Goal: Transaction & Acquisition: Purchase product/service

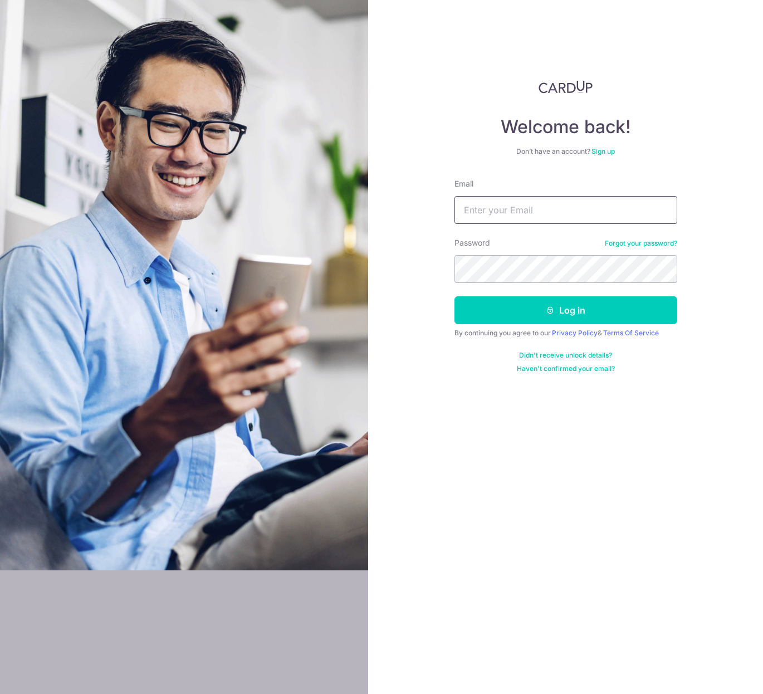
click at [541, 213] on input "Email" at bounding box center [565, 210] width 223 height 28
type input "bryanng268@gmail.com"
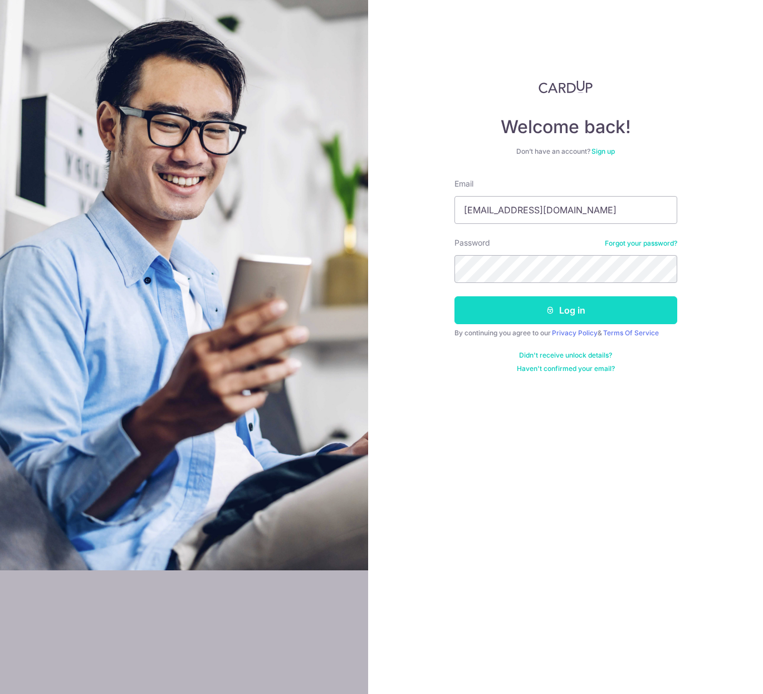
click at [599, 307] on button "Log in" at bounding box center [565, 310] width 223 height 28
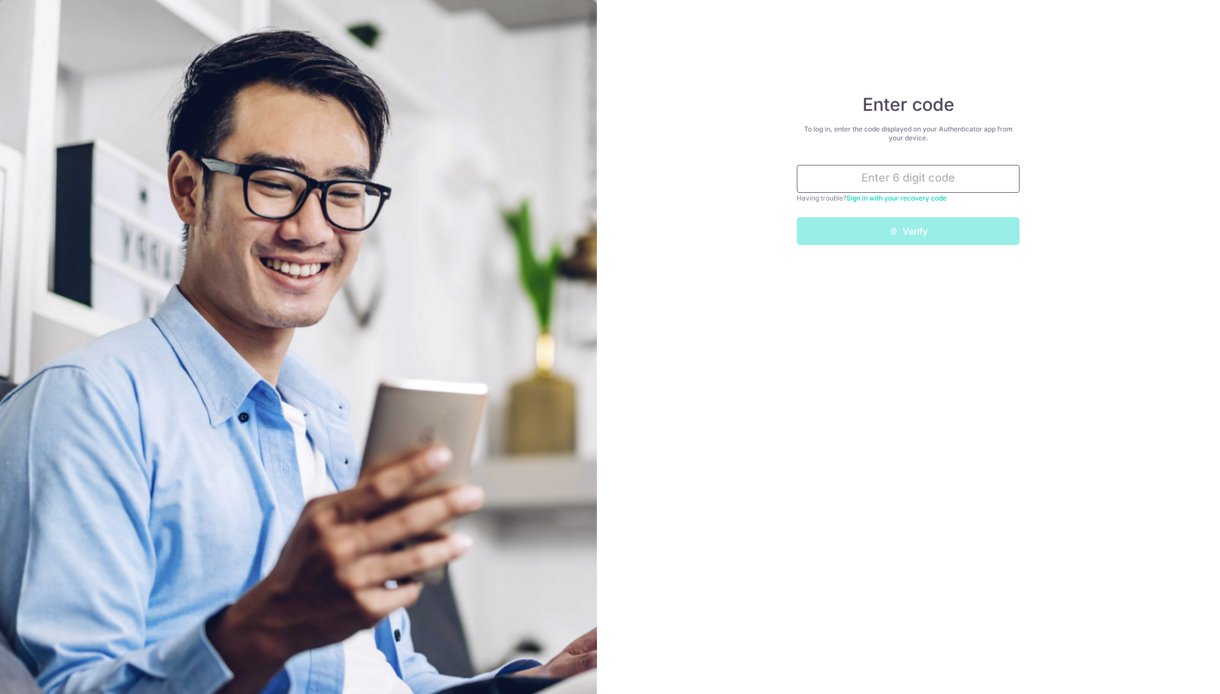
click at [762, 185] on input "text" at bounding box center [908, 179] width 223 height 28
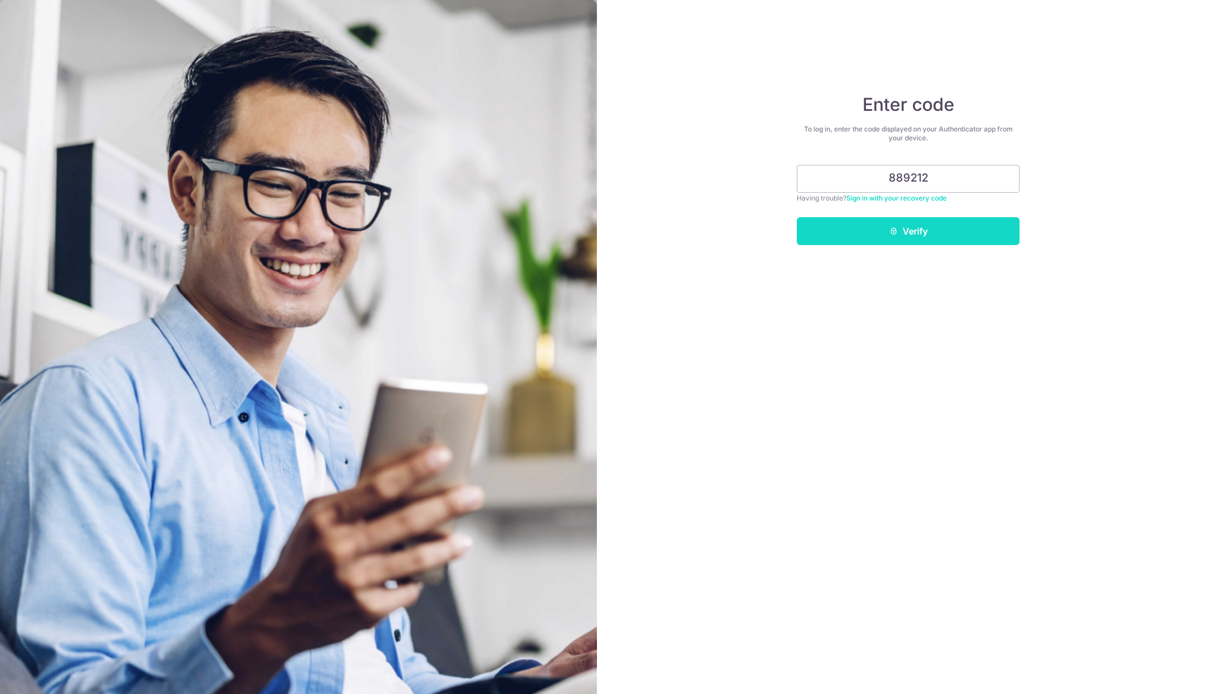
type input "889212"
click at [762, 238] on button "Verify" at bounding box center [908, 231] width 223 height 28
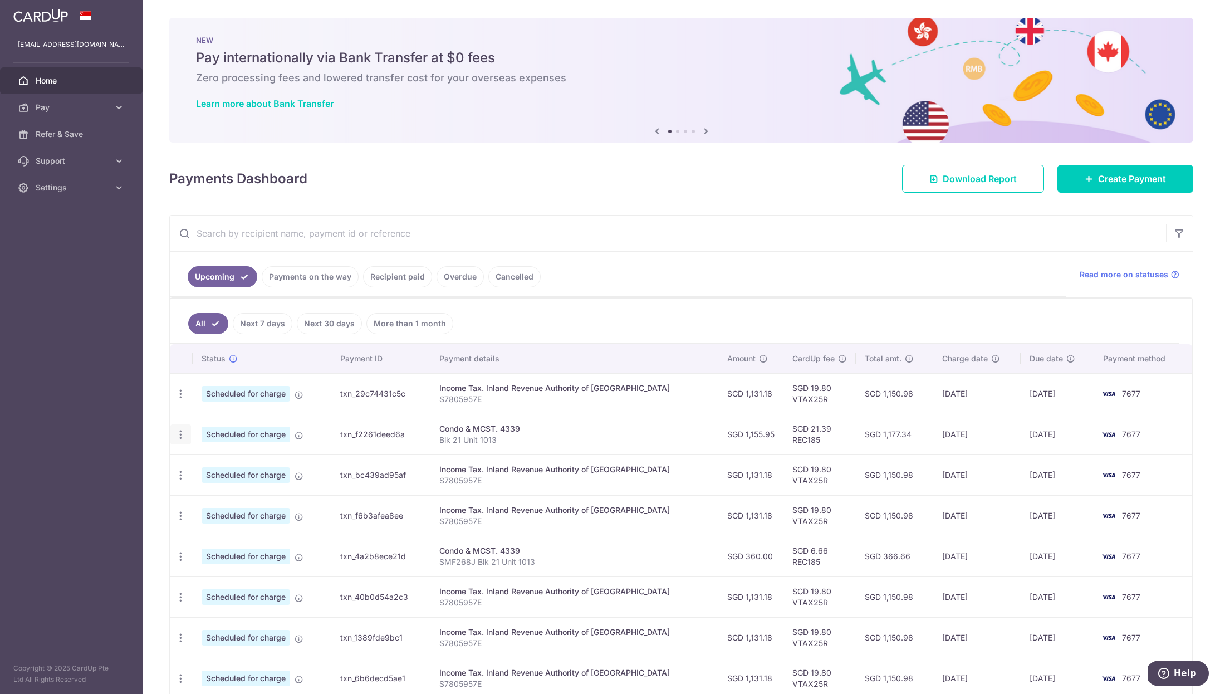
click at [177, 434] on icon "button" at bounding box center [181, 435] width 12 height 12
click at [231, 465] on span "Update payment" at bounding box center [240, 464] width 76 height 13
radio input "true"
type input "1,155.95"
type input "27/09/2025"
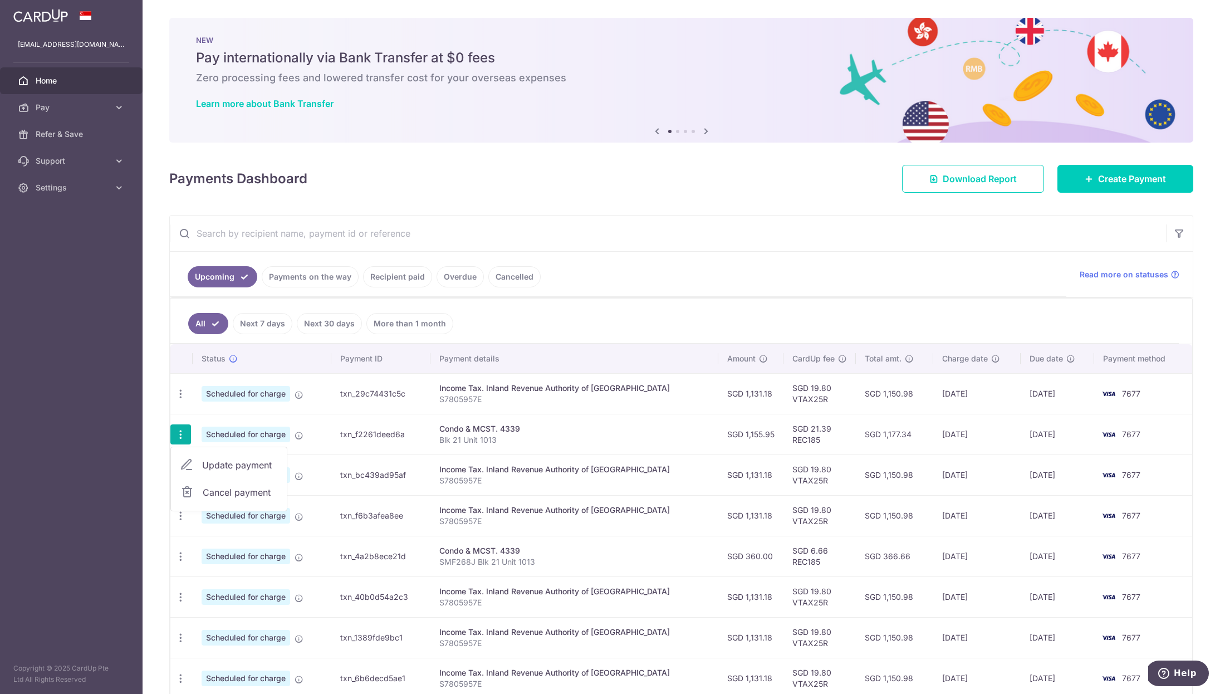
type input "Blk 21 Unit 1013"
type input "REC185"
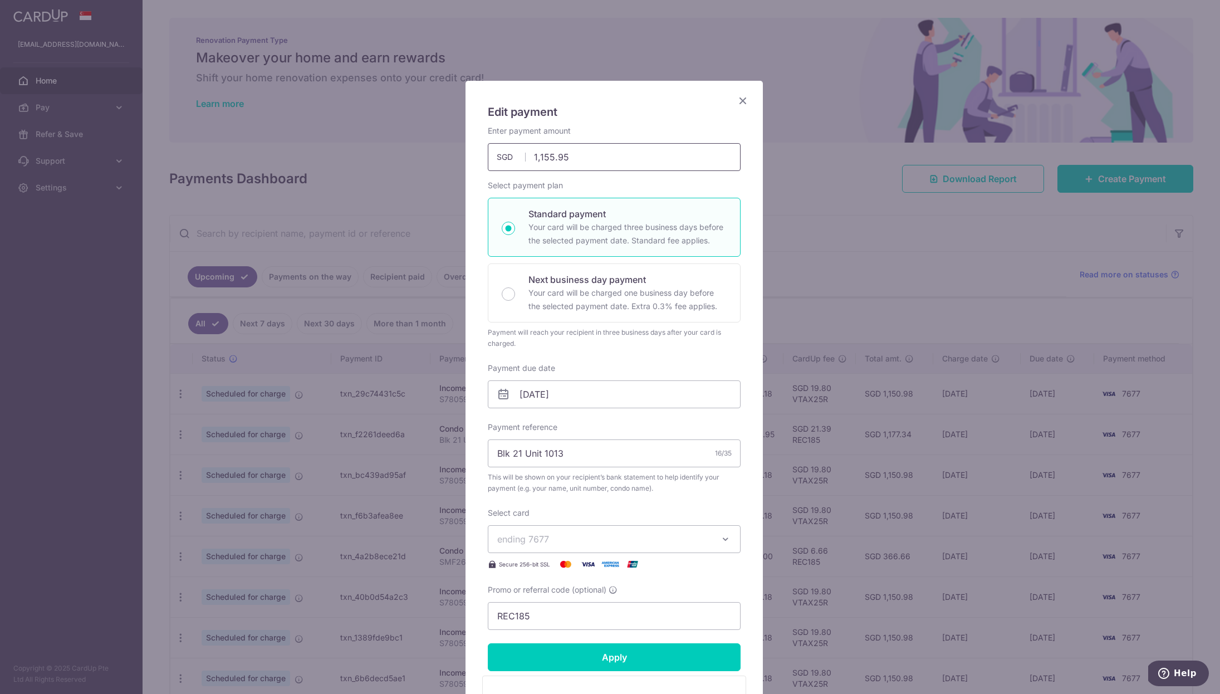
click at [571, 151] on input "1,155.95" at bounding box center [614, 157] width 253 height 28
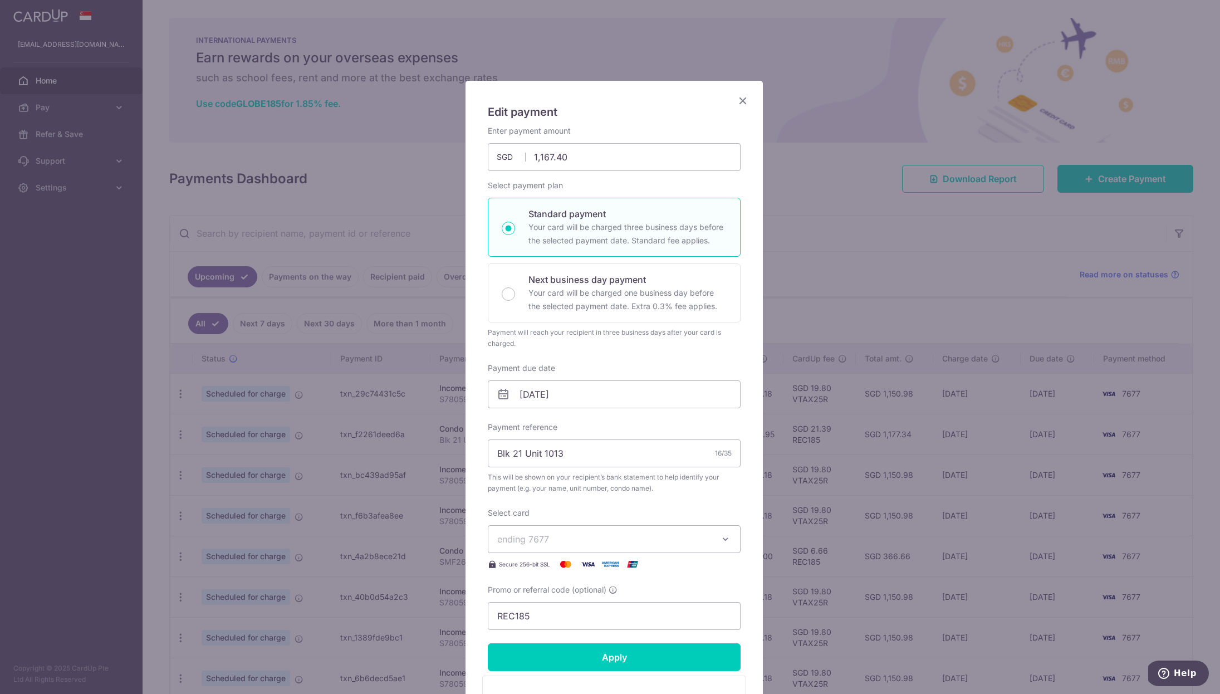
click at [468, 310] on div "Edit payment By clicking apply, you will make changes to all payments to 4339 s…" at bounding box center [613, 451] width 297 height 741
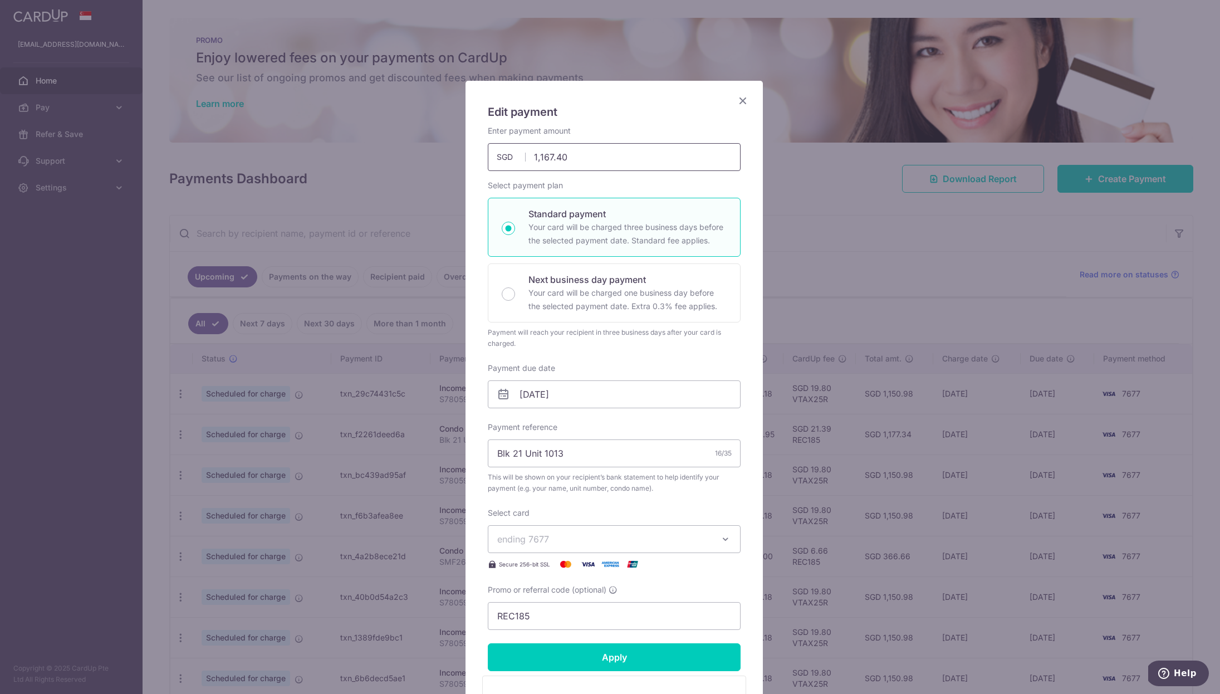
click at [545, 149] on input "1,167.40" at bounding box center [614, 157] width 253 height 28
drag, startPoint x: 573, startPoint y: 156, endPoint x: 510, endPoint y: 151, distance: 63.1
click at [510, 151] on input "1,167.40" at bounding box center [614, 157] width 253 height 28
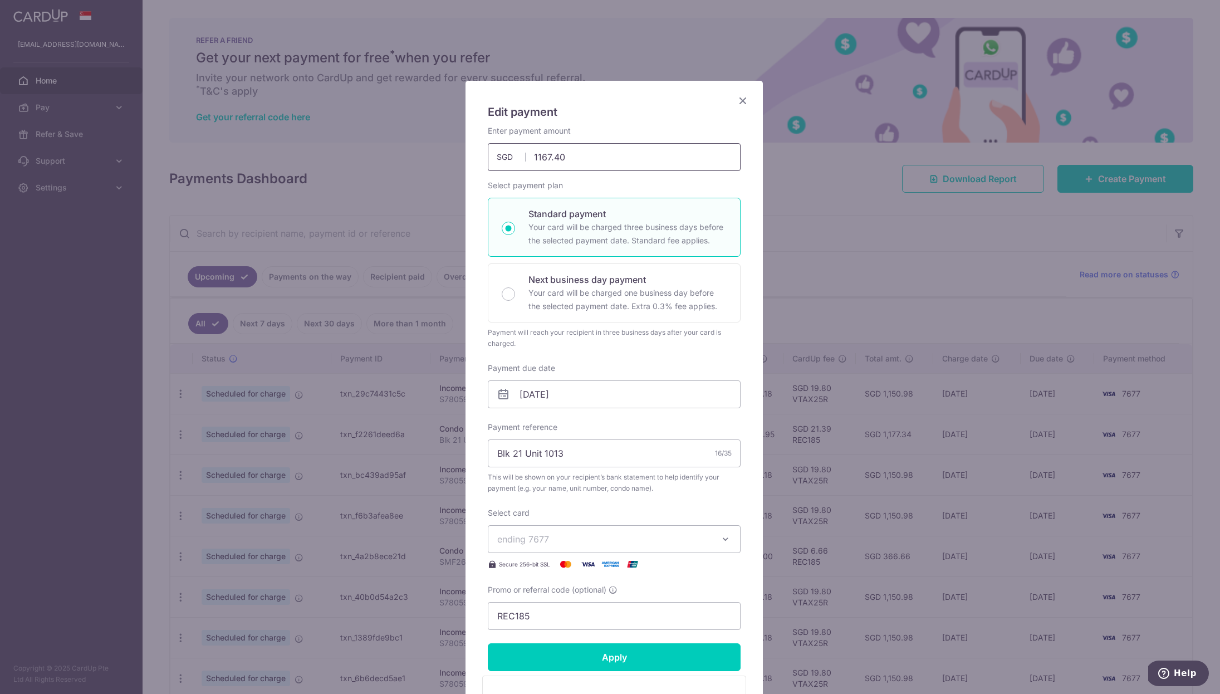
click at [611, 165] on input "1167.40" at bounding box center [614, 157] width 253 height 28
type input "1,167.40"
click at [619, 649] on input "Apply" at bounding box center [614, 657] width 253 height 28
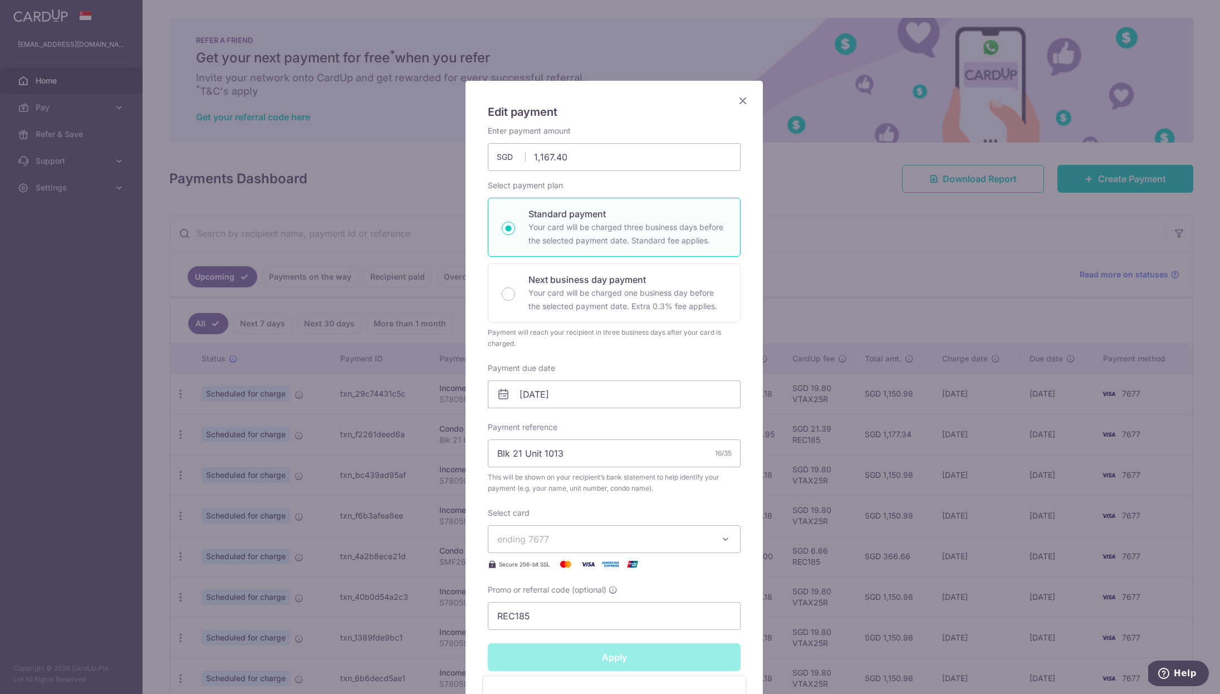
type input "Successfully Applied"
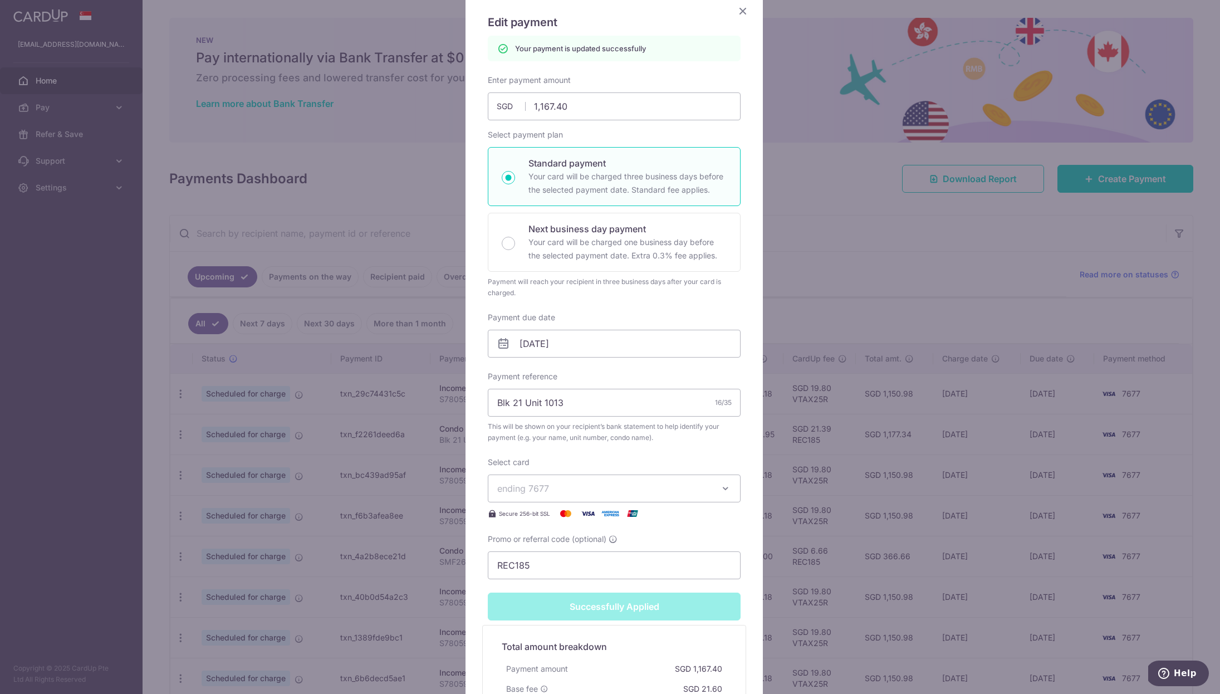
scroll to position [248, 0]
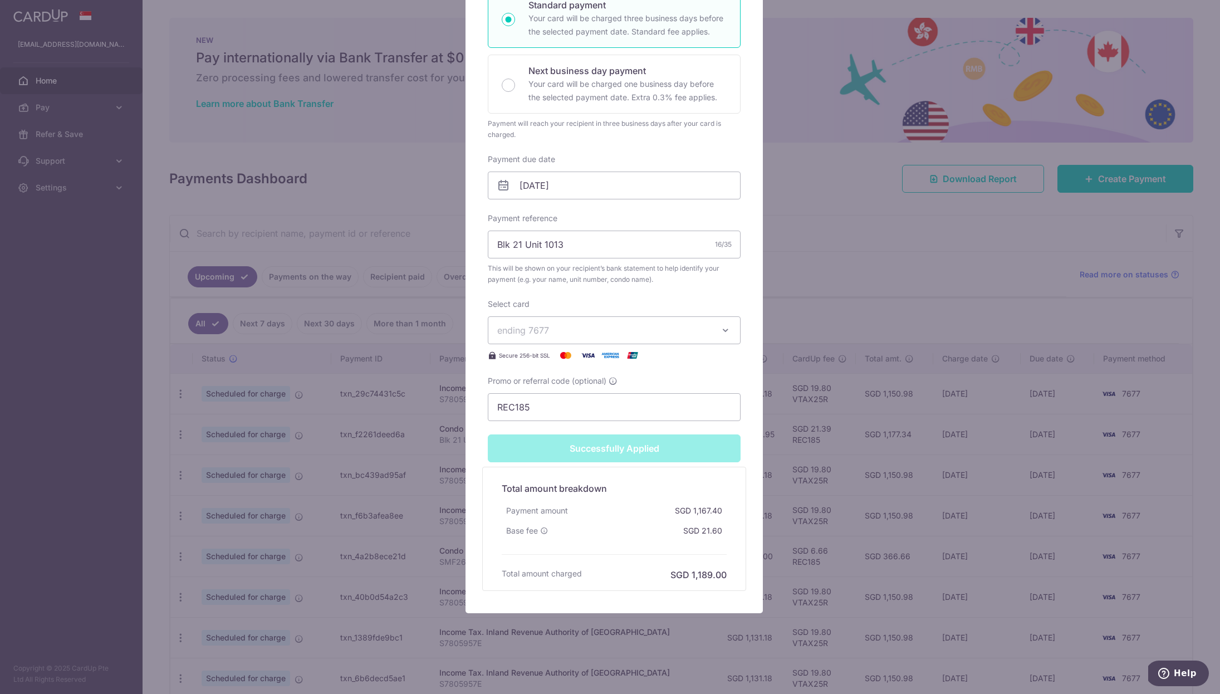
click at [889, 263] on div "Edit payment By clicking apply, you will make changes to all payments to 4339 s…" at bounding box center [610, 347] width 1220 height 694
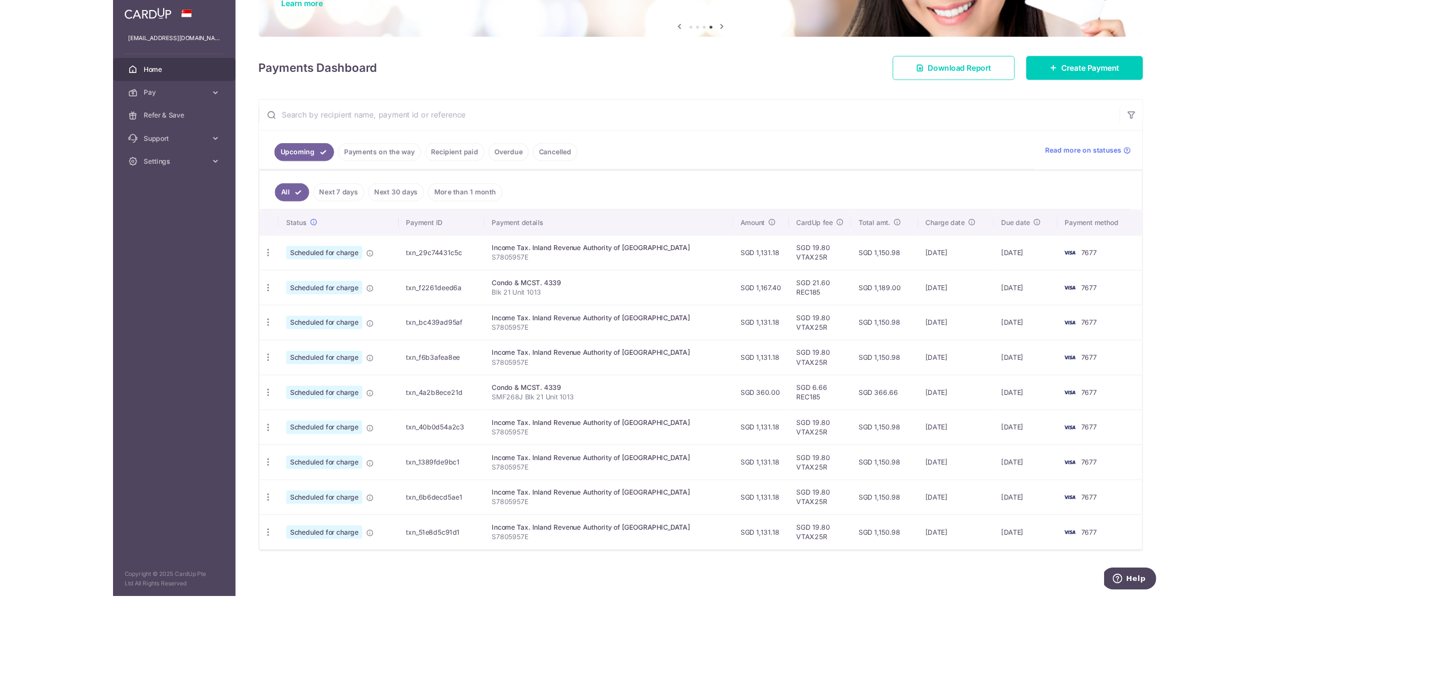
scroll to position [86, 0]
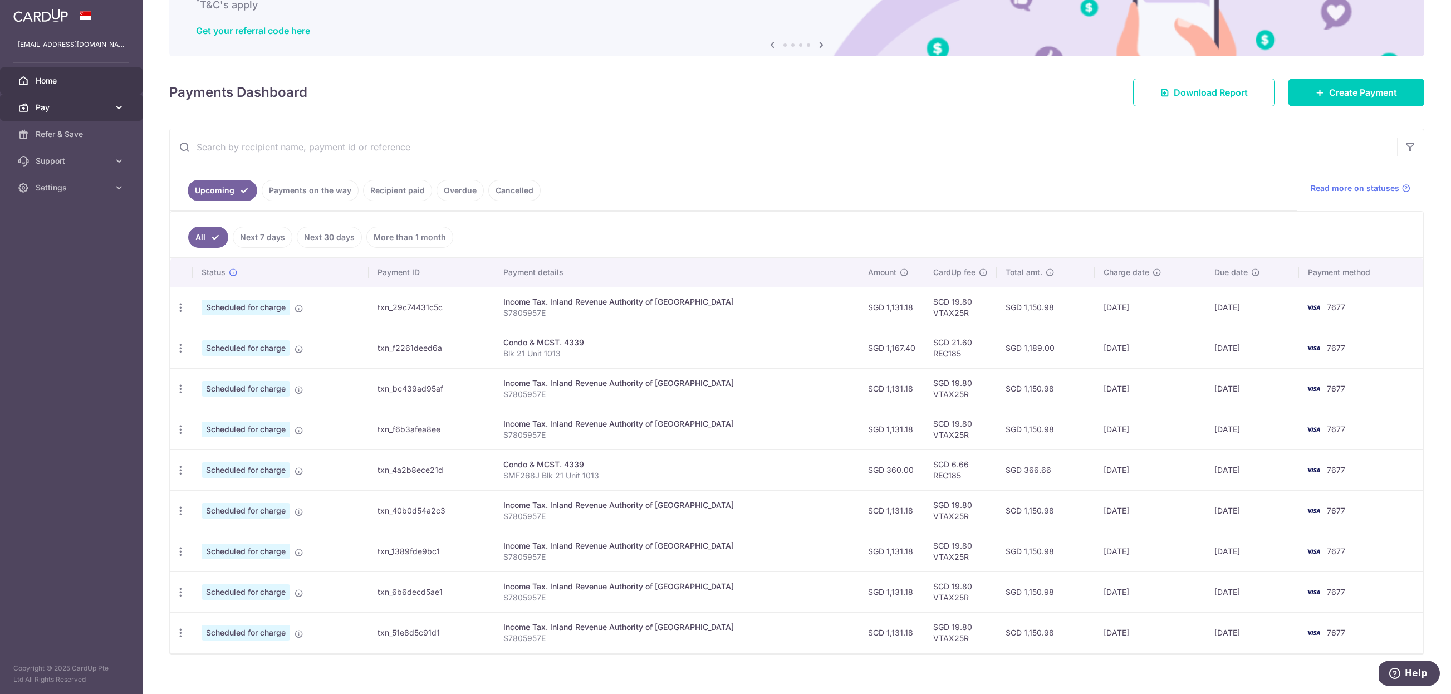
click at [80, 107] on span "Pay" at bounding box center [72, 107] width 73 height 11
click at [51, 135] on span "Payments" at bounding box center [72, 134] width 73 height 11
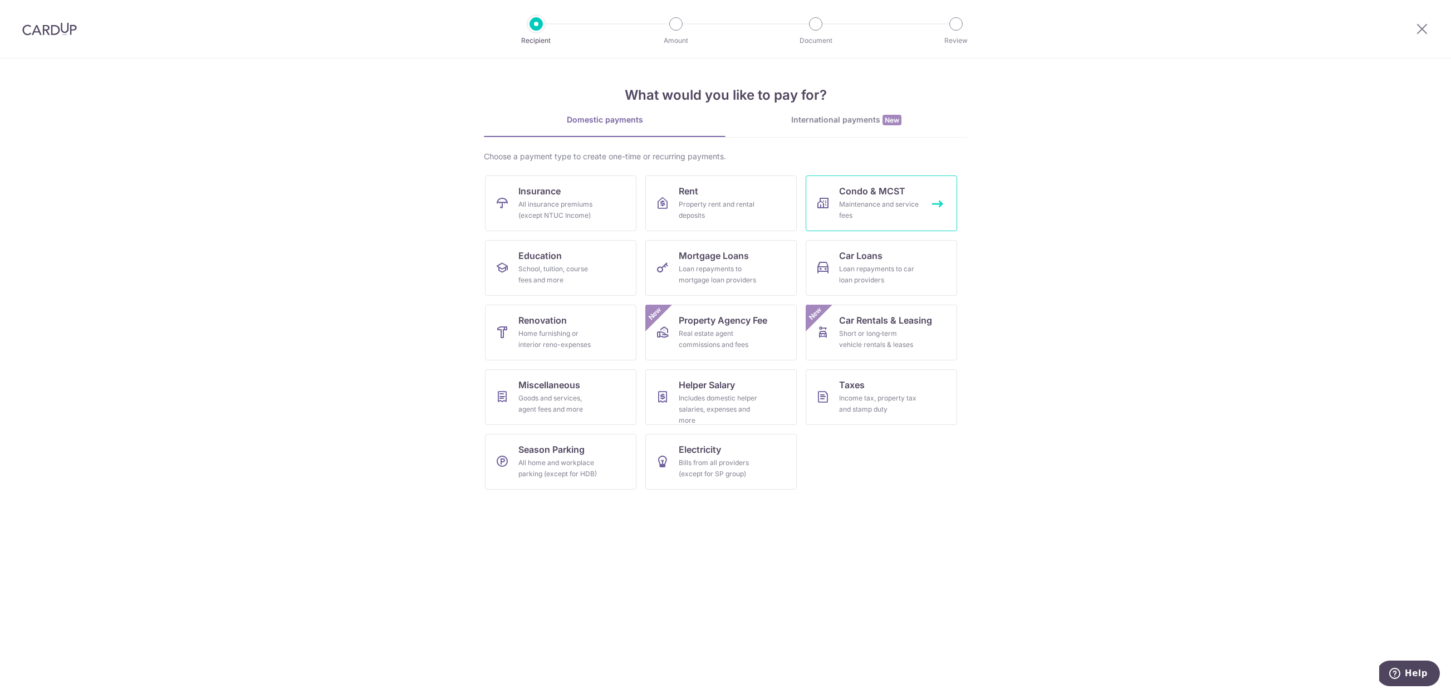
click at [908, 208] on div "Maintenance and service fees" at bounding box center [879, 210] width 80 height 22
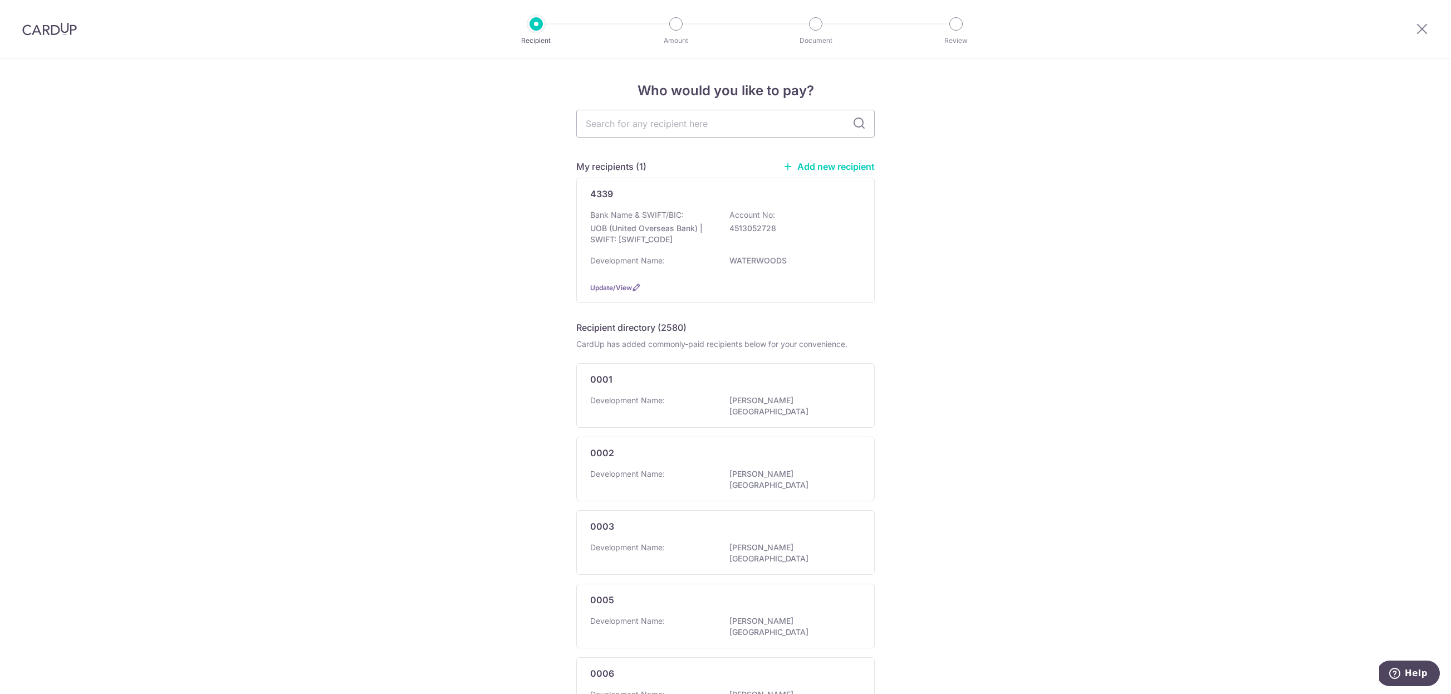
click at [38, 32] on img at bounding box center [49, 28] width 55 height 13
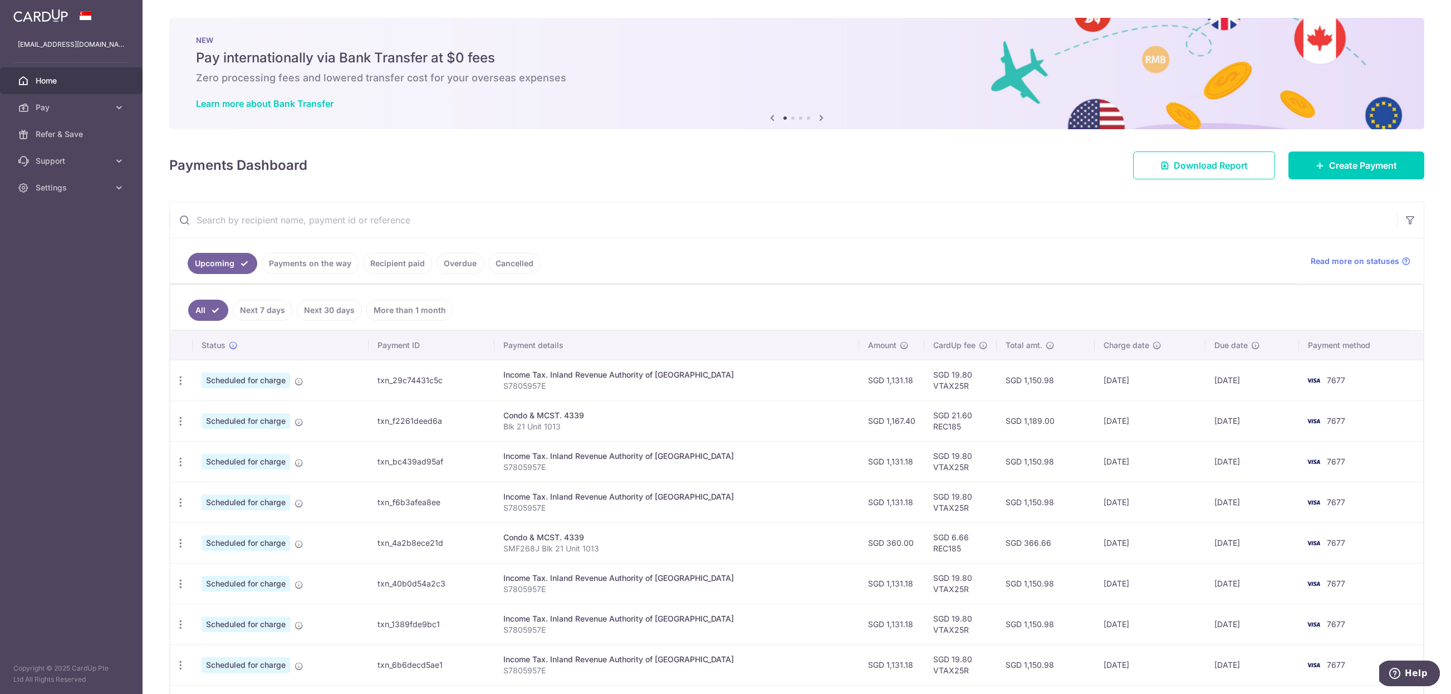
drag, startPoint x: 892, startPoint y: 421, endPoint x: 850, endPoint y: 420, distance: 42.3
click at [859, 420] on td "SGD 1,167.40" at bounding box center [891, 420] width 65 height 41
click at [544, 422] on p "Blk 21 Unit 1013" at bounding box center [676, 426] width 347 height 11
click at [182, 424] on icon "button" at bounding box center [181, 421] width 12 height 12
click at [354, 417] on td "Scheduled for charge" at bounding box center [281, 420] width 176 height 41
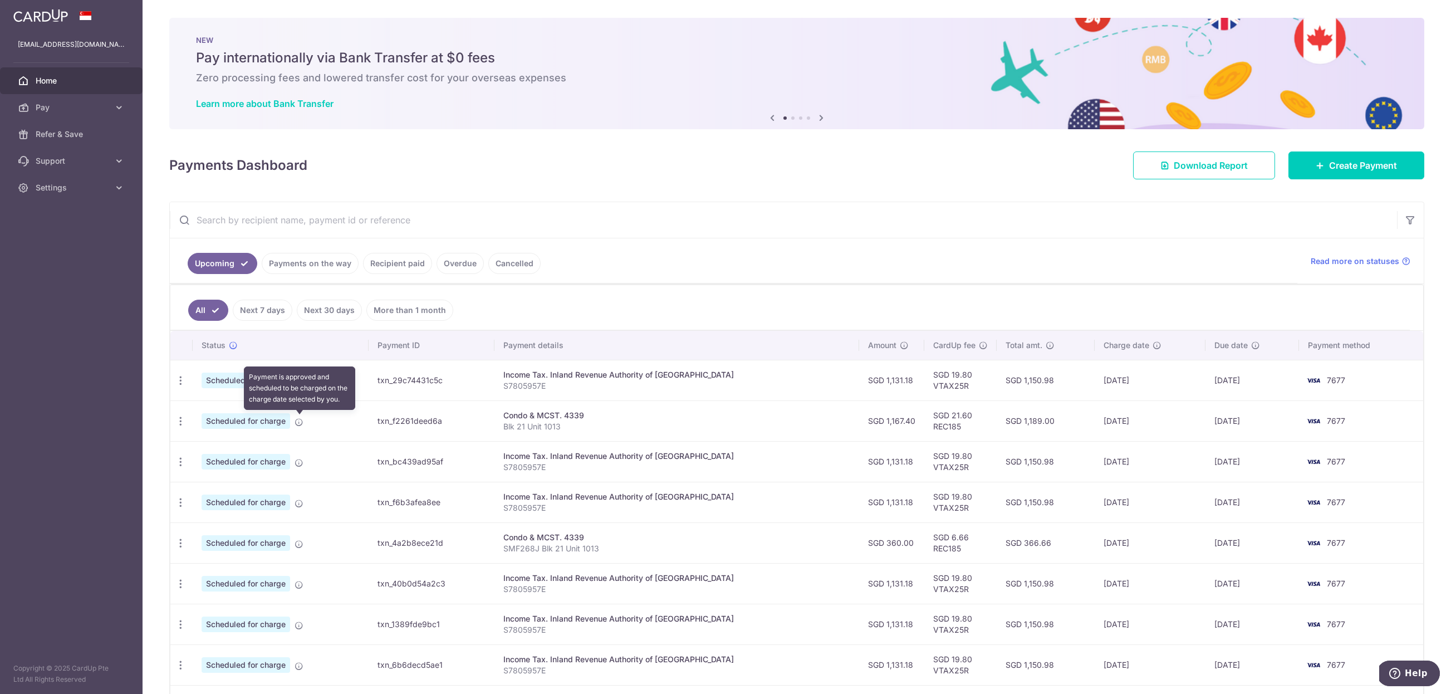
click at [301, 420] on icon at bounding box center [299, 422] width 9 height 9
click at [674, 416] on div "Condo & MCST. 4339" at bounding box center [676, 415] width 347 height 11
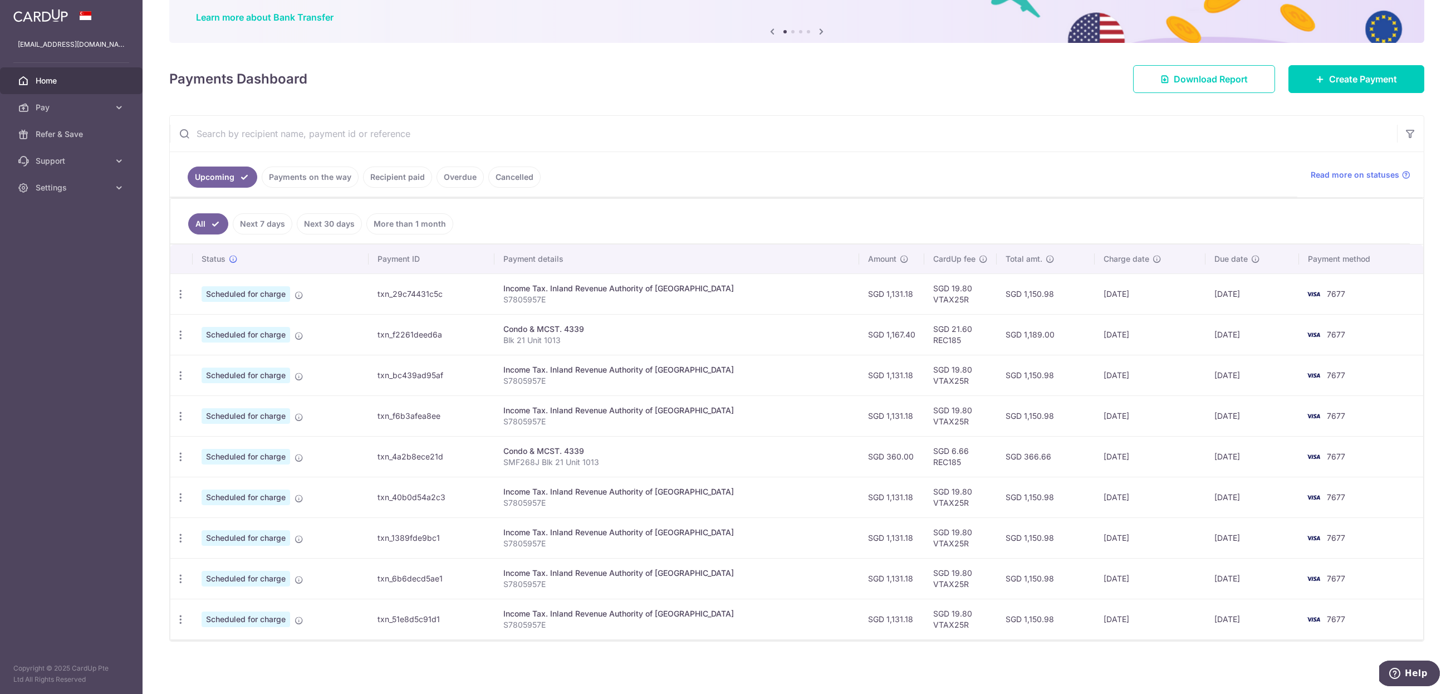
click at [557, 489] on div "Income Tax. Inland Revenue Authority of Singapore" at bounding box center [676, 491] width 347 height 11
click at [550, 514] on td "Income Tax. Inland Revenue Authority of Singapore S7805957E" at bounding box center [676, 497] width 365 height 41
click at [611, 454] on div "Condo & MCST. 4339" at bounding box center [676, 450] width 347 height 11
drag, startPoint x: 586, startPoint y: 344, endPoint x: 519, endPoint y: 343, distance: 66.8
click at [519, 343] on td "Condo & MCST. 4339 Blk 21 Unit 1013" at bounding box center [676, 334] width 365 height 41
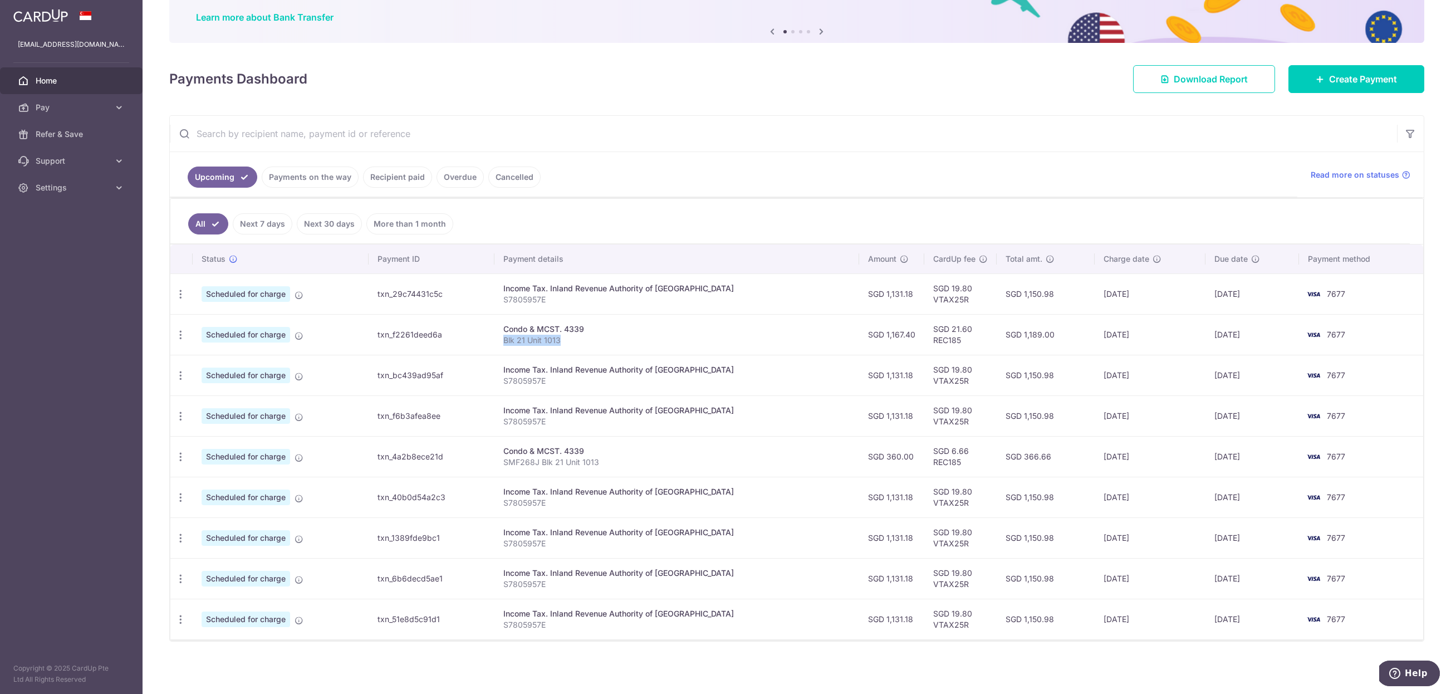
copy p "Blk 21 Unit 1013"
click at [741, 346] on td "Condo & MCST. 4339 Blk 21 Unit 1013" at bounding box center [676, 334] width 365 height 41
drag, startPoint x: 890, startPoint y: 335, endPoint x: 863, endPoint y: 335, distance: 26.7
click at [863, 335] on td "SGD 1,167.40" at bounding box center [891, 334] width 65 height 41
copy td "1,167.40"
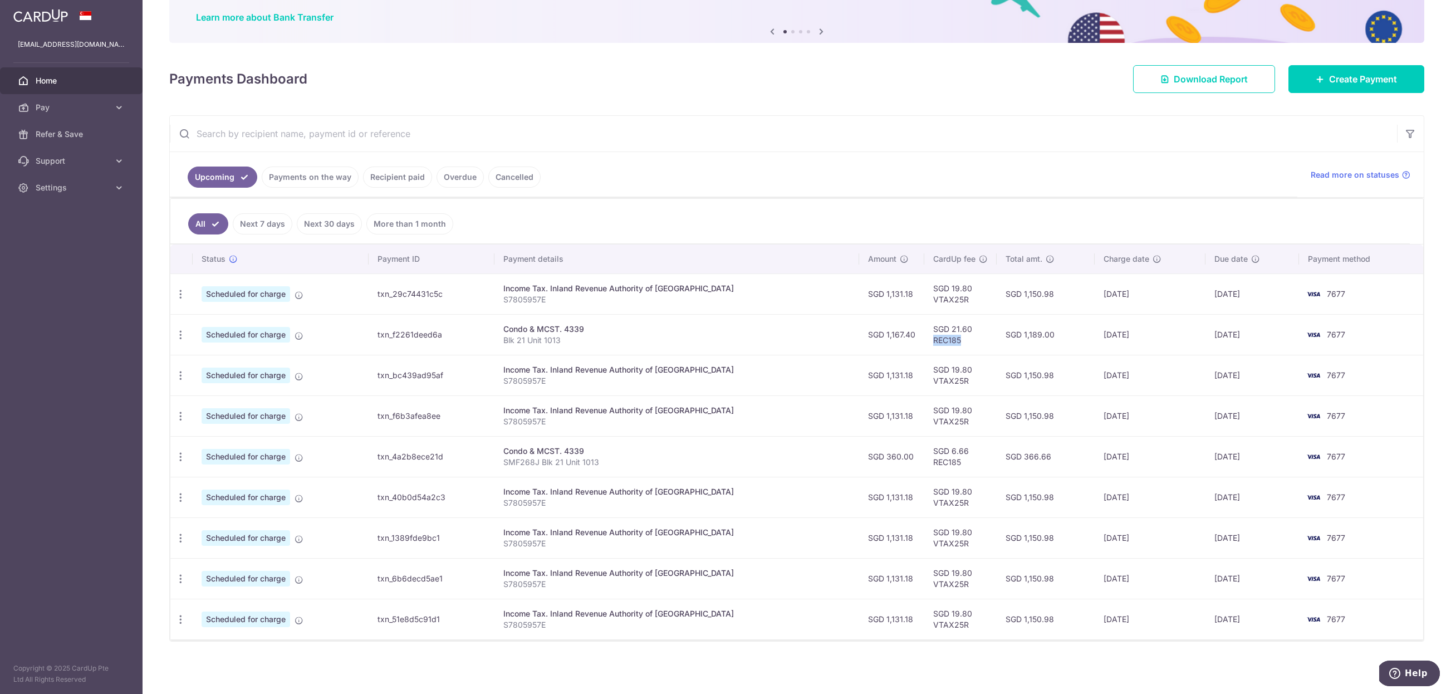
drag, startPoint x: 935, startPoint y: 340, endPoint x: 909, endPoint y: 342, distance: 26.3
click at [924, 342] on td "SGD 21.60 REC185" at bounding box center [960, 334] width 72 height 41
copy td "REC185"
click at [81, 112] on span "Pay" at bounding box center [72, 107] width 73 height 11
click at [63, 144] on link "Payments" at bounding box center [71, 134] width 143 height 27
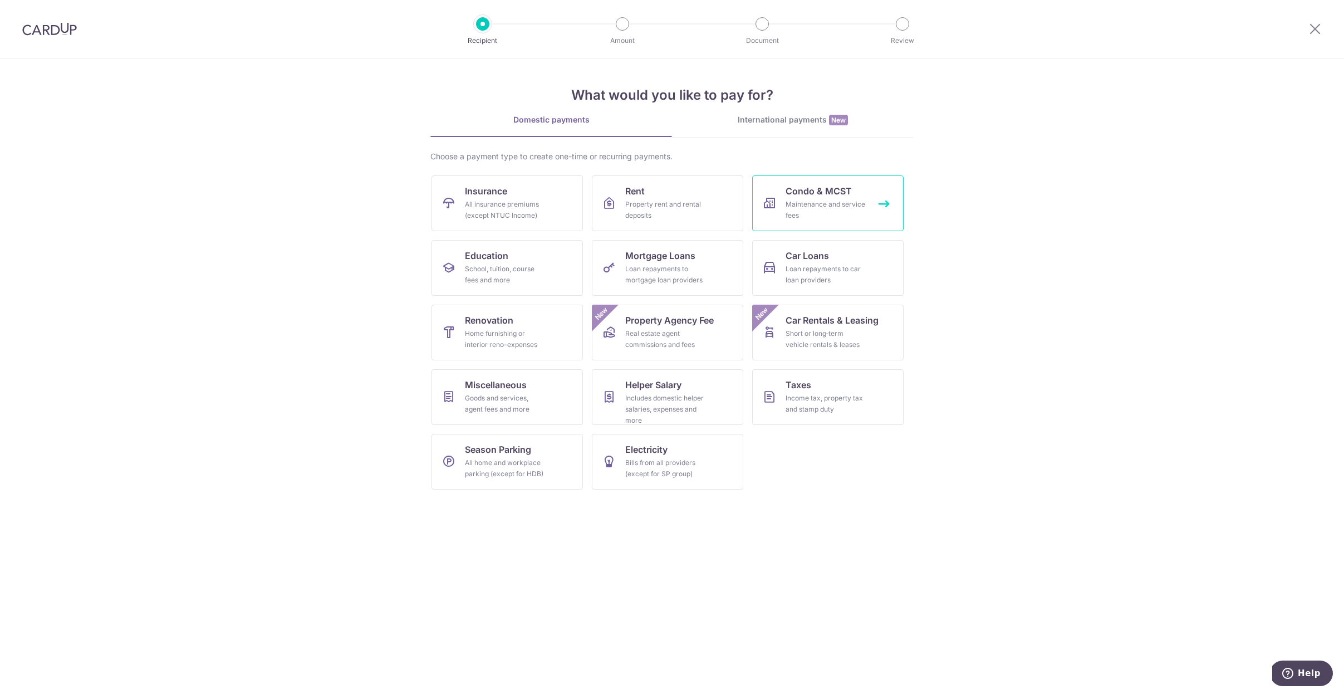
click at [826, 187] on span "Condo & MCST" at bounding box center [819, 190] width 66 height 13
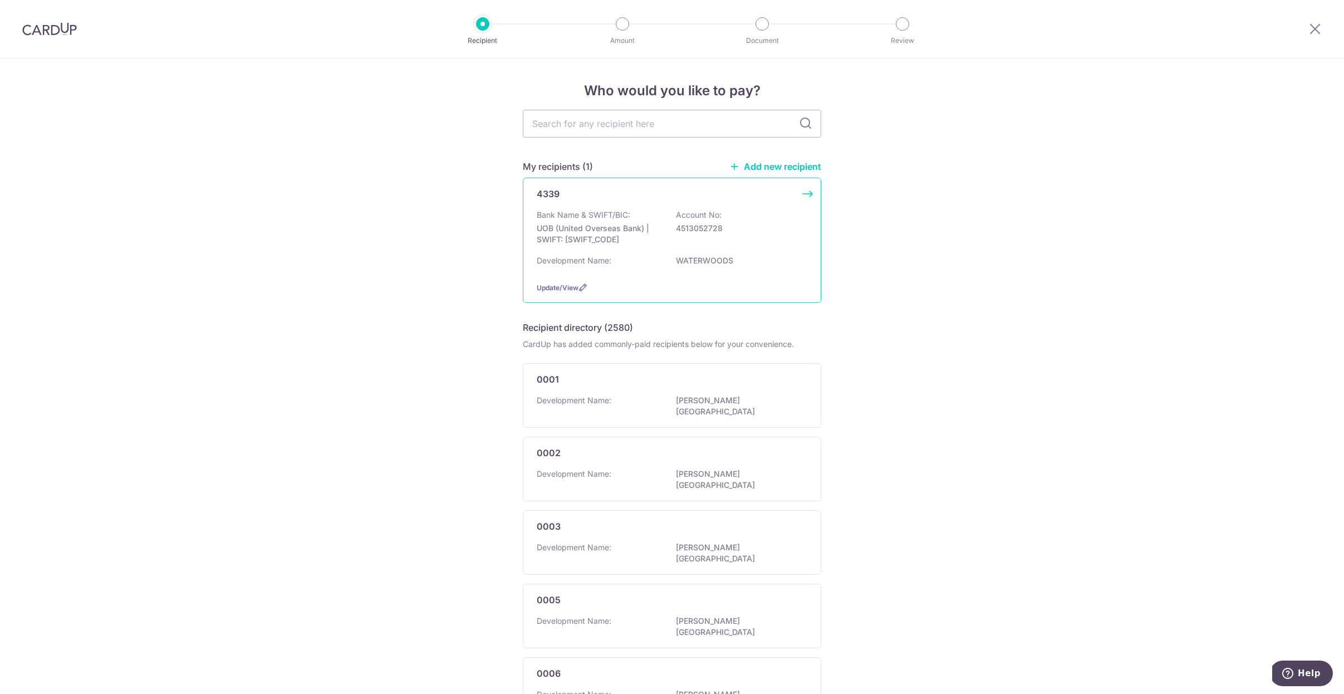
click at [728, 244] on div "Bank Name & SWIFT/BIC: UOB (United Overseas Bank) | SWIFT: UOVBSGSGXXX Account …" at bounding box center [672, 229] width 271 height 41
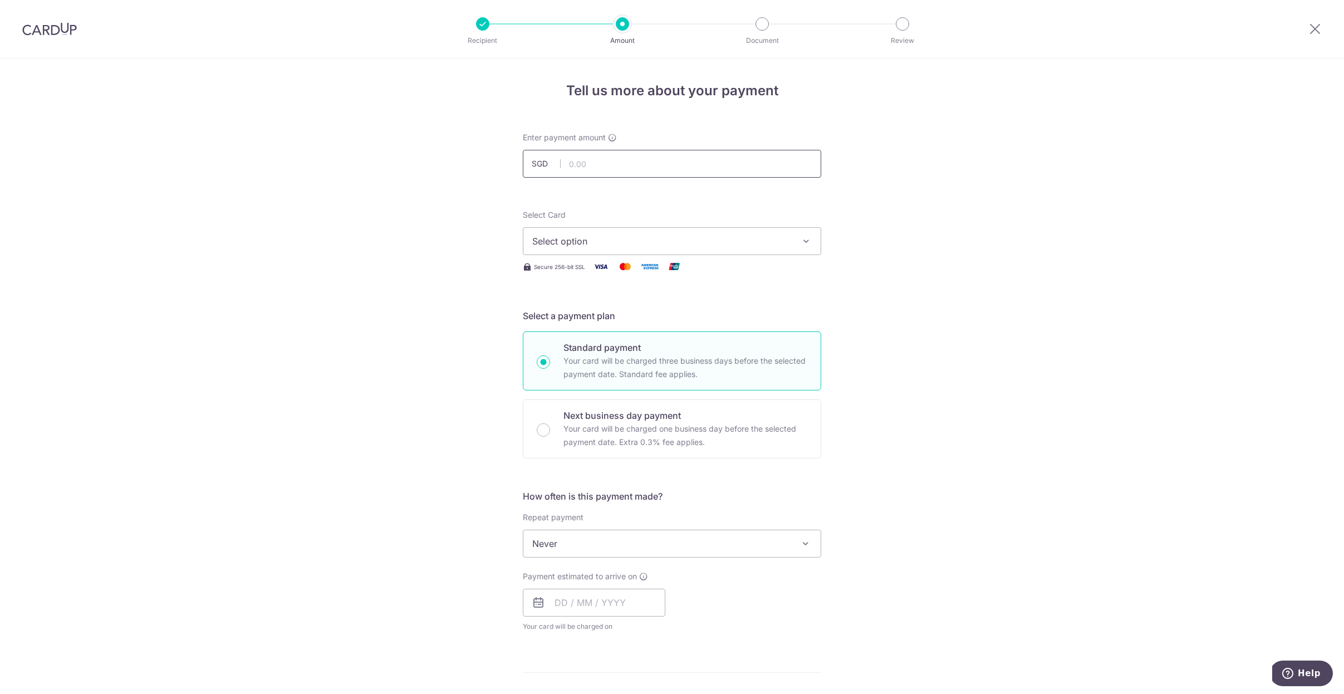
click at [591, 160] on input "text" at bounding box center [672, 164] width 298 height 28
paste input "1,167.40"
click at [616, 166] on input "1167.40" at bounding box center [672, 164] width 298 height 28
type input "1,167.40"
click at [618, 247] on span "Select option" at bounding box center [661, 240] width 259 height 13
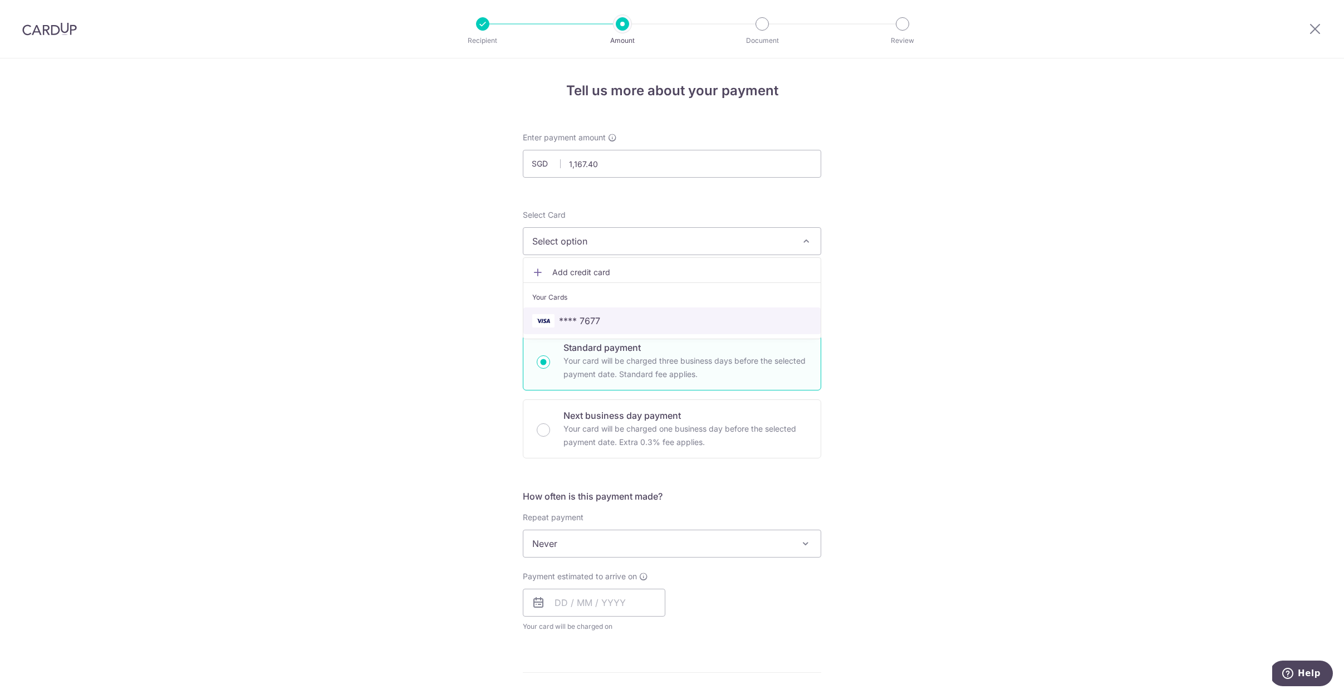
click at [590, 326] on span "**** 7677" at bounding box center [579, 320] width 41 height 13
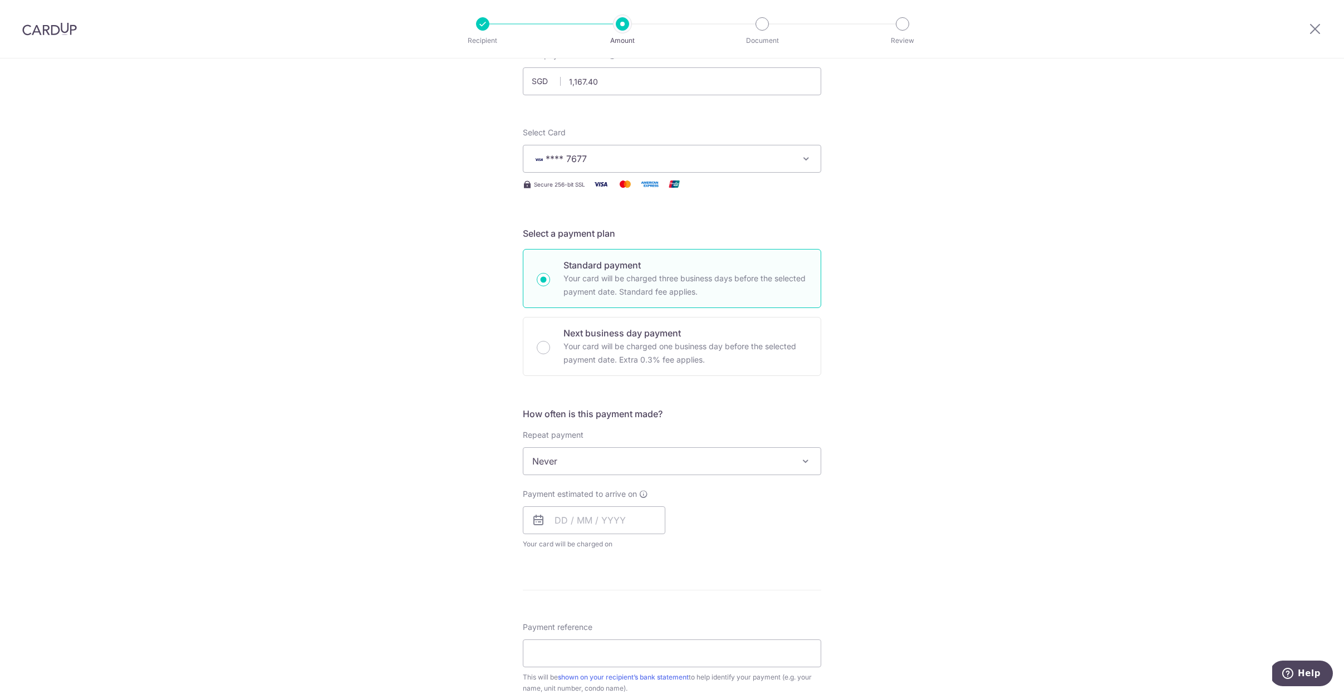
click at [673, 470] on span "Never" at bounding box center [671, 461] width 297 height 27
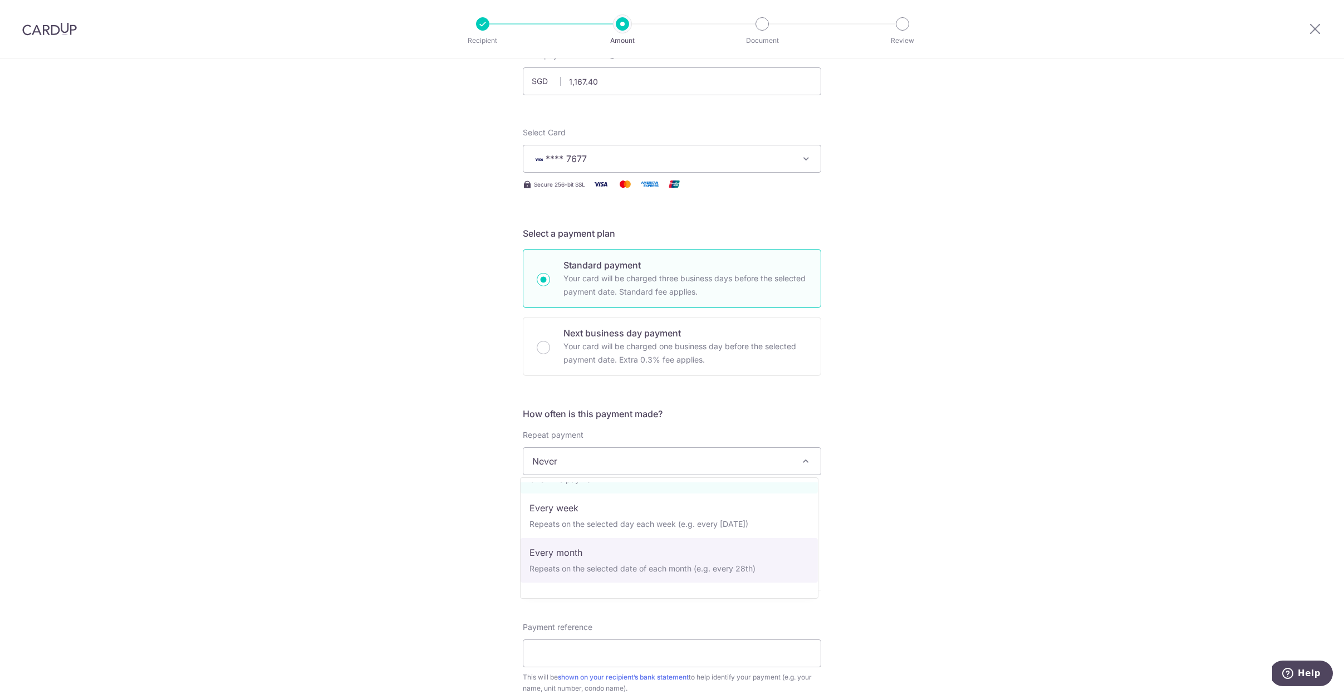
scroll to position [111, 0]
select select "4"
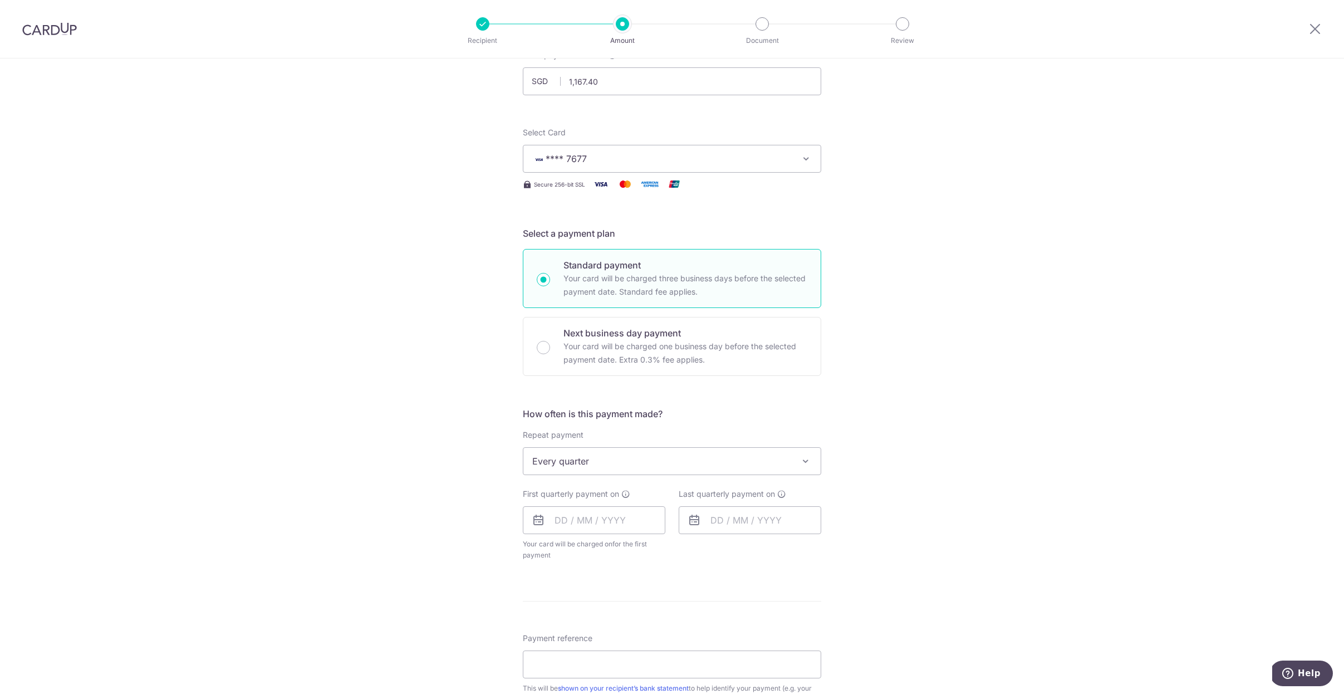
scroll to position [161, 0]
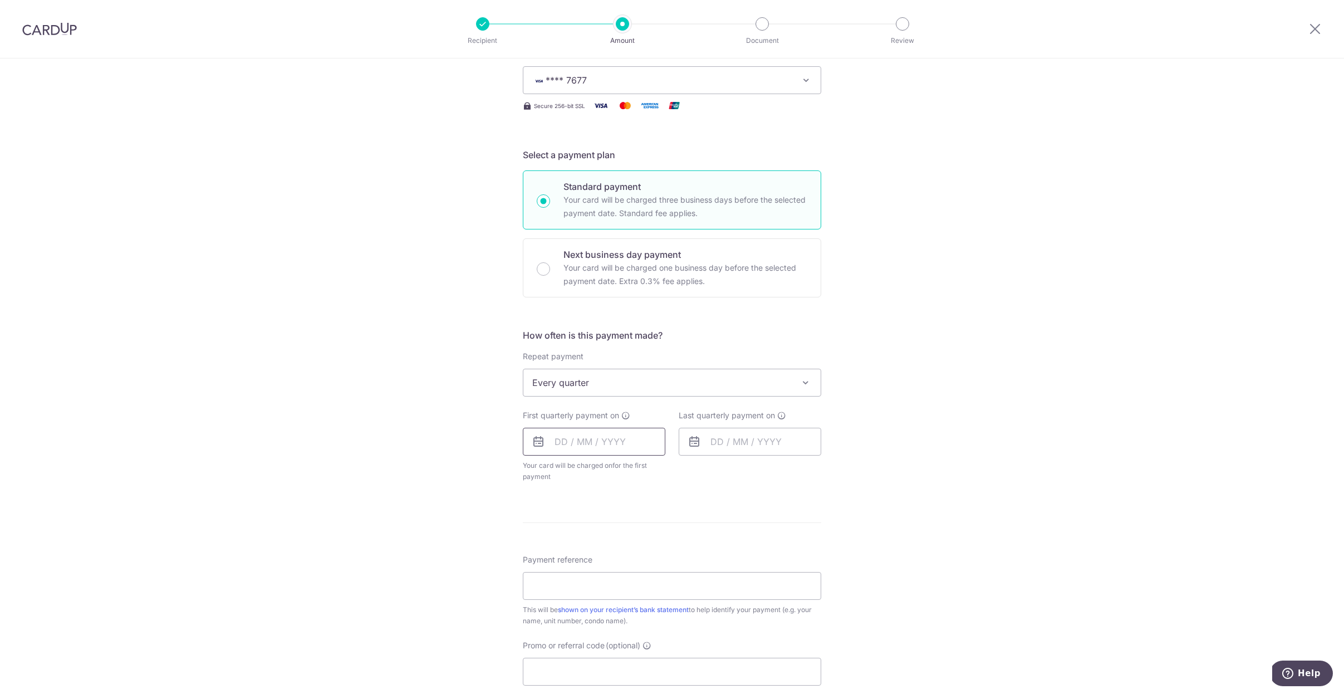
click at [610, 453] on input "text" at bounding box center [594, 442] width 143 height 28
click at [679, 473] on link "Next" at bounding box center [680, 471] width 13 height 13
click at [542, 472] on link "Prev" at bounding box center [543, 471] width 13 height 13
click at [993, 336] on div "Tell us more about your payment Enter payment amount SGD 1,167.40 1167.40 Selec…" at bounding box center [672, 407] width 1344 height 1018
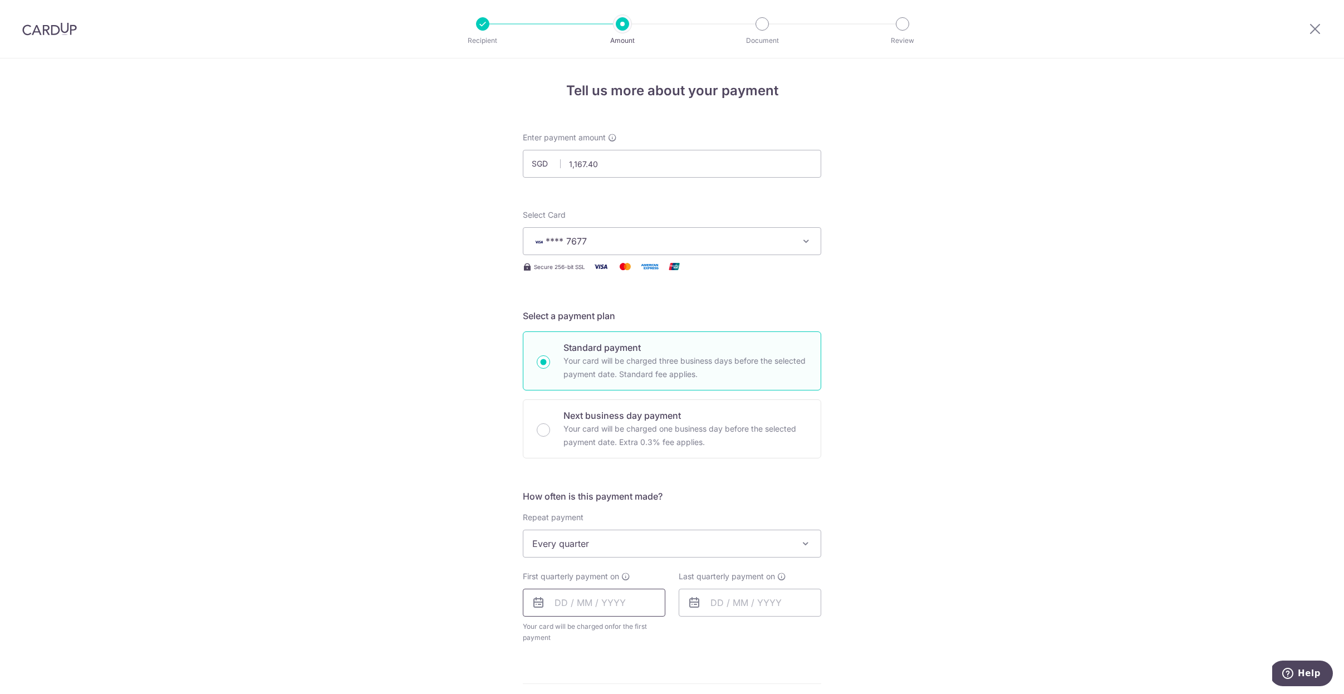
click at [629, 612] on input "text" at bounding box center [594, 602] width 143 height 28
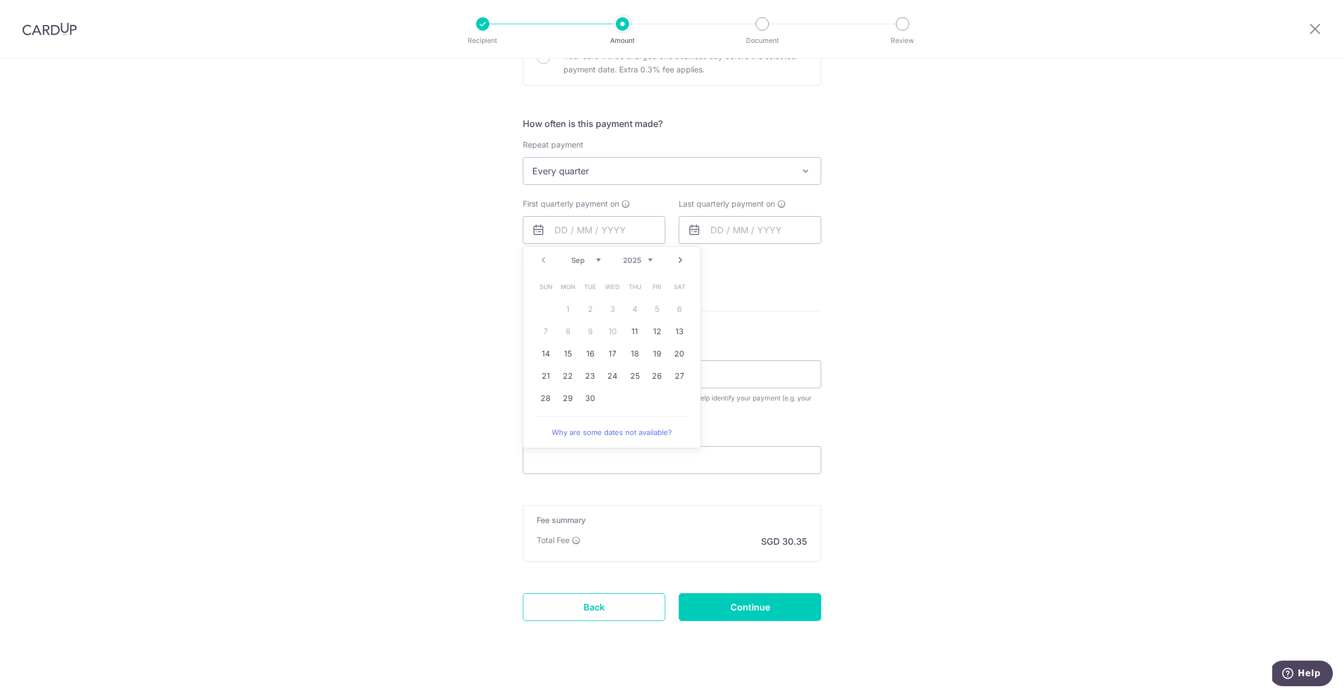
click at [675, 261] on link "Next" at bounding box center [680, 259] width 13 height 13
click at [592, 377] on link "23" at bounding box center [590, 376] width 18 height 18
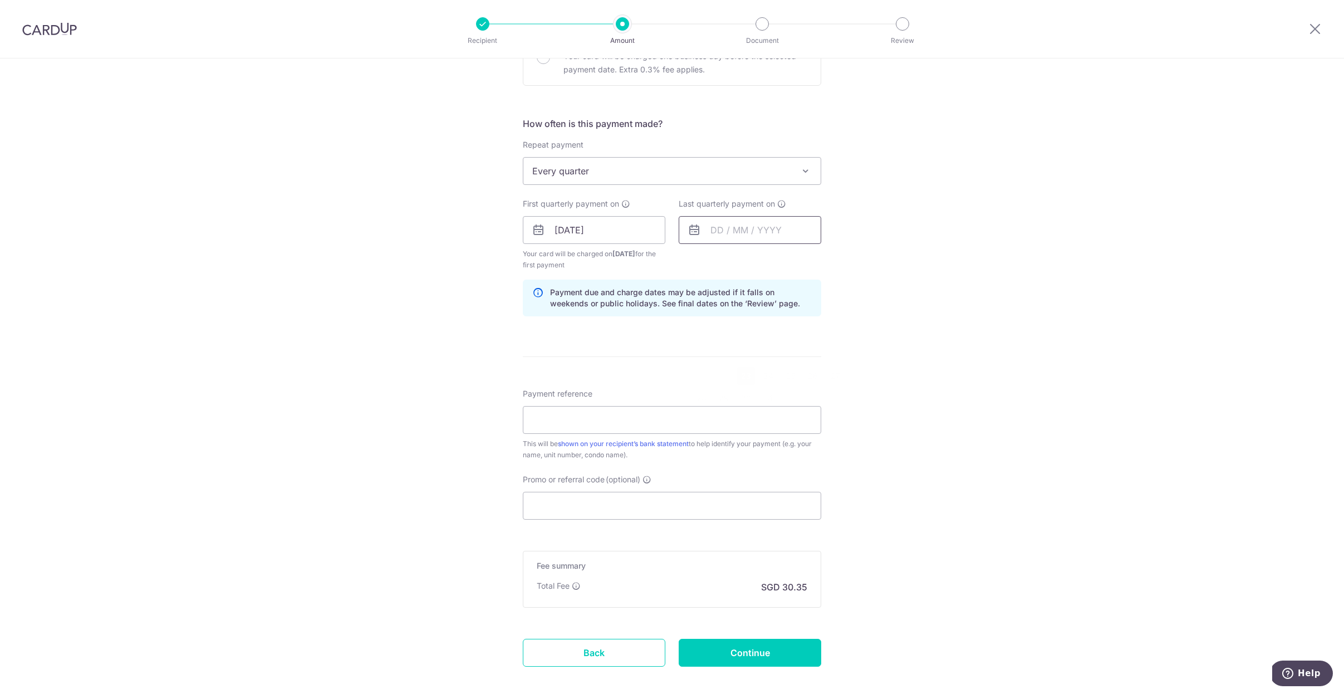
click at [719, 233] on input "text" at bounding box center [750, 230] width 143 height 28
click at [693, 260] on div "Prev Next [DATE] 2026 2027 2028 2029 2030 2031 2032 2033 2034 2035" at bounding box center [767, 260] width 177 height 27
click at [696, 259] on div "Prev Next [DATE] 2026 2027 2028 2029 2030 2031 2032 2033 2034 2035" at bounding box center [767, 260] width 177 height 27
click at [977, 210] on div "Tell us more about your payment Enter payment amount SGD 1,167.40 1167.40 Selec…" at bounding box center [672, 218] width 1344 height 1064
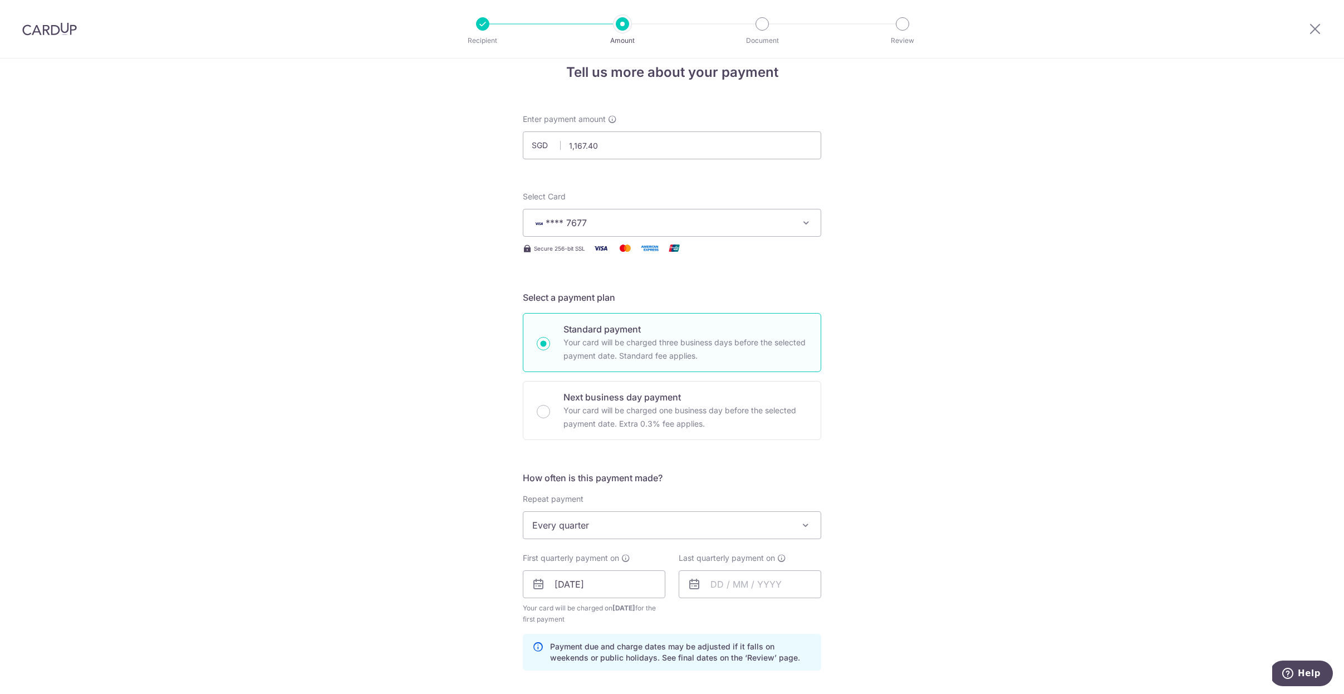
scroll to position [126, 0]
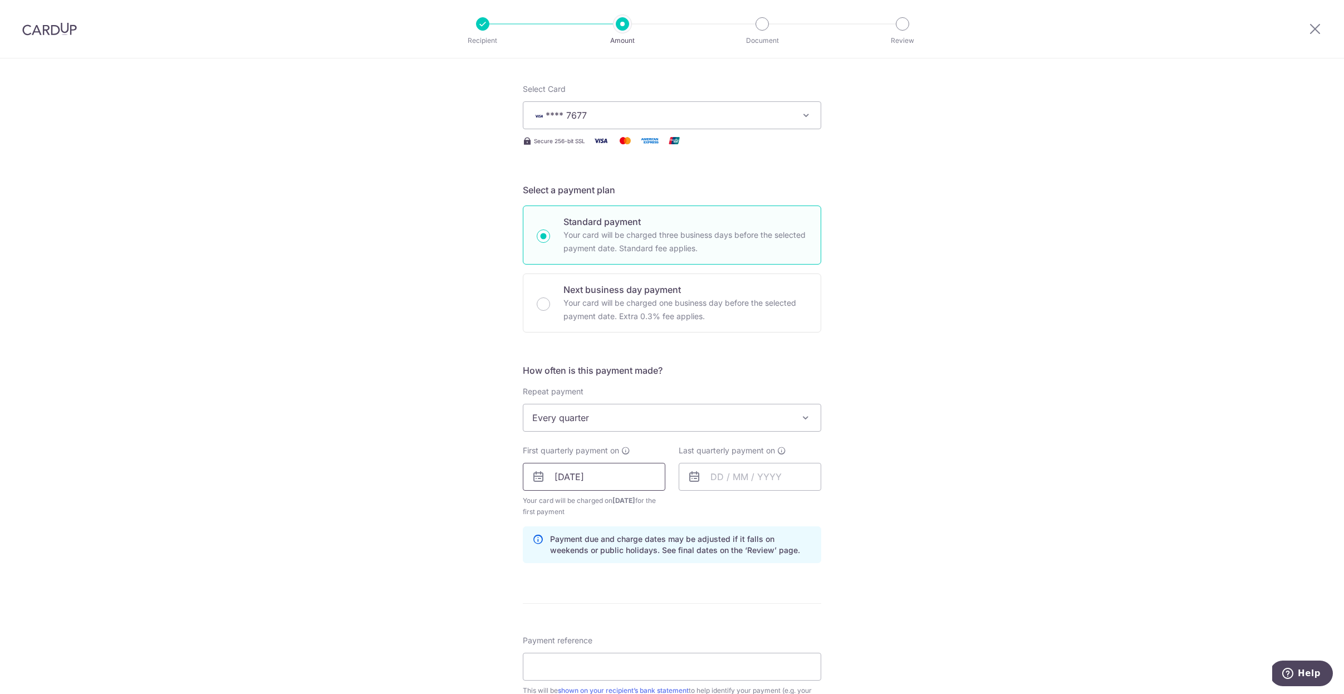
click at [603, 484] on input "[DATE]" at bounding box center [594, 477] width 143 height 28
click at [537, 507] on link "Prev" at bounding box center [543, 506] width 13 height 13
click at [587, 620] on link "23" at bounding box center [590, 623] width 18 height 18
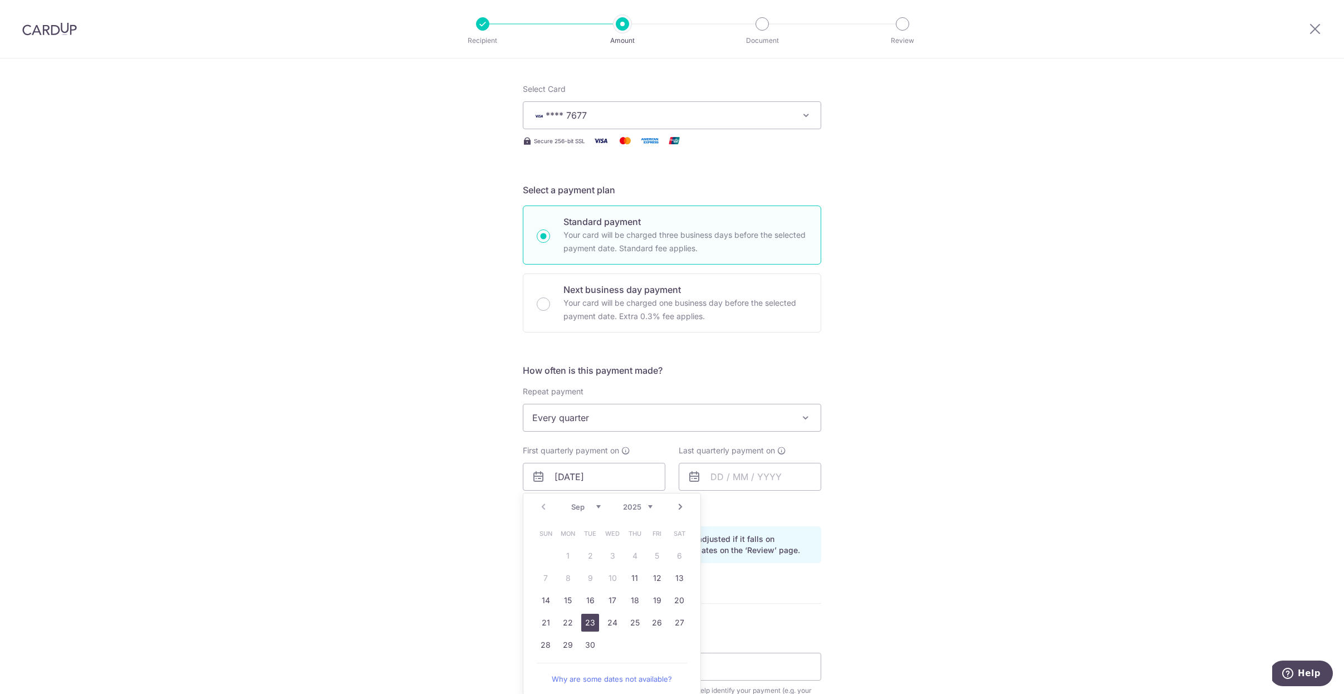
type input "[DATE]"
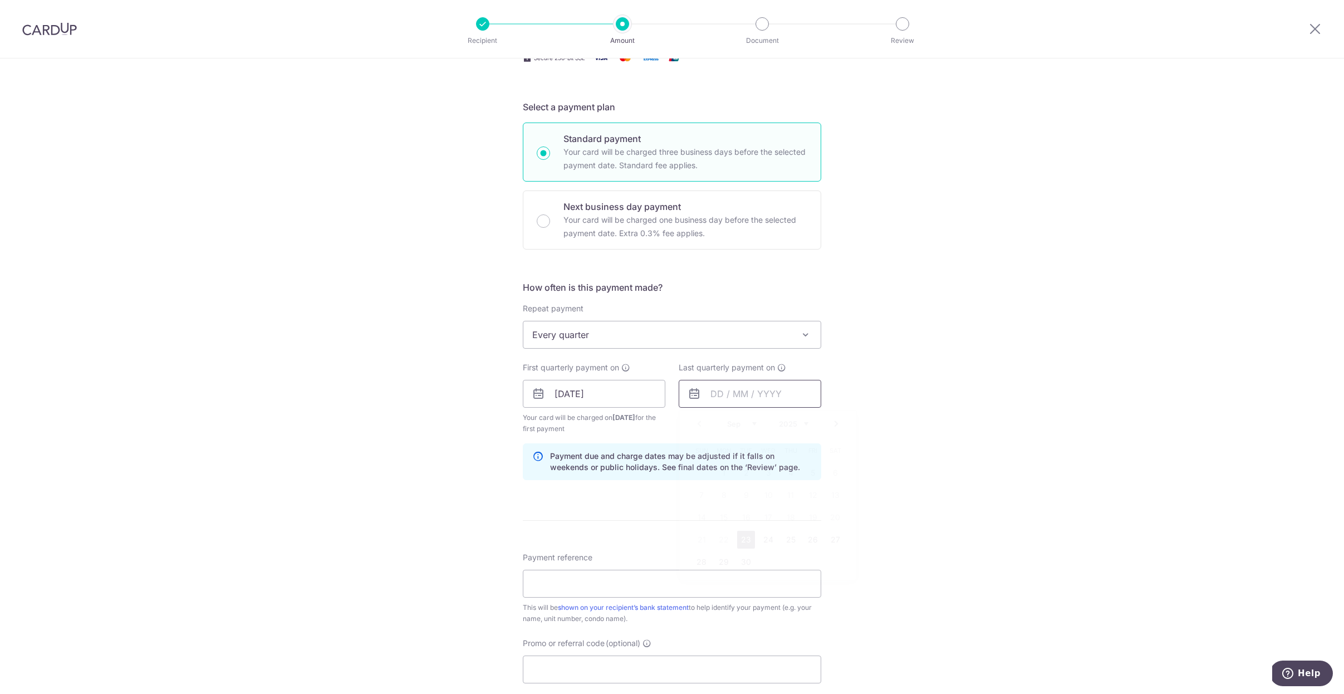
click at [757, 399] on input "text" at bounding box center [750, 394] width 143 height 28
click at [834, 424] on link "Next" at bounding box center [836, 423] width 13 height 13
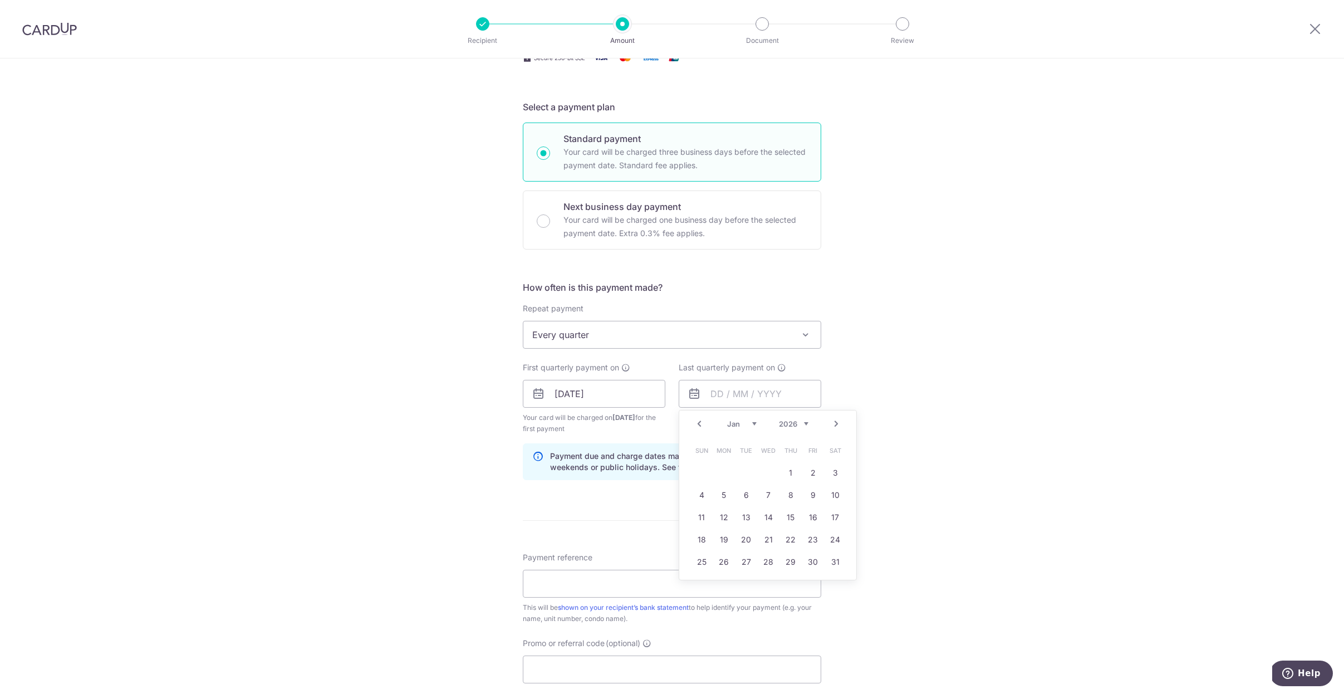
click at [695, 423] on link "Prev" at bounding box center [699, 423] width 13 height 13
click at [742, 541] on link "23" at bounding box center [746, 540] width 18 height 18
type input "23/12/2025"
click at [920, 427] on div "Tell us more about your payment Enter payment amount SGD 1,167.40 1167.40 Selec…" at bounding box center [672, 382] width 1344 height 1064
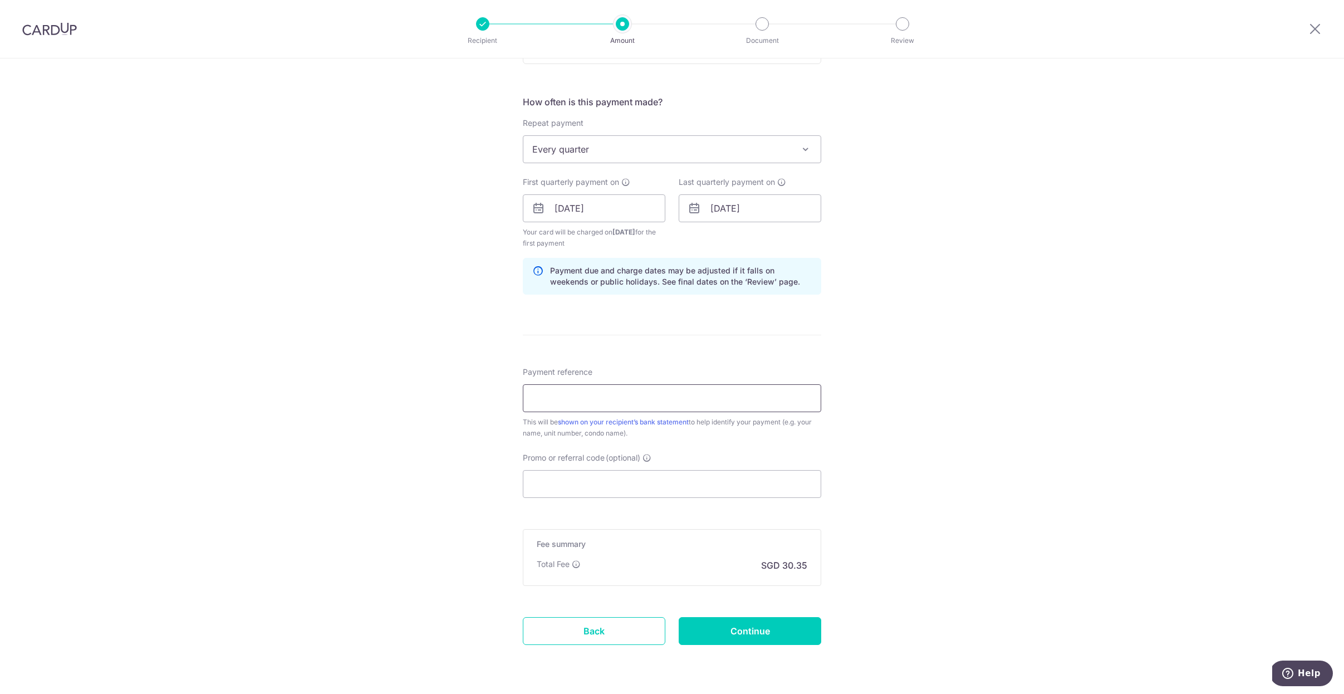
click at [572, 390] on input "Payment reference" at bounding box center [672, 398] width 298 height 28
click at [544, 403] on input "Payment reference" at bounding box center [672, 398] width 298 height 28
paste input "Blk 21 Unit 1013"
type input "Blk 21 Unit 1013"
click at [546, 497] on input "Promo or referral code (optional)" at bounding box center [672, 484] width 298 height 28
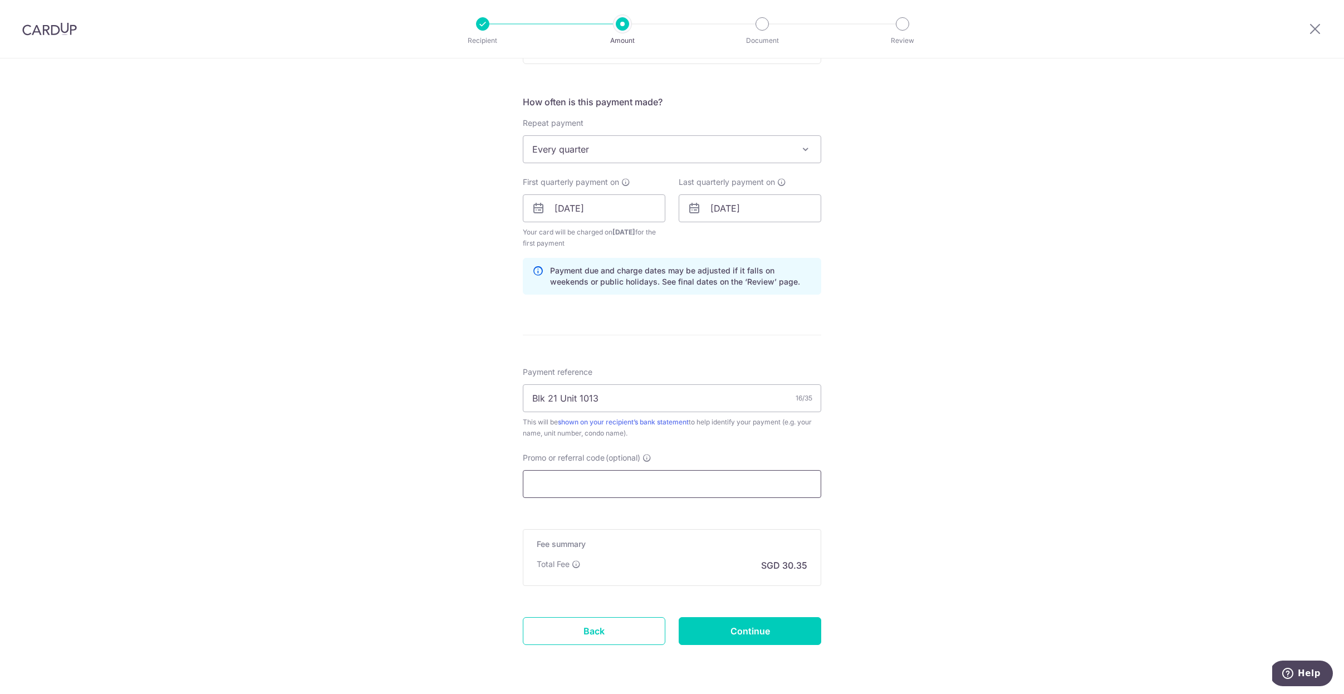
paste input "REC185"
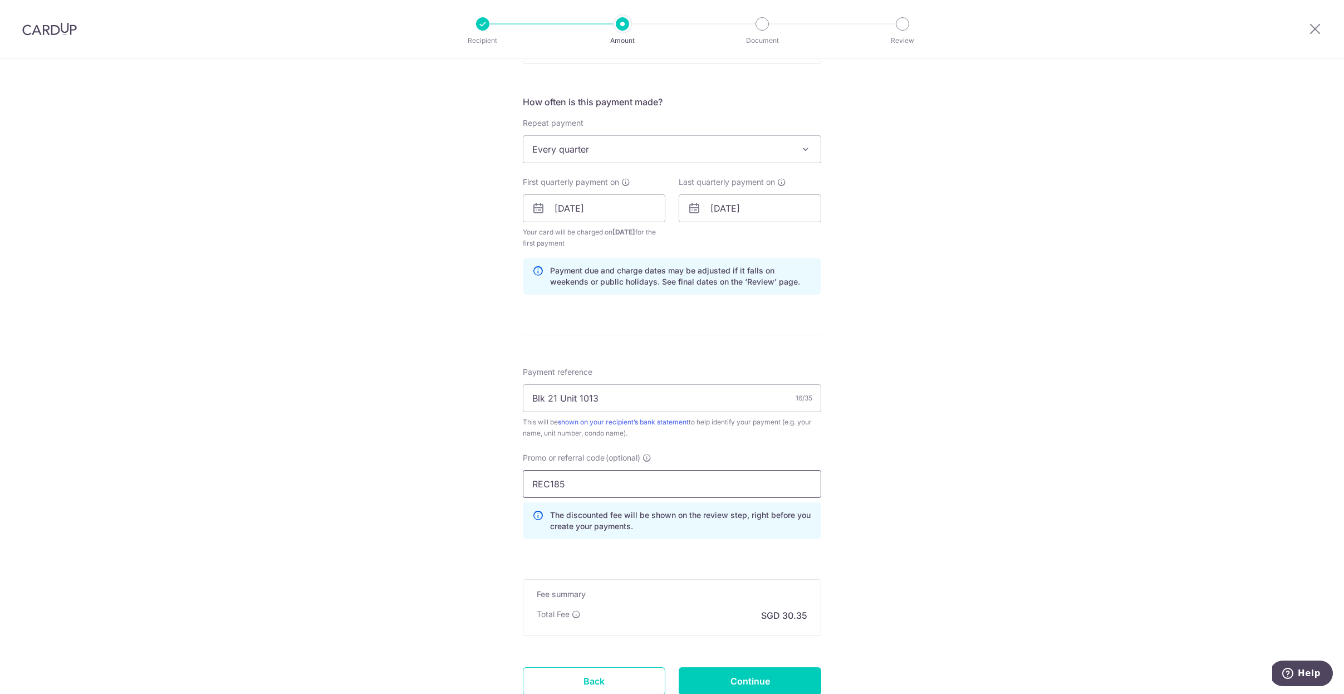
type input "REC185"
click at [928, 568] on div "Tell us more about your payment Enter payment amount SGD 1,167.40 1167.40 Selec…" at bounding box center [672, 221] width 1344 height 1114
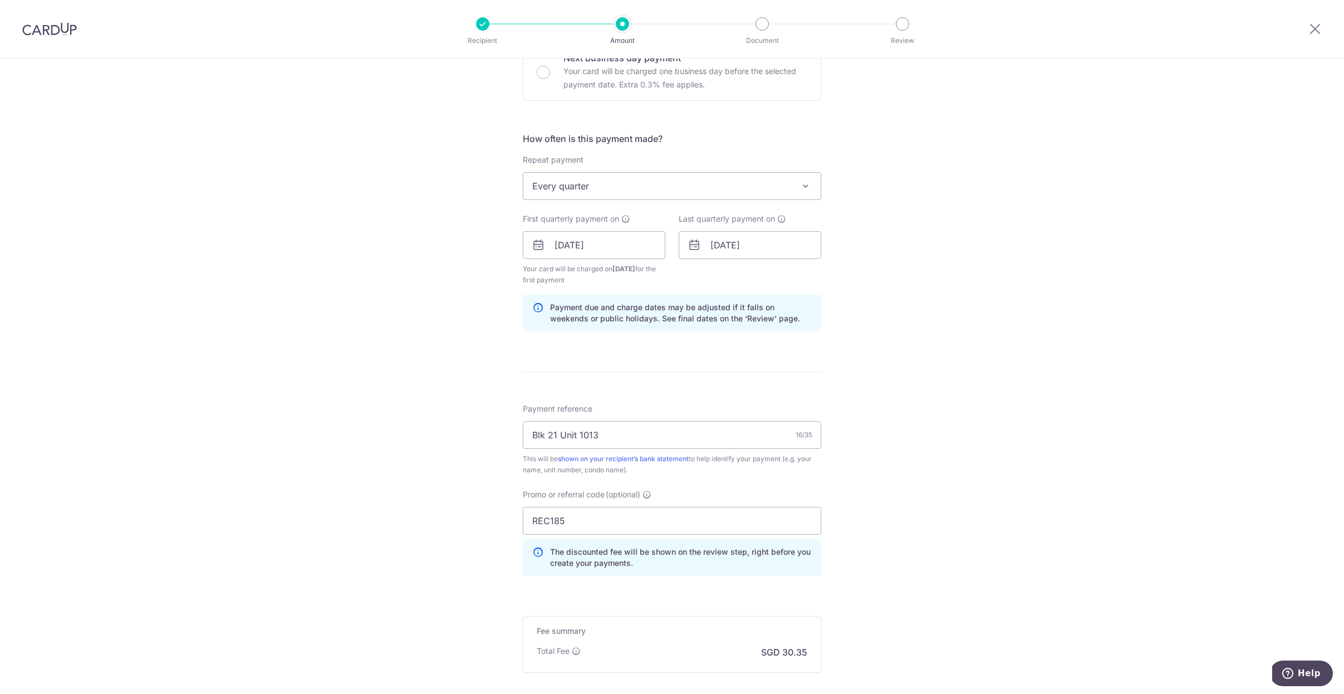
scroll to position [479, 0]
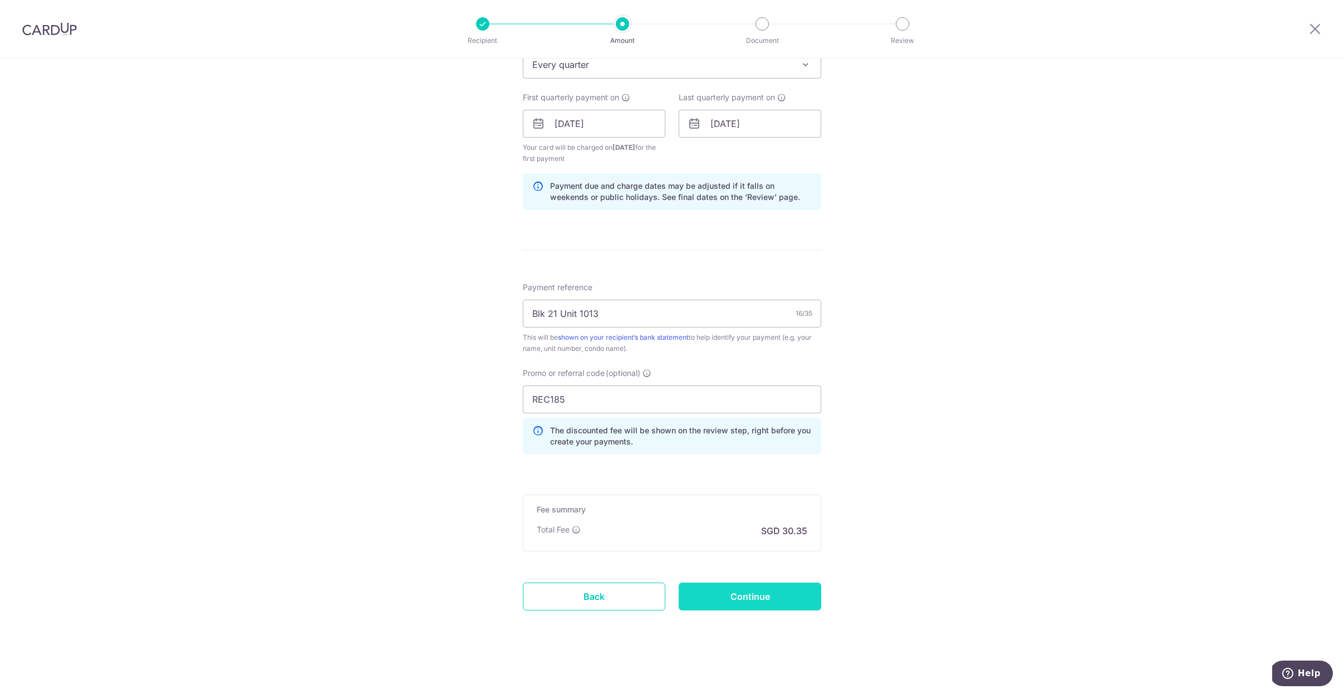
click at [744, 596] on input "Continue" at bounding box center [750, 596] width 143 height 28
type input "Create Schedule"
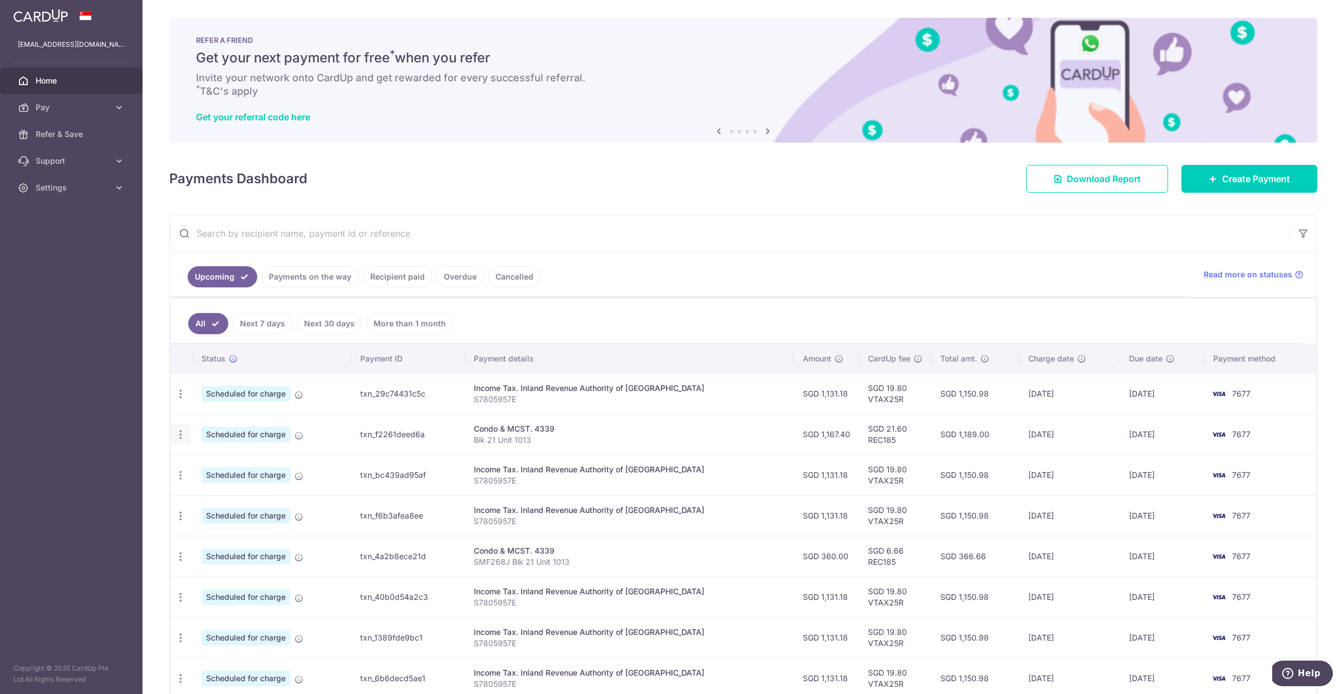
click at [180, 435] on icon "button" at bounding box center [181, 435] width 12 height 12
click at [233, 467] on span "Update payment" at bounding box center [240, 464] width 76 height 13
radio input "true"
type input "1,167.40"
type input "27/09/2025"
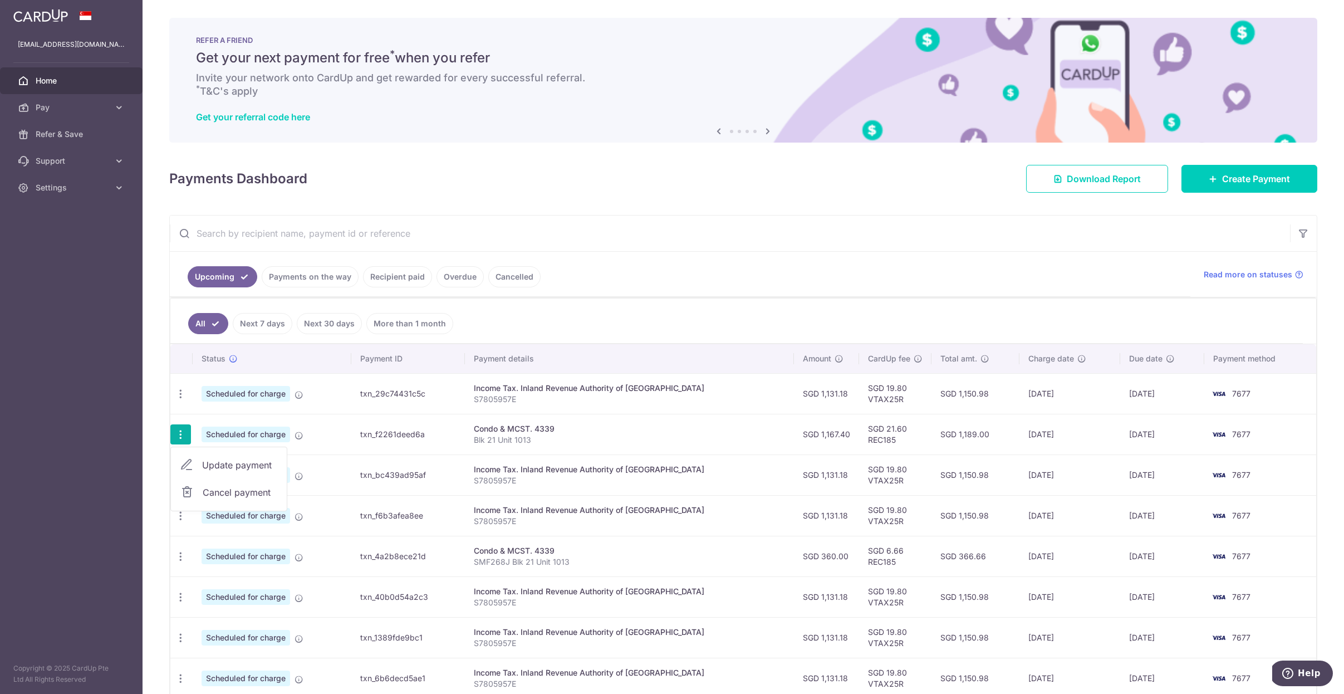
type input "Blk 21 Unit 1013"
type input "REC185"
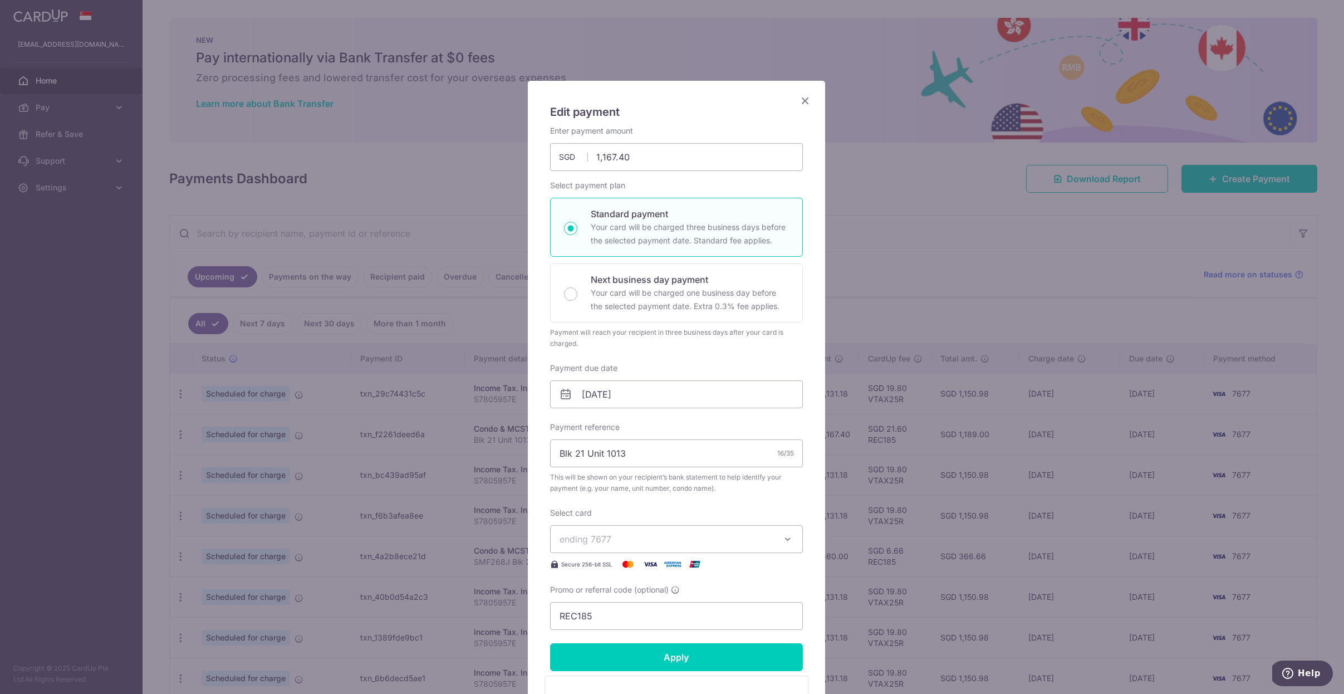
scroll to position [197, 0]
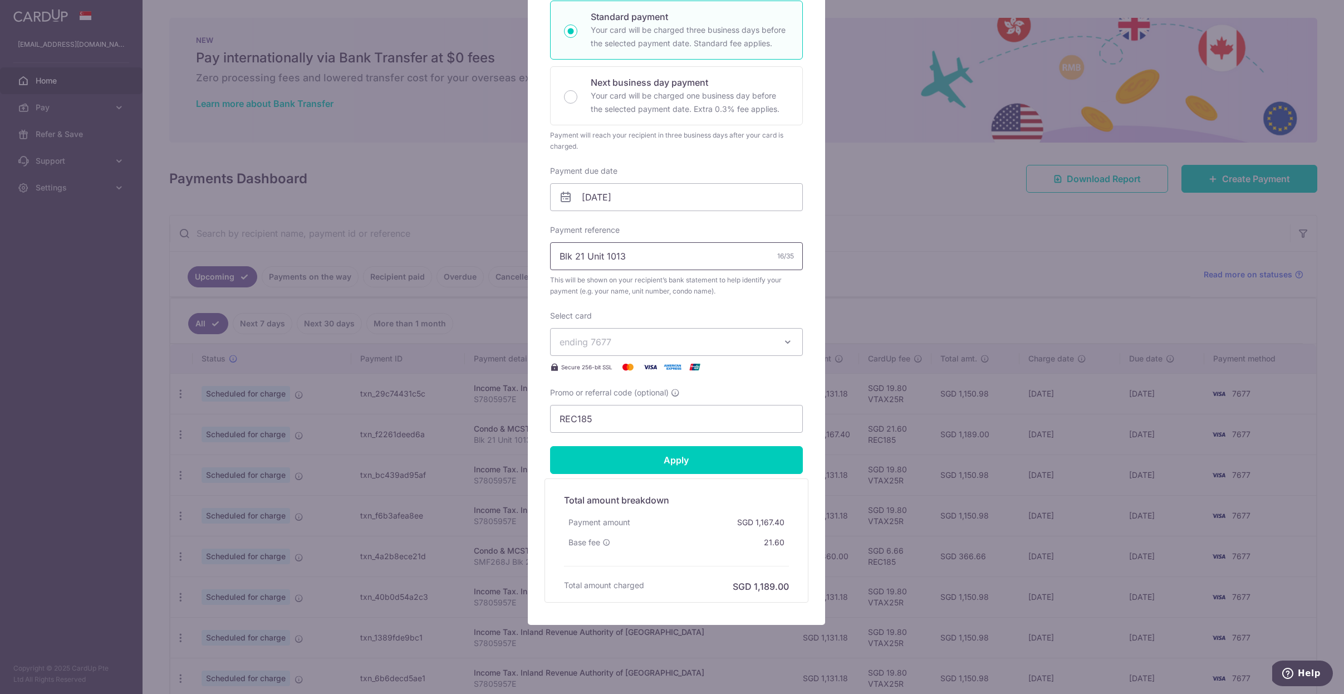
click at [642, 254] on input "Blk 21 Unit 1013" at bounding box center [676, 256] width 253 height 28
drag, startPoint x: 632, startPoint y: 254, endPoint x: 544, endPoint y: 253, distance: 88.0
click at [544, 253] on div "Edit payment By clicking apply, you will make changes to all payments to 4339 s…" at bounding box center [676, 254] width 297 height 741
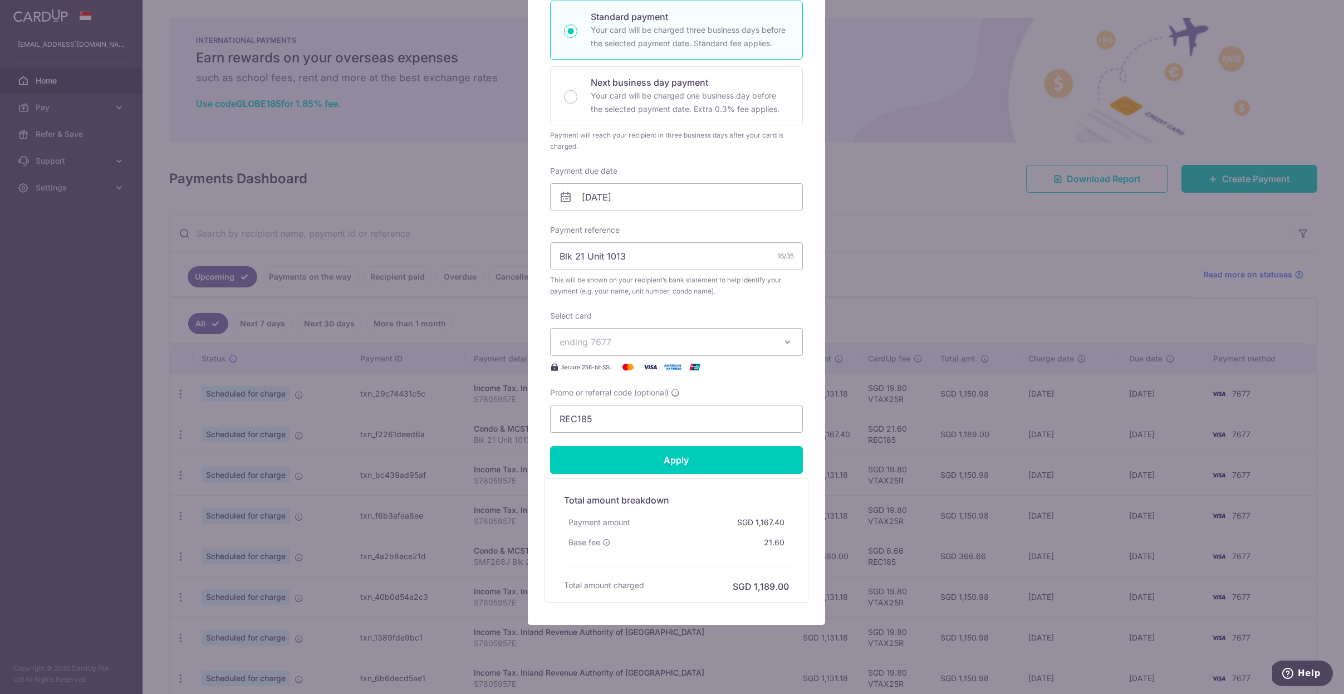
click at [357, 180] on div "Edit payment By clicking apply, you will make changes to all payments to 4339 s…" at bounding box center [672, 347] width 1344 height 694
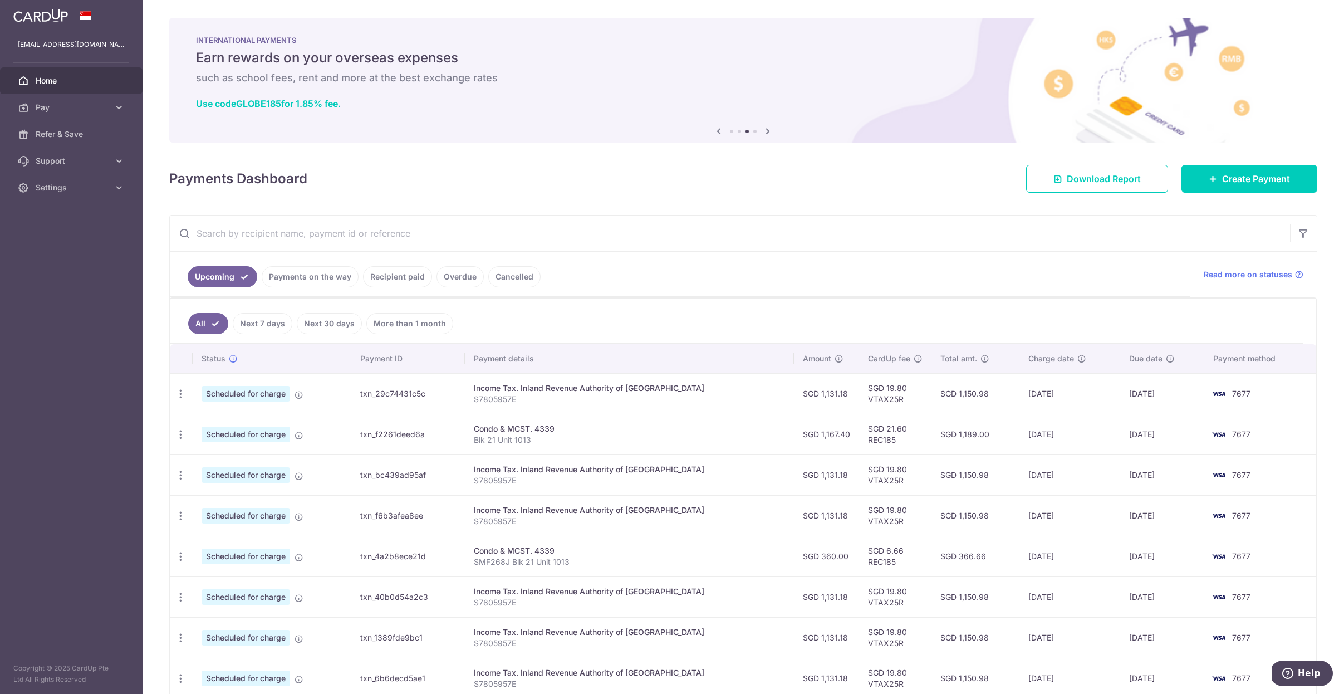
click at [44, 18] on img at bounding box center [40, 15] width 55 height 13
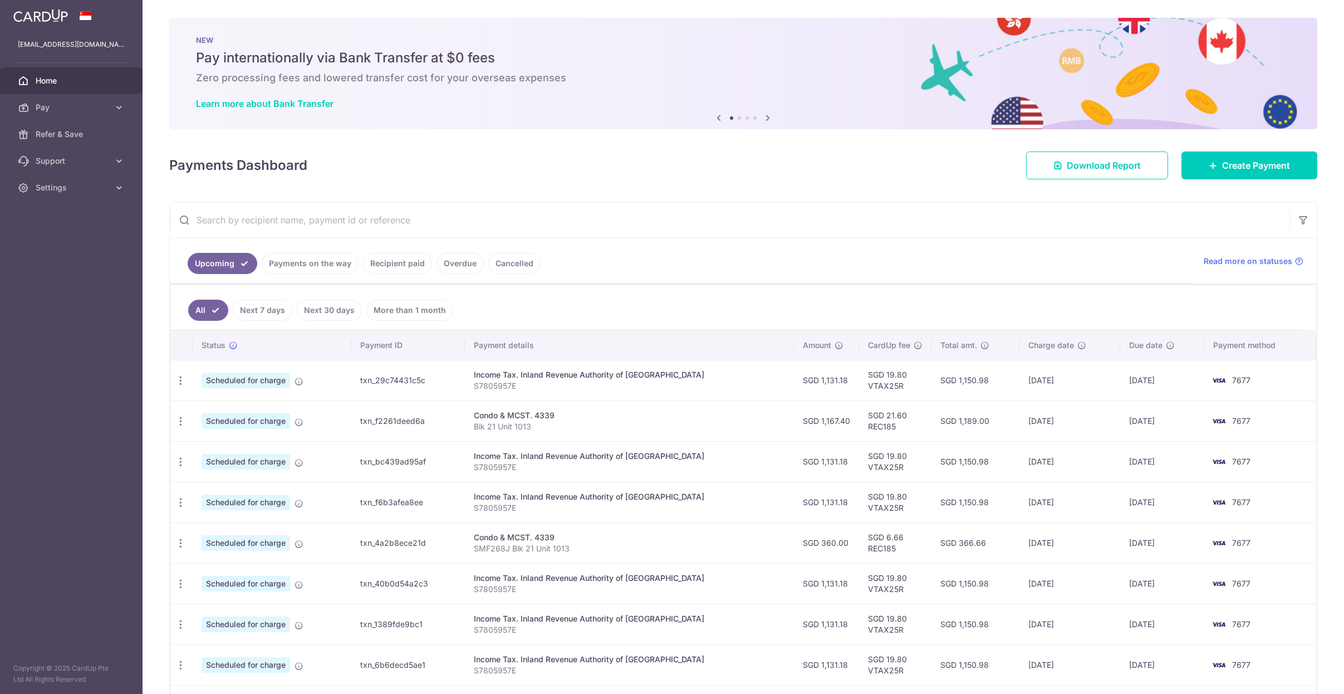
scroll to position [0, 0]
click at [79, 115] on link "Pay" at bounding box center [71, 107] width 143 height 27
click at [59, 143] on link "Payments" at bounding box center [71, 134] width 143 height 27
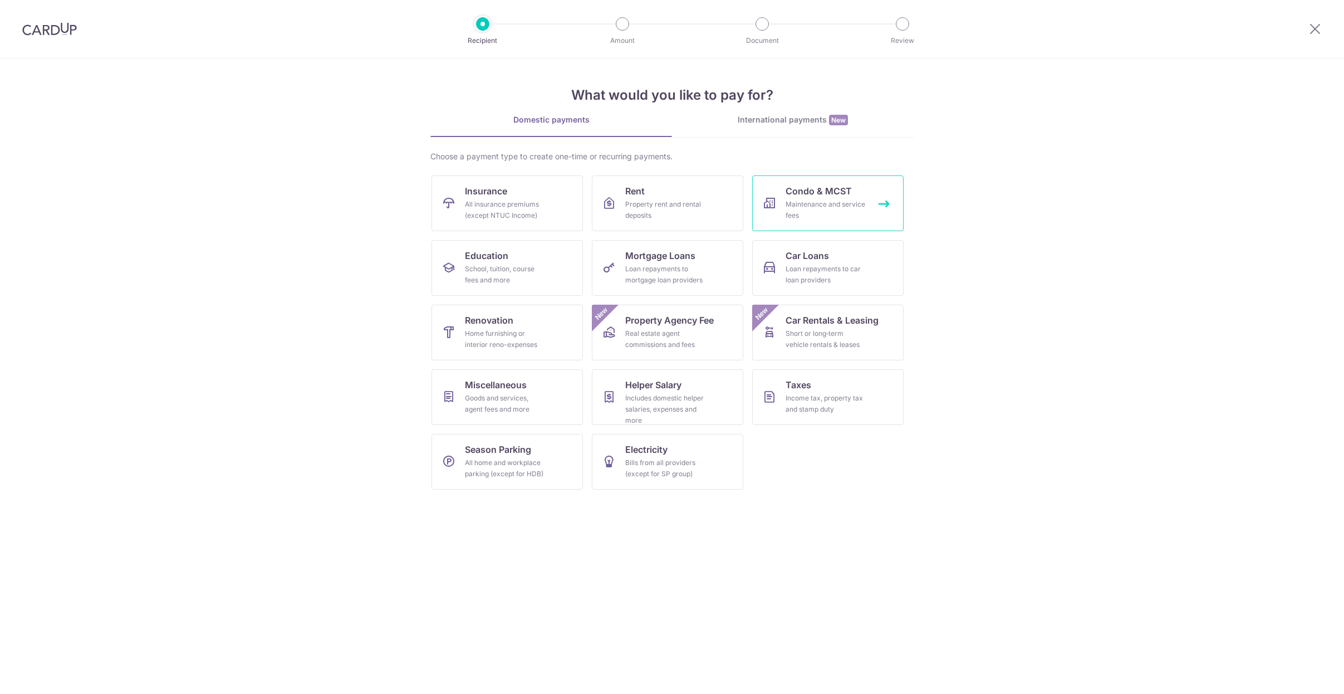
click at [803, 195] on span "Condo & MCST" at bounding box center [819, 190] width 66 height 13
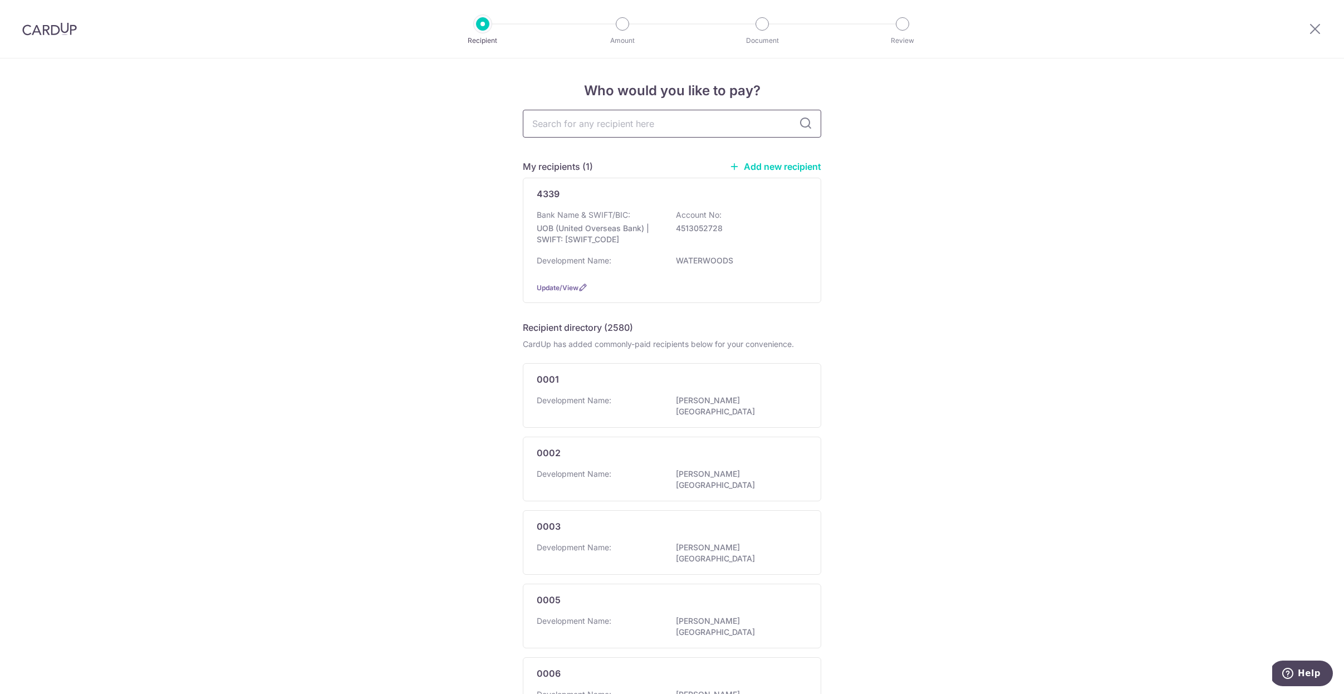
click at [650, 122] on input "text" at bounding box center [672, 124] width 298 height 28
click at [655, 246] on div "Bank Name & SWIFT/BIC: UOB (United Overseas Bank) | SWIFT: UOVBSGSGXXX Account …" at bounding box center [672, 229] width 271 height 41
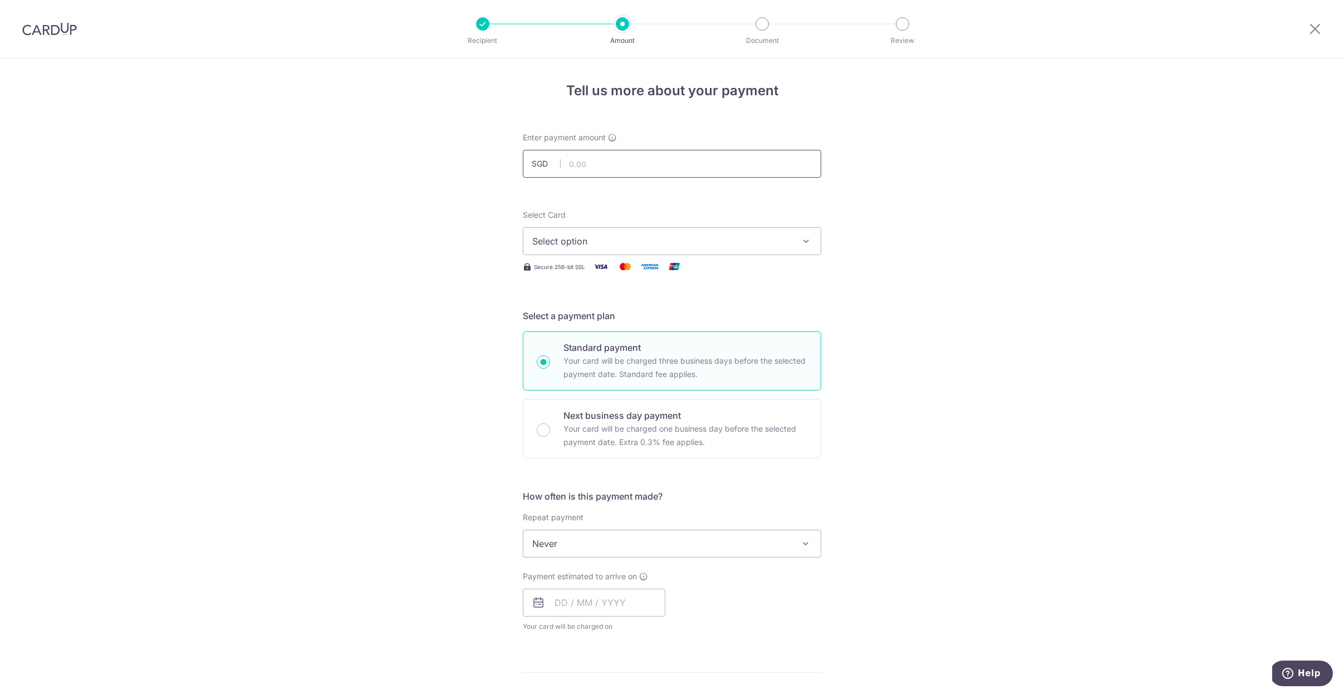
click at [587, 164] on input "text" at bounding box center [672, 164] width 298 height 28
paste input "1,167.40"
type input "1,167.40"
click at [887, 161] on div "Tell us more about your payment Enter payment amount SGD 1,167.40 1167.40 Selec…" at bounding box center [672, 561] width 1344 height 1007
click at [685, 241] on span "Select option" at bounding box center [661, 240] width 259 height 13
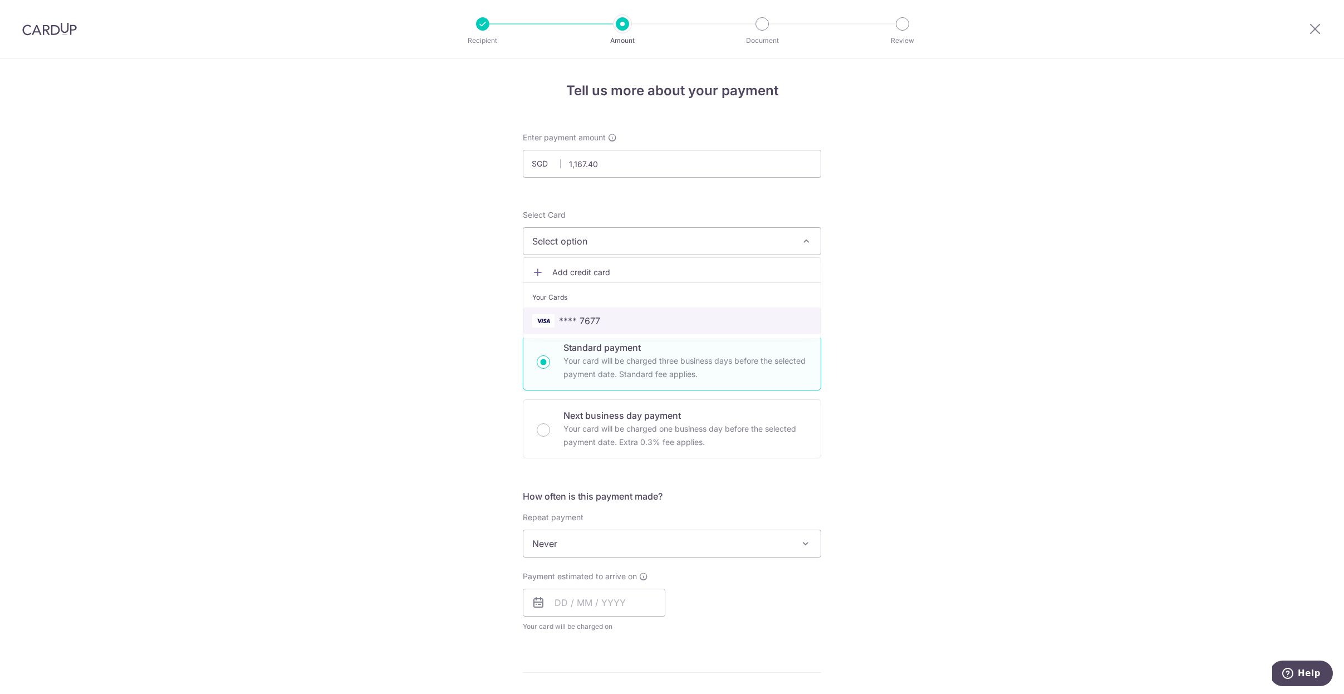
click at [586, 328] on link "**** 7677" at bounding box center [671, 320] width 297 height 27
click at [424, 465] on div "Tell us more about your payment Enter payment amount SGD 1,167.40 1167.40 Selec…" at bounding box center [672, 561] width 1344 height 1007
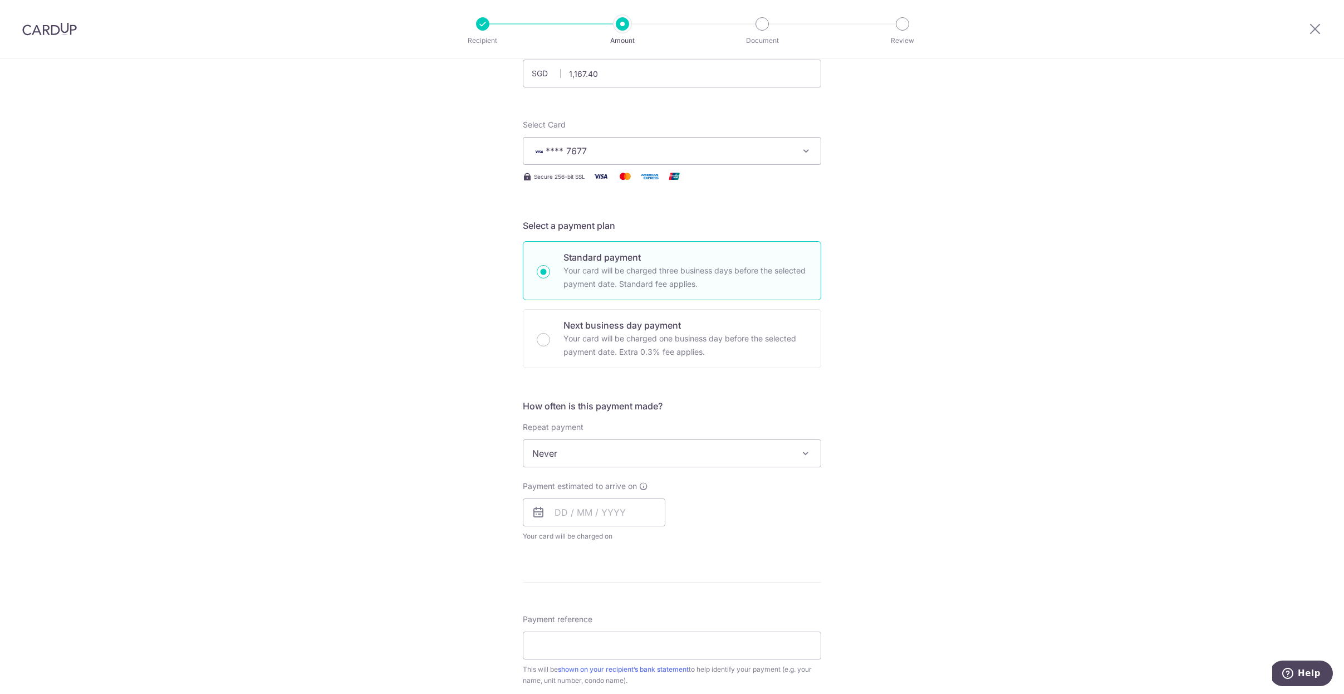
click at [605, 468] on div "How often is this payment made? Repeat payment Never Every week Every month Eve…" at bounding box center [672, 474] width 298 height 151
click at [591, 458] on span "Never" at bounding box center [671, 453] width 297 height 27
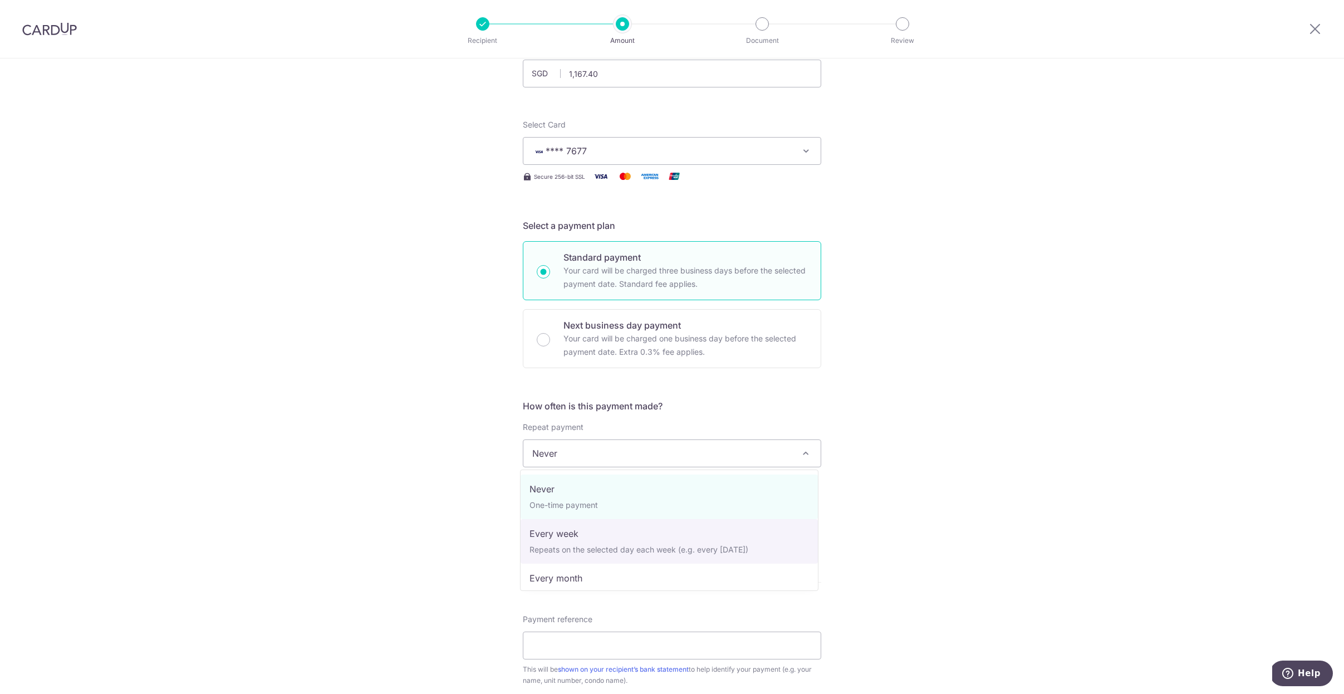
scroll to position [102, 0]
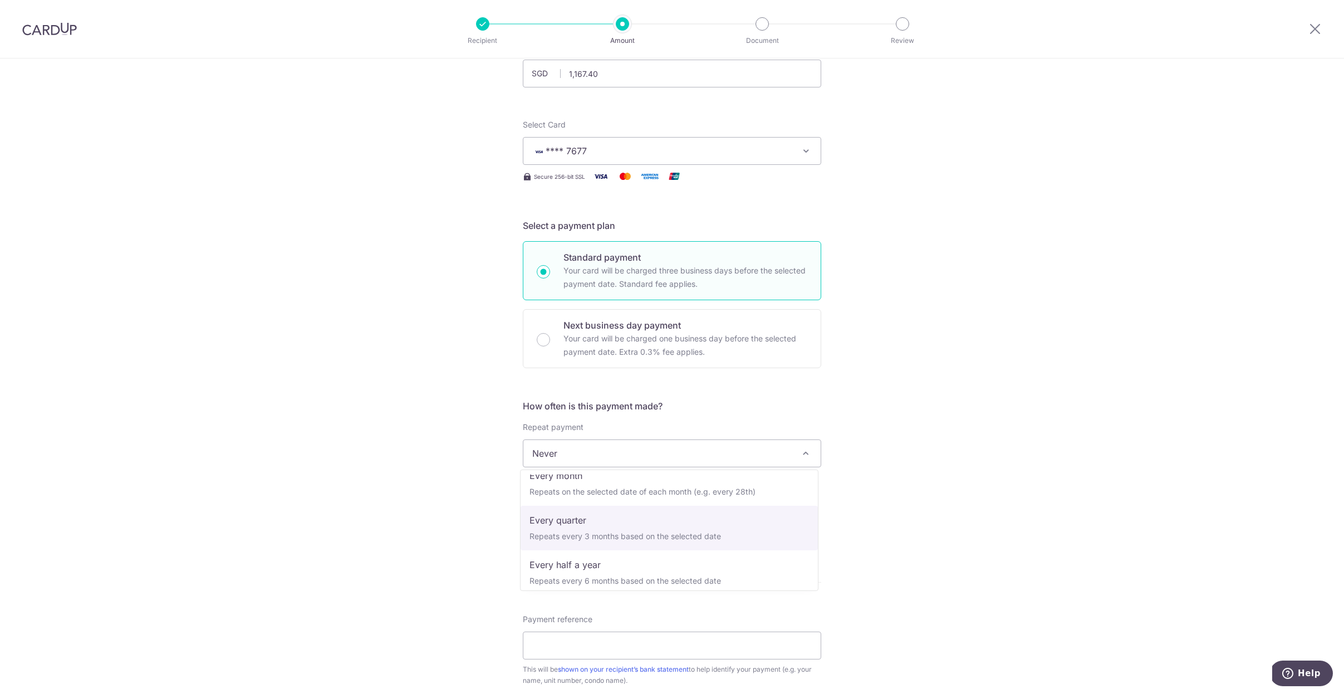
select select "4"
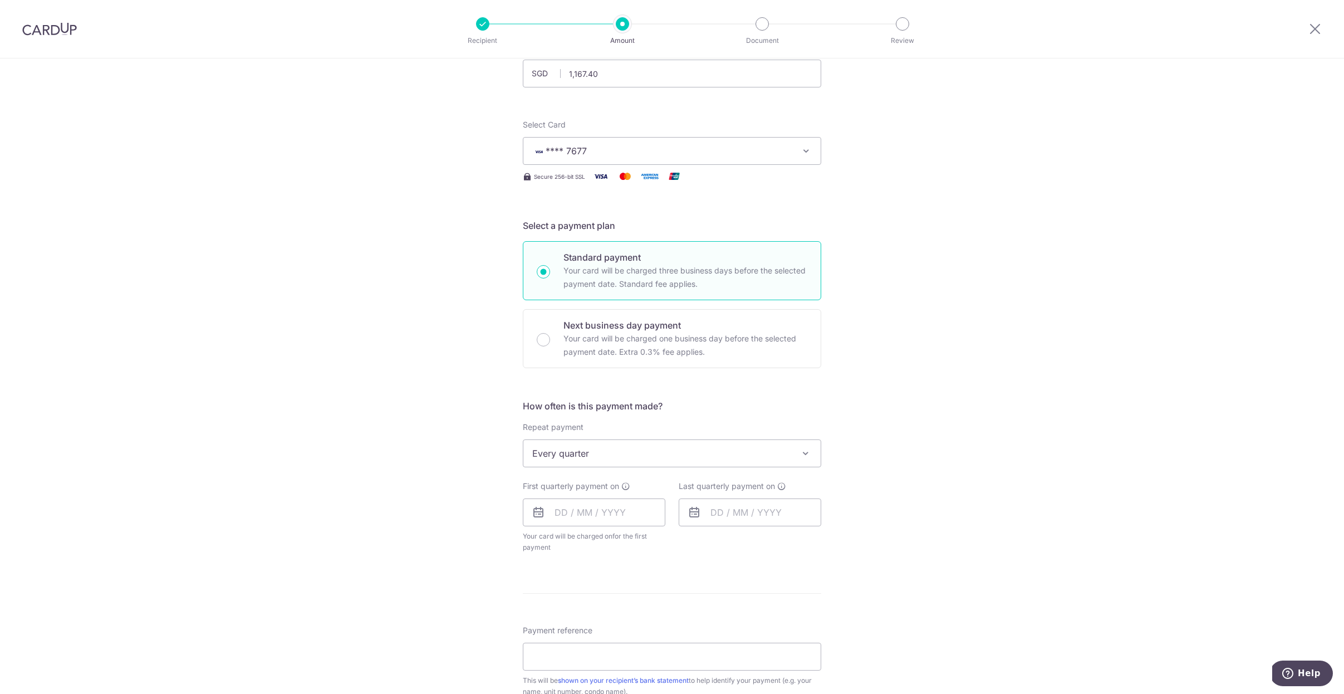
scroll to position [193, 0]
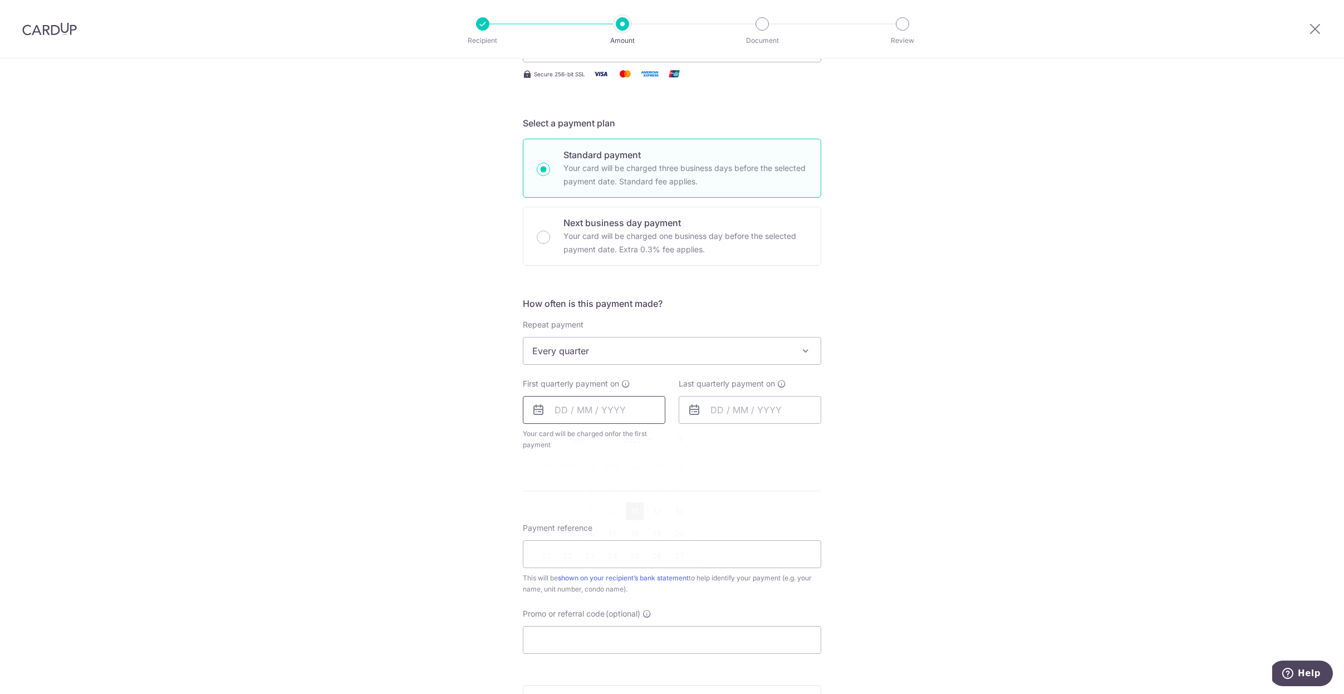
click at [600, 406] on input "text" at bounding box center [594, 410] width 143 height 28
click at [582, 554] on link "23" at bounding box center [590, 556] width 18 height 18
type input "[DATE]"
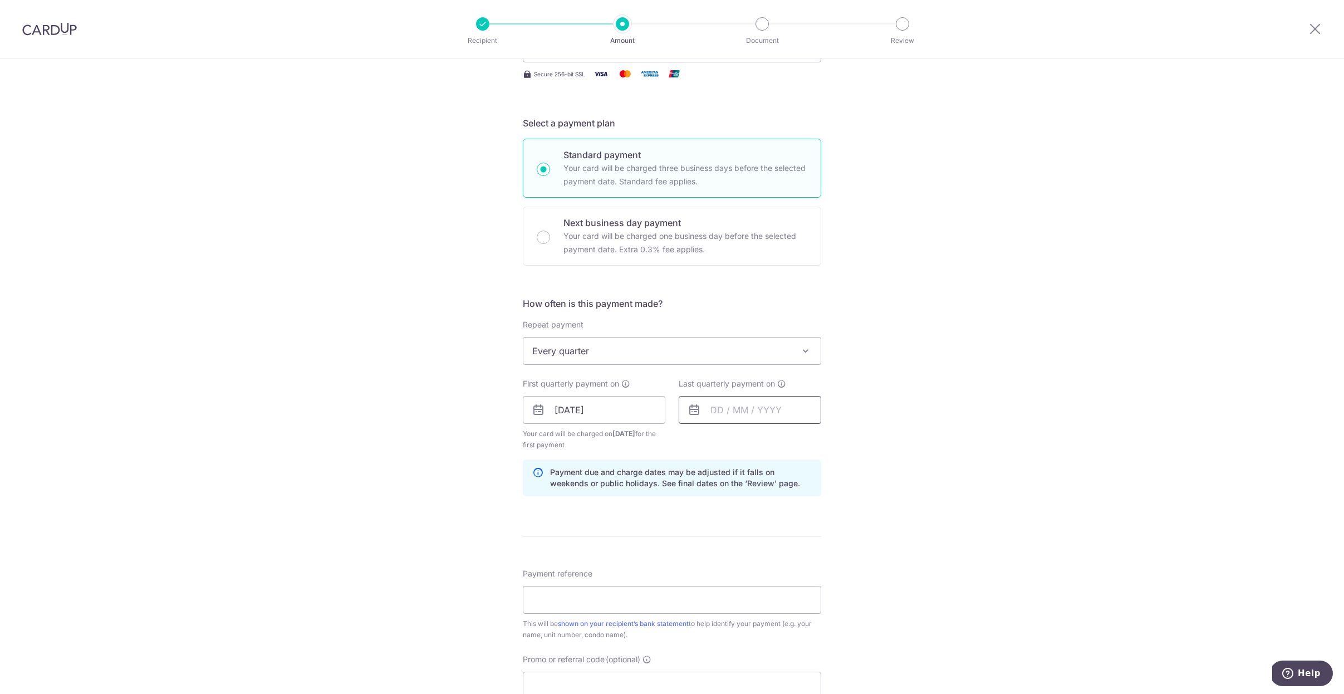
click at [732, 411] on input "text" at bounding box center [750, 410] width 143 height 28
click at [837, 438] on link "Next" at bounding box center [836, 439] width 13 height 13
click at [746, 560] on link "23" at bounding box center [746, 556] width 18 height 18
type input "[DATE]"
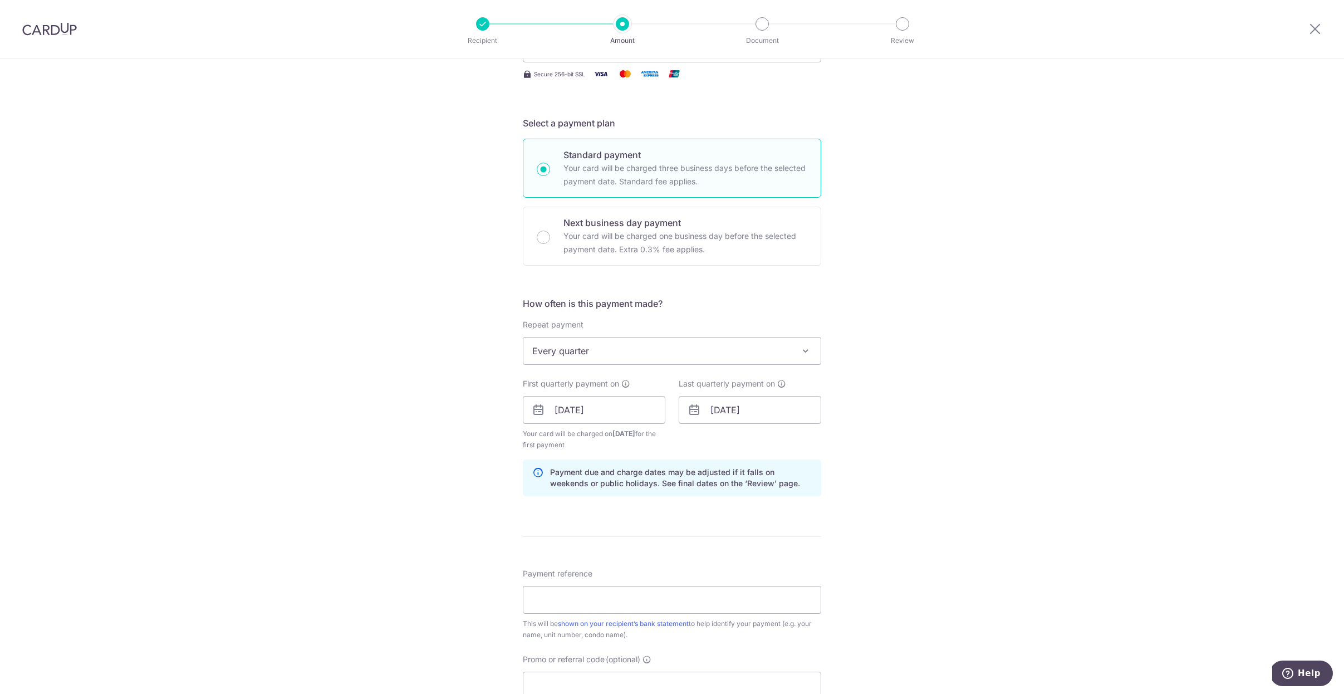
click at [958, 478] on div "Tell us more about your payment Enter payment amount SGD 1,167.40 1167.40 Selec…" at bounding box center [672, 398] width 1344 height 1064
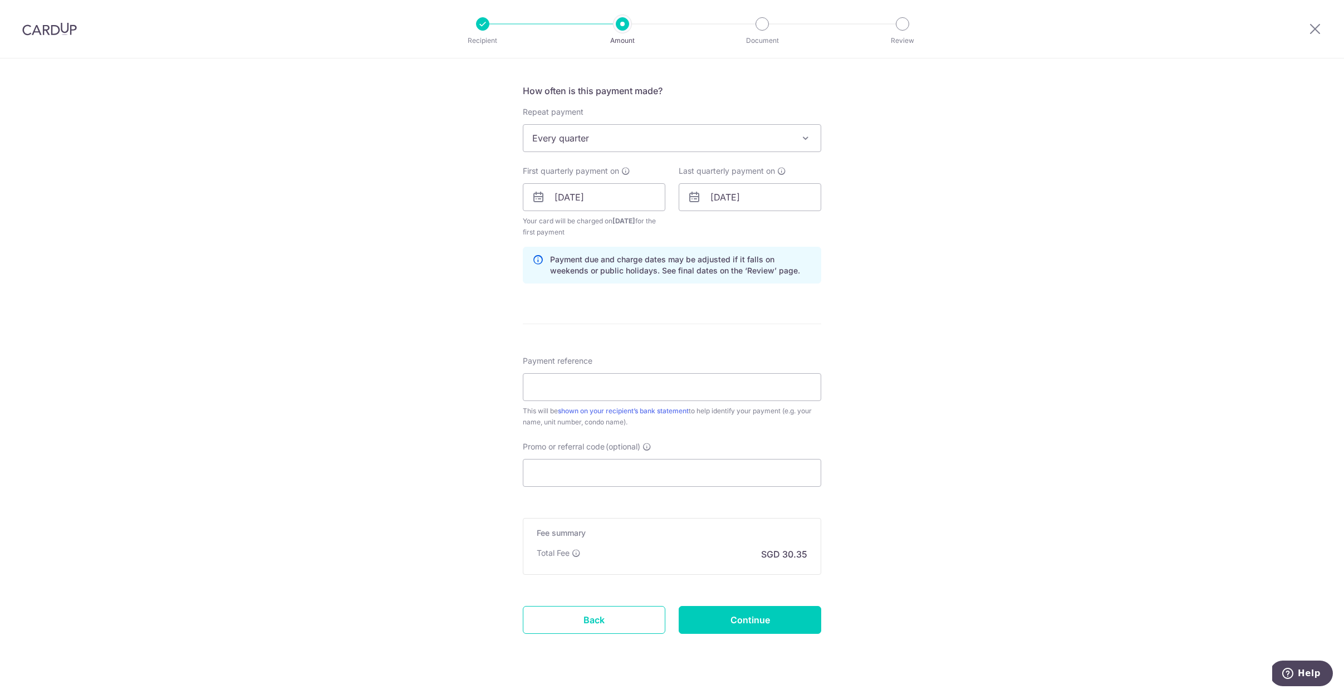
scroll to position [429, 0]
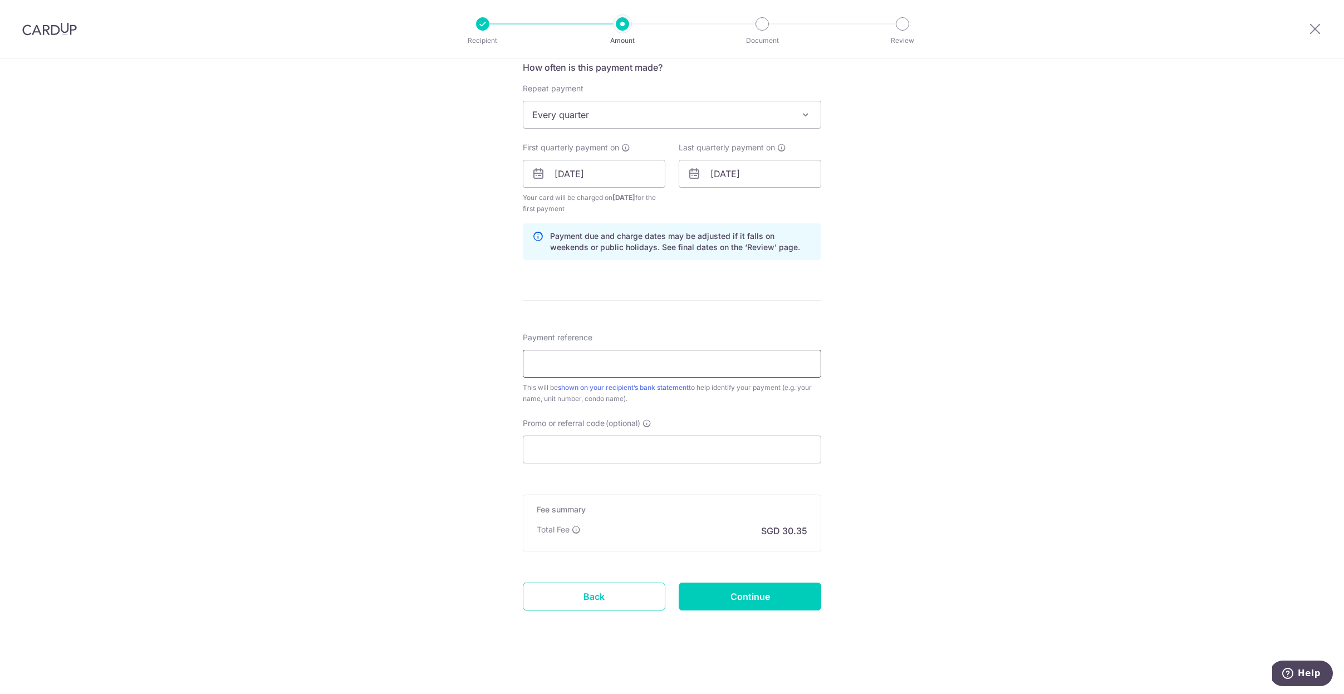
click at [616, 364] on input "Payment reference" at bounding box center [672, 364] width 298 height 28
paste input "Blk 21 Unit 1013"
type input "Blk 21 Unit 1013"
click at [948, 302] on div "Tell us more about your payment Enter payment amount SGD 1,167.40 1167.40 Selec…" at bounding box center [672, 162] width 1344 height 1064
click at [563, 444] on input "Promo or referral code (optional)" at bounding box center [672, 449] width 298 height 28
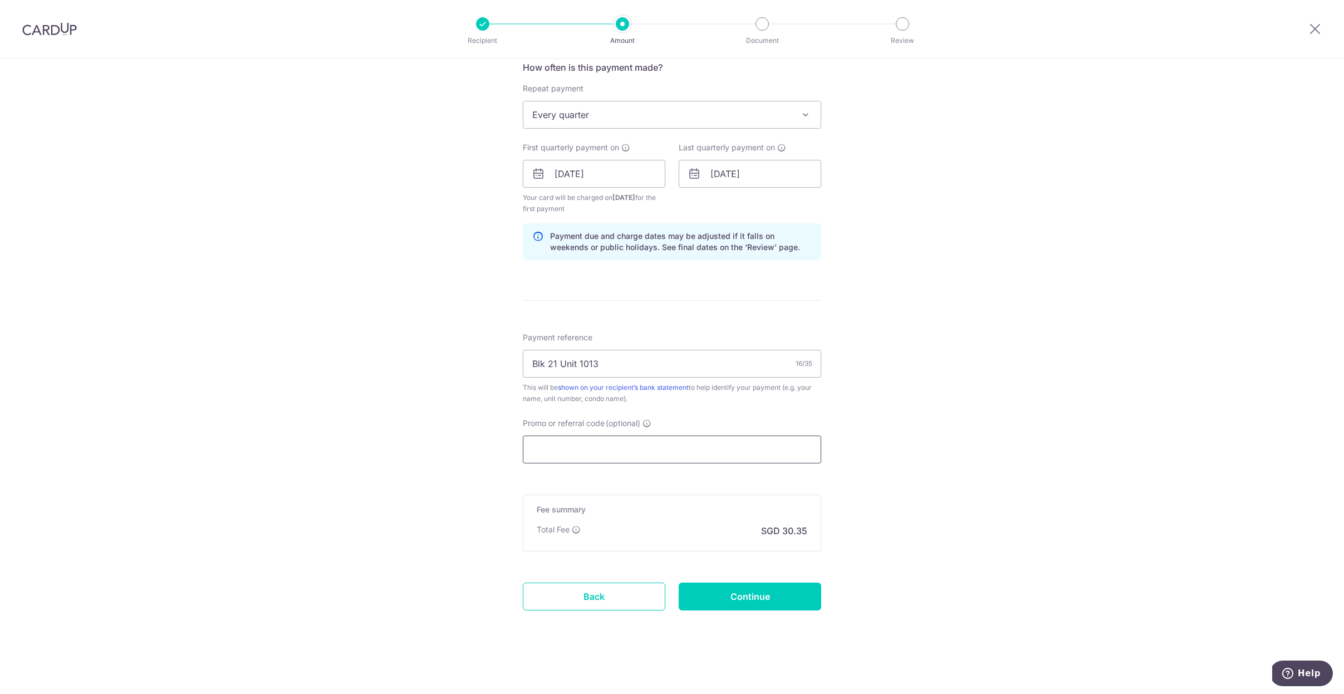
paste input "REC185"
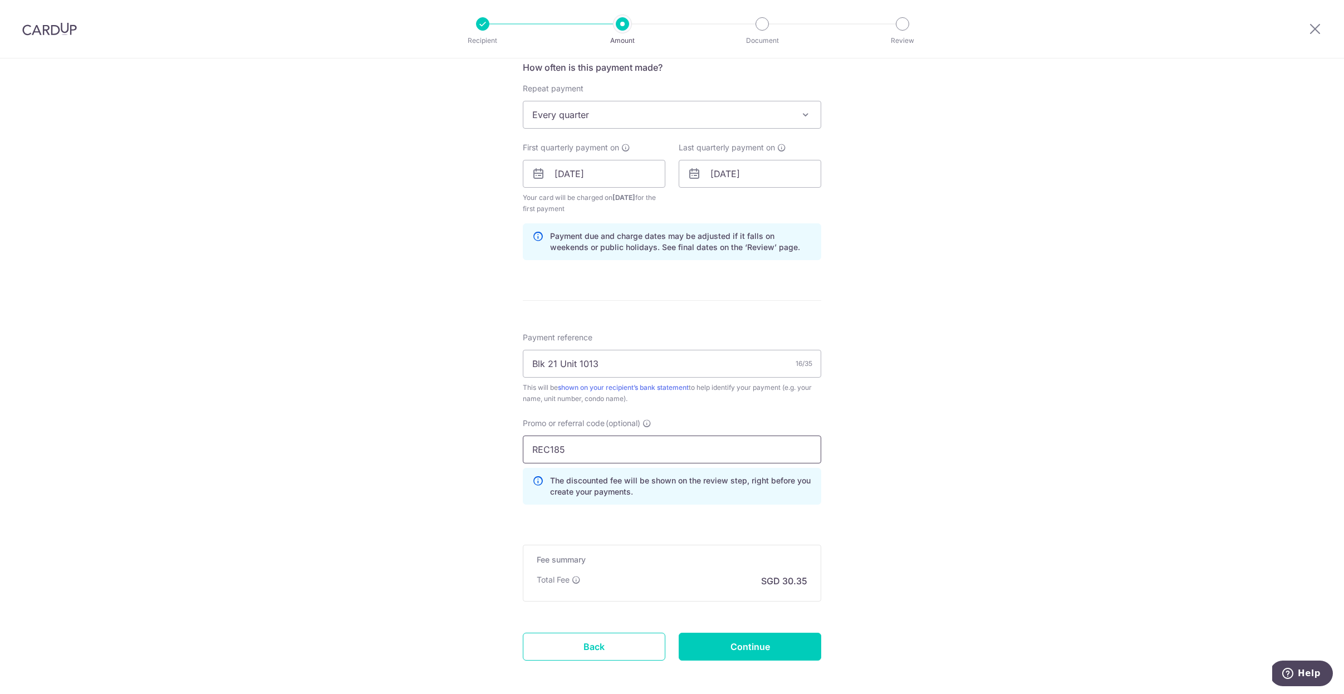
click at [631, 456] on input "REC185" at bounding box center [672, 449] width 298 height 28
type input "REC185"
click at [787, 642] on input "Continue" at bounding box center [750, 646] width 143 height 28
type input "Create Schedule"
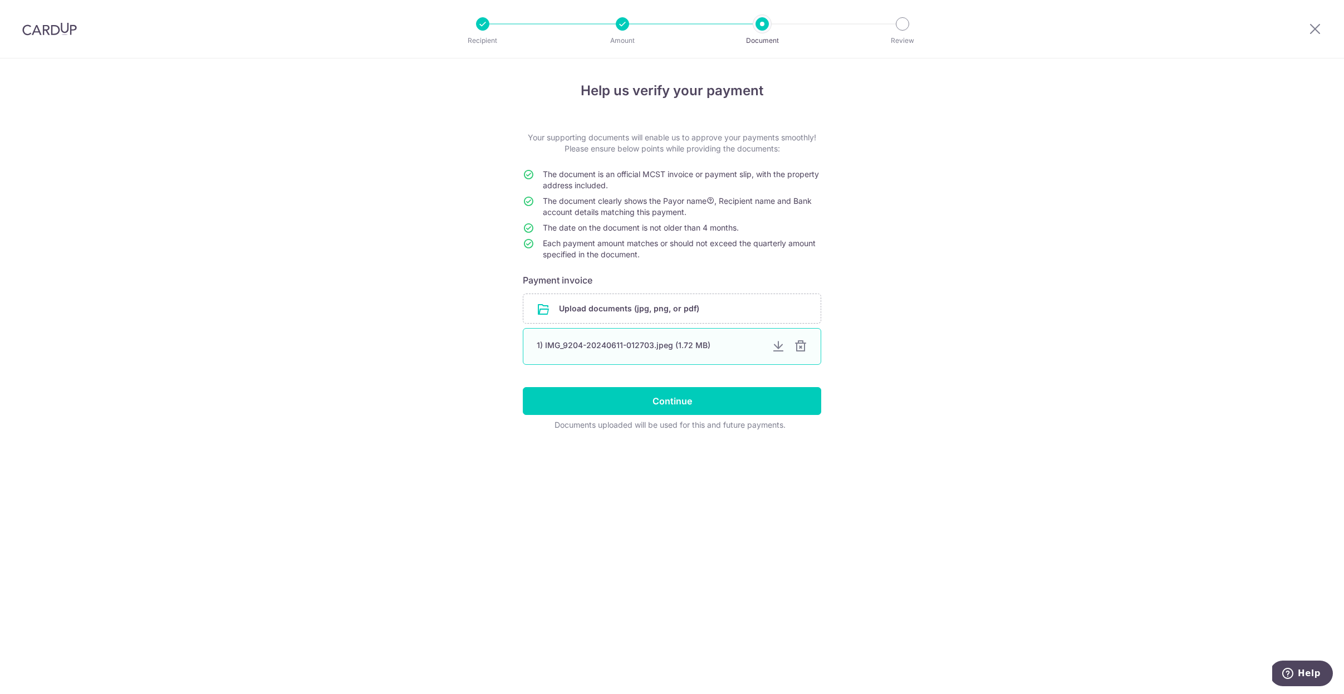
click at [804, 346] on div at bounding box center [800, 346] width 13 height 13
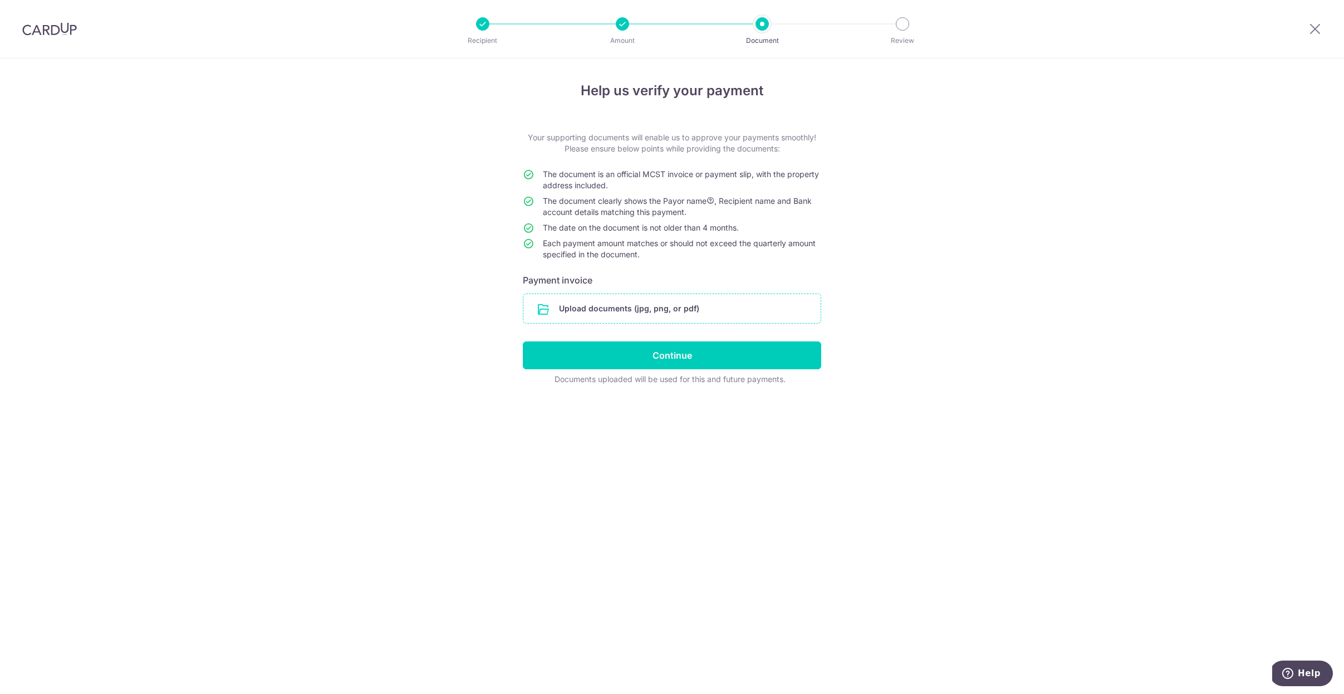
click at [623, 306] on input "file" at bounding box center [671, 308] width 297 height 29
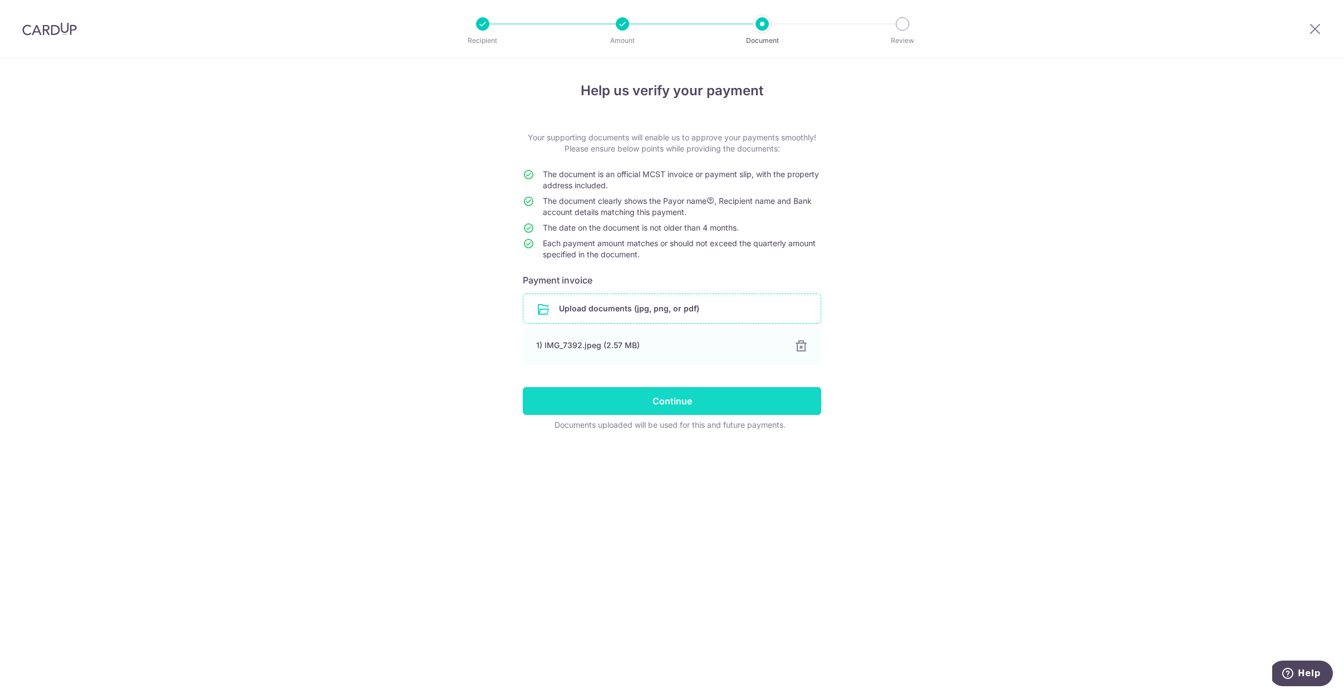
click at [640, 408] on input "Continue" at bounding box center [672, 401] width 298 height 28
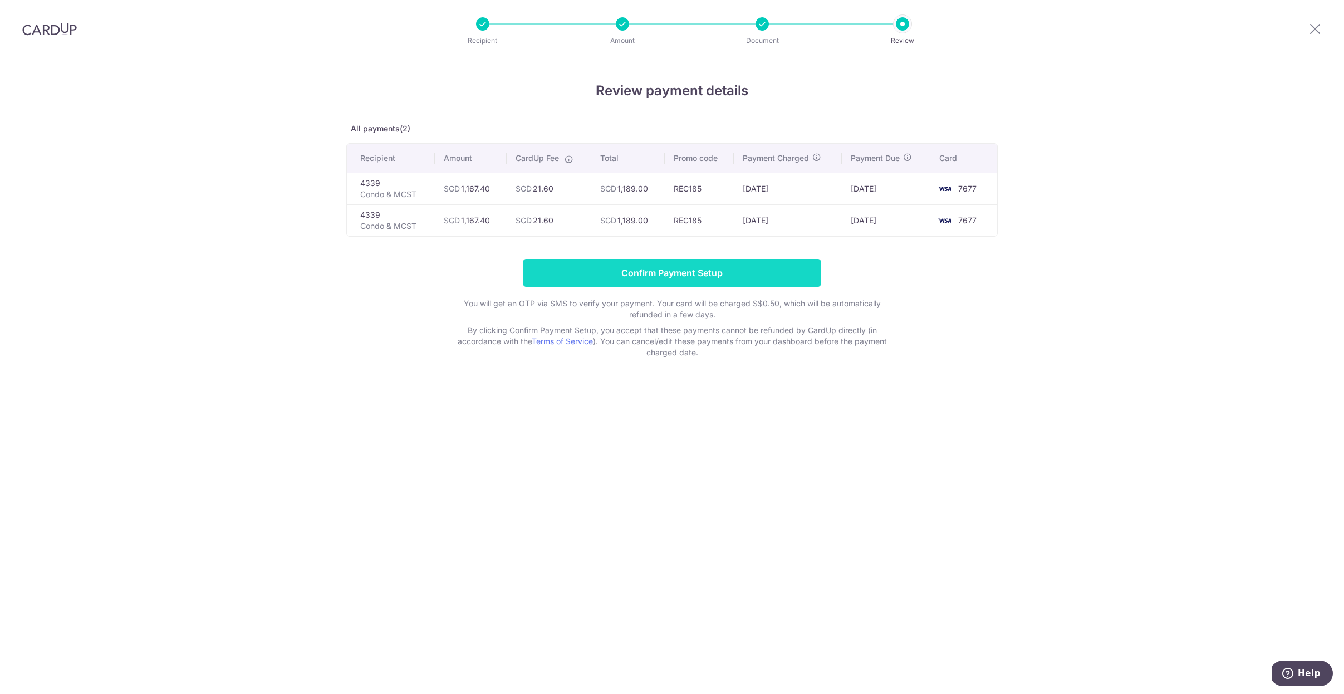
click at [775, 271] on input "Confirm Payment Setup" at bounding box center [672, 273] width 298 height 28
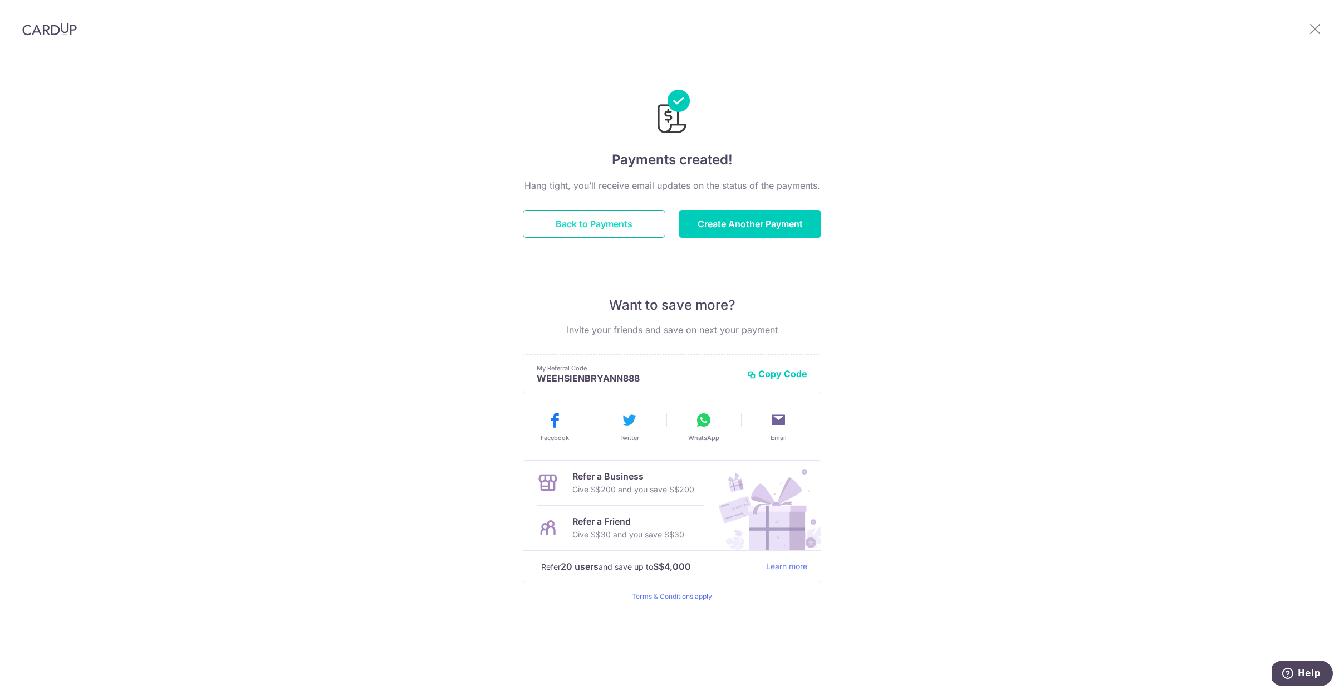
click at [611, 229] on button "Back to Payments" at bounding box center [594, 224] width 143 height 28
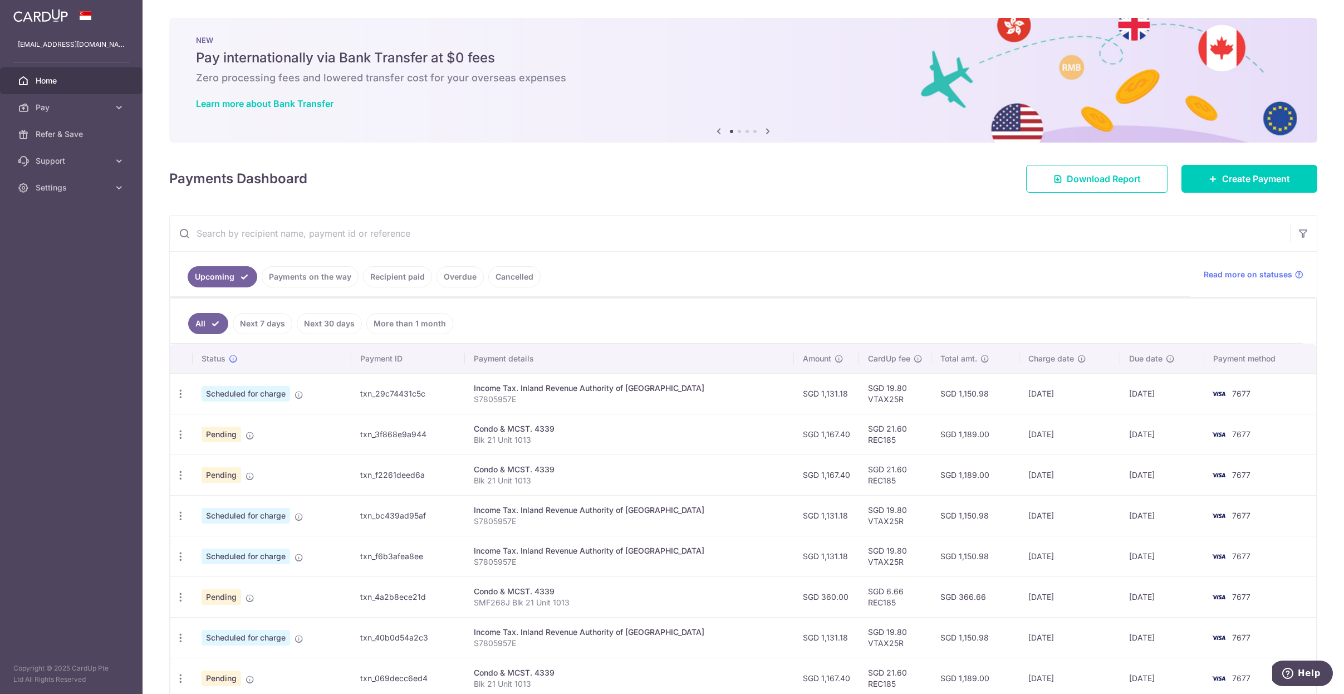
scroll to position [68, 0]
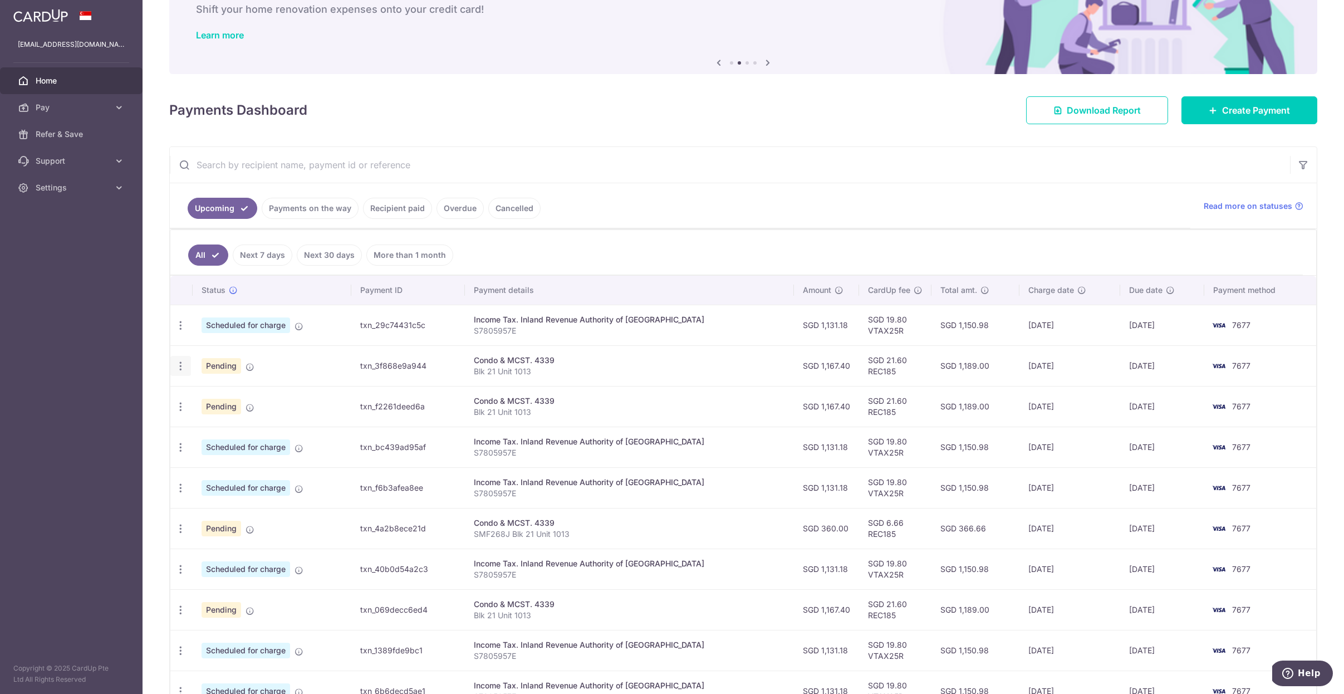
click at [184, 366] on icon "button" at bounding box center [181, 366] width 12 height 12
click at [223, 423] on span "Cancel payment" at bounding box center [240, 423] width 75 height 13
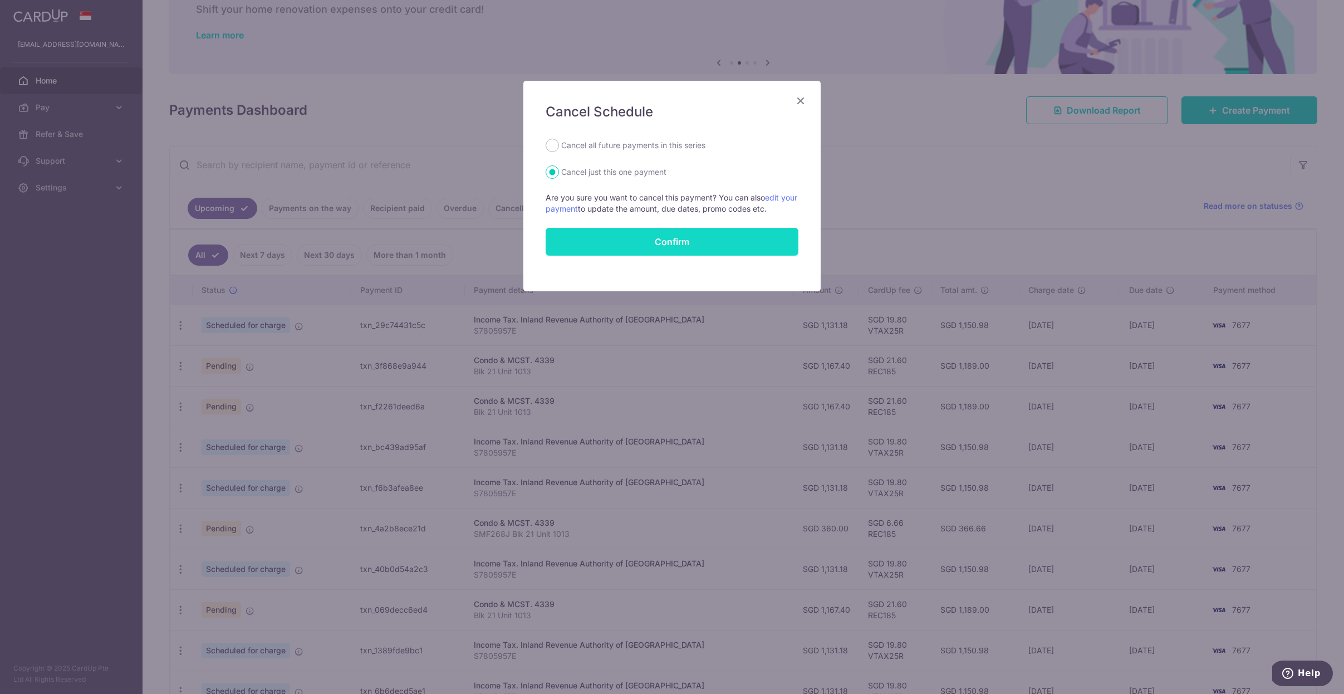
click at [631, 249] on button "Confirm" at bounding box center [672, 242] width 253 height 28
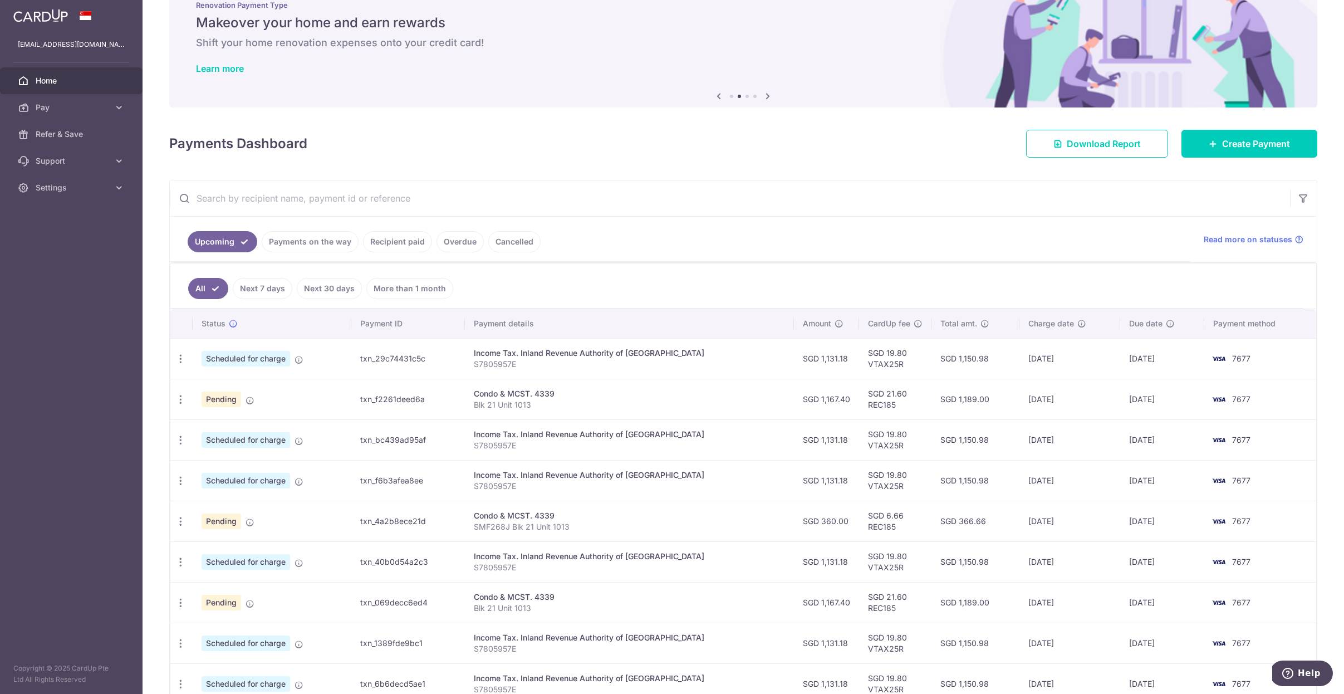
scroll to position [112, 0]
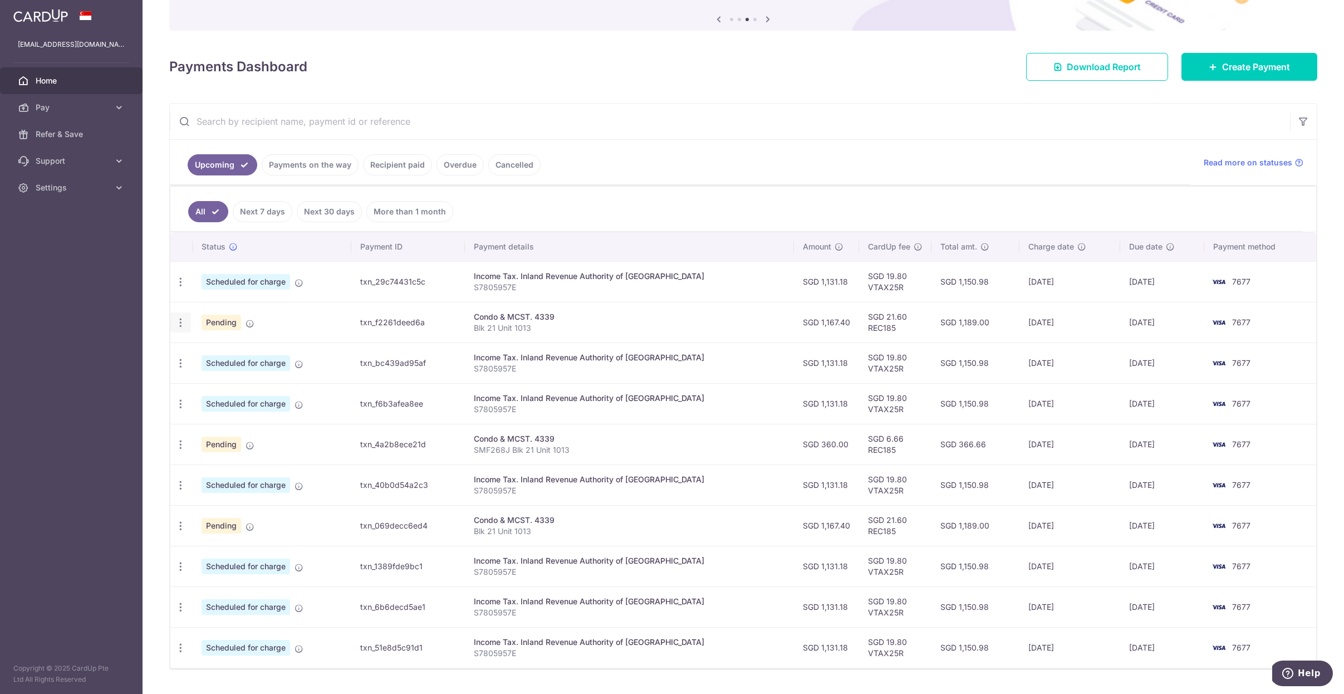
click at [181, 317] on icon "button" at bounding box center [181, 323] width 12 height 12
click at [219, 353] on span "Update payment" at bounding box center [240, 352] width 76 height 13
radio input "true"
type input "1,167.40"
type input "[DATE]"
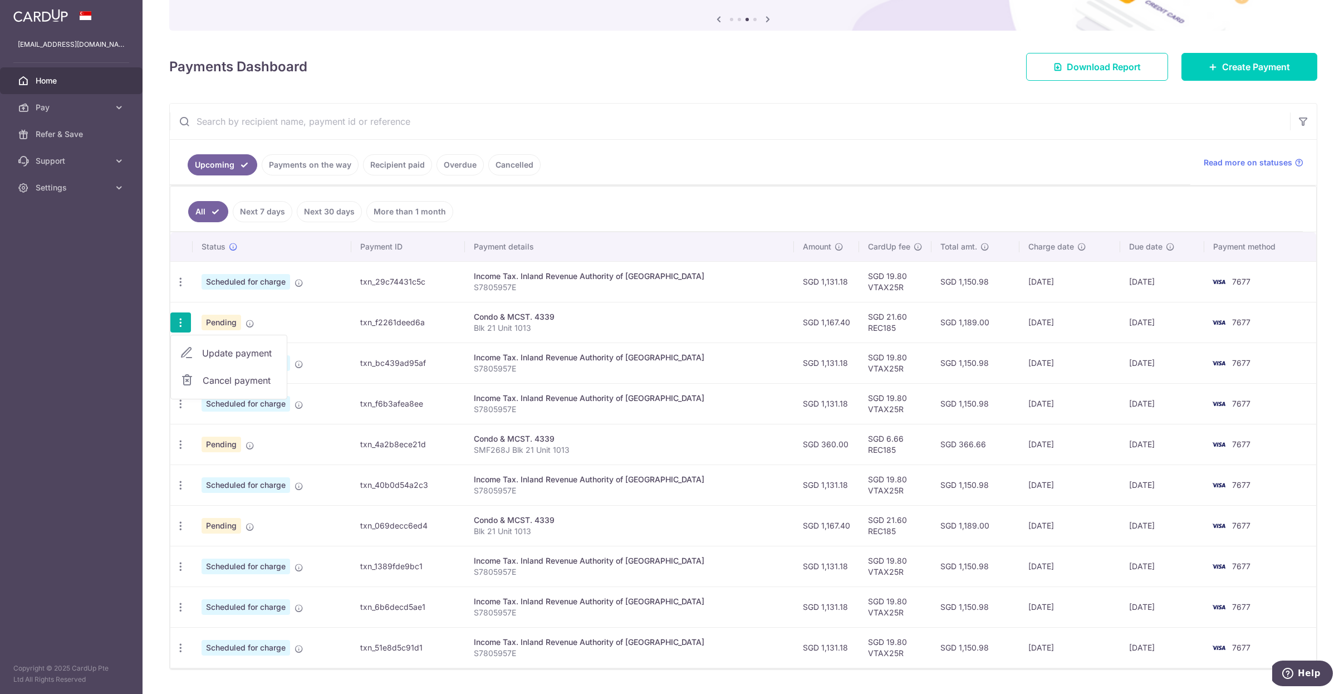
type input "Blk 21 Unit 1013"
type input "REC185"
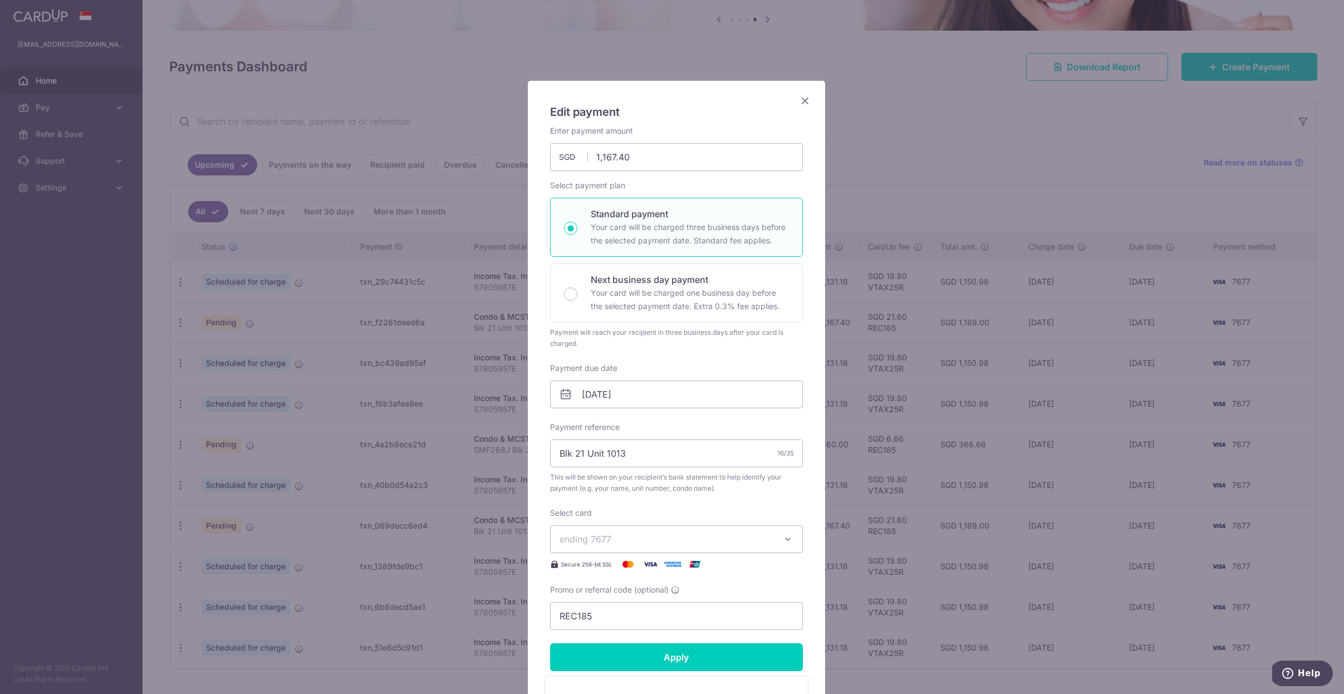
click at [802, 104] on icon "Close" at bounding box center [804, 101] width 13 height 14
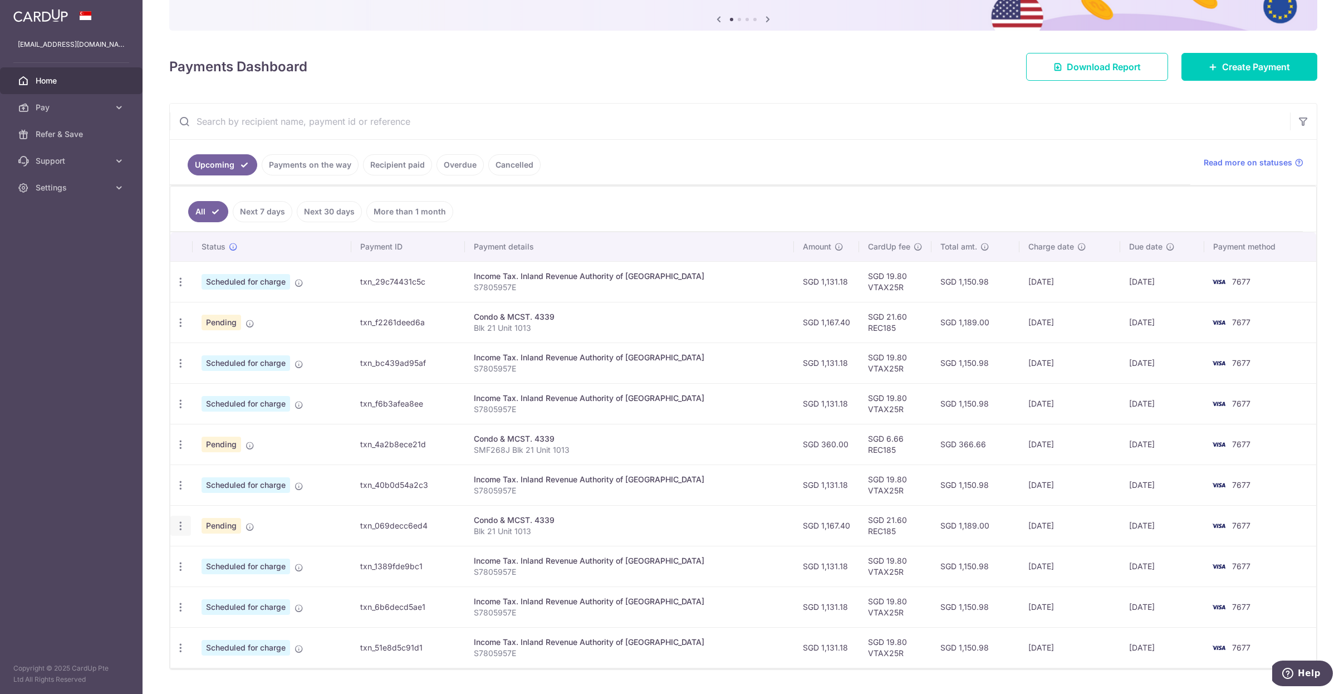
click at [180, 529] on icon "button" at bounding box center [181, 526] width 12 height 12
click at [243, 560] on span "Update payment" at bounding box center [240, 555] width 76 height 13
radio input "true"
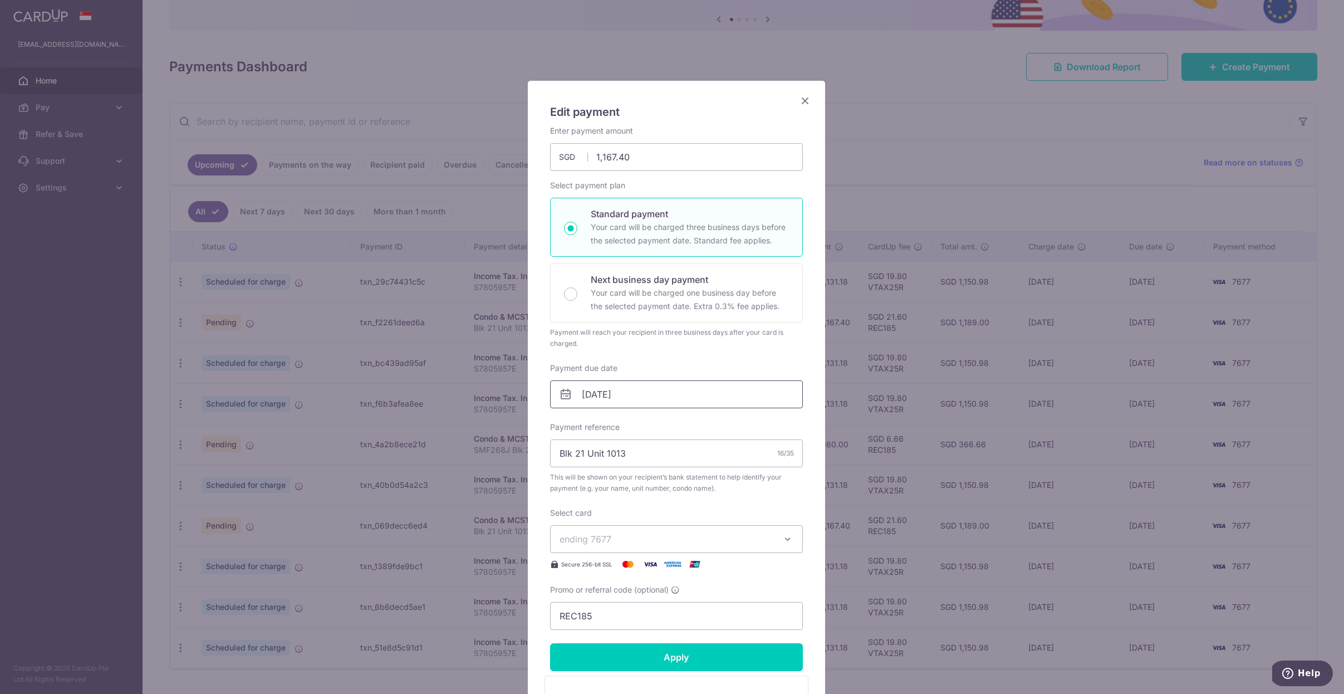
click at [715, 401] on input "[DATE]" at bounding box center [676, 394] width 253 height 28
click at [573, 426] on div "Prev Next Sep Oct Nov [DATE] 2026 2027 2028 2029 2030 2031 2032 2033 2034 2035" at bounding box center [634, 424] width 177 height 27
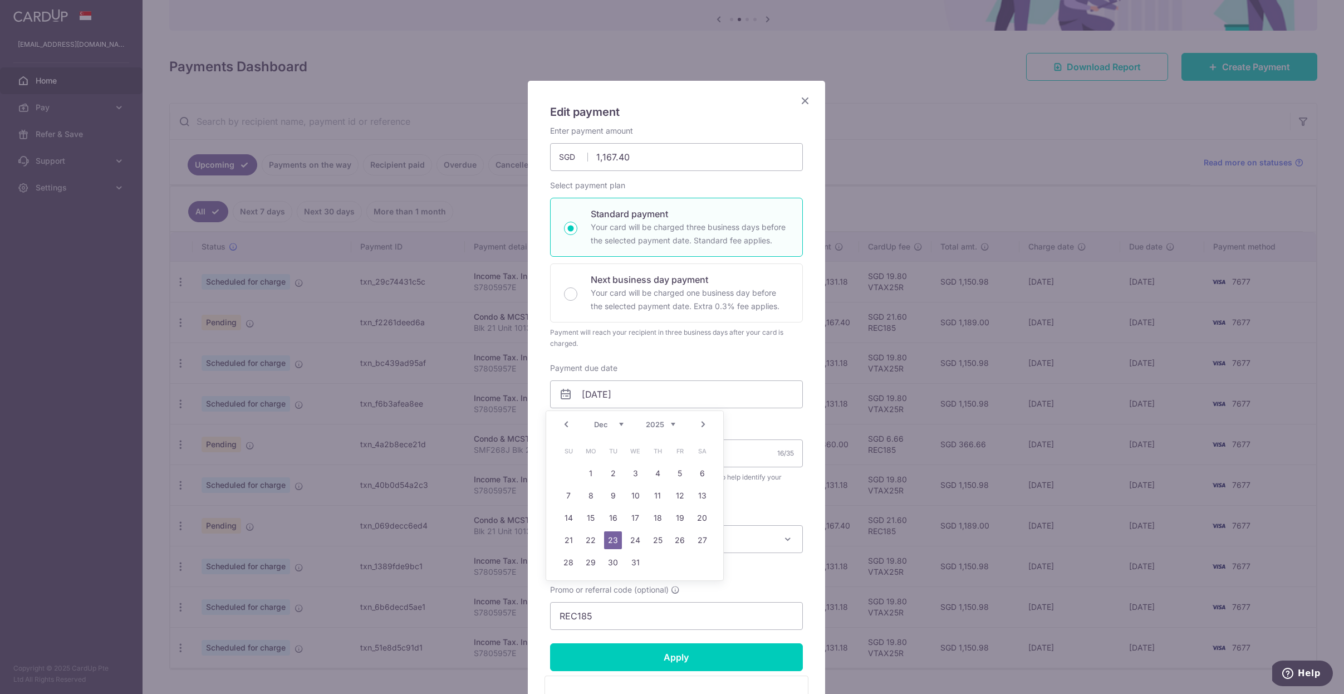
click at [570, 426] on link "Prev" at bounding box center [566, 424] width 13 height 13
click at [754, 349] on div "Payment will reach your recipient in three business days after your card is cha…" at bounding box center [676, 338] width 253 height 22
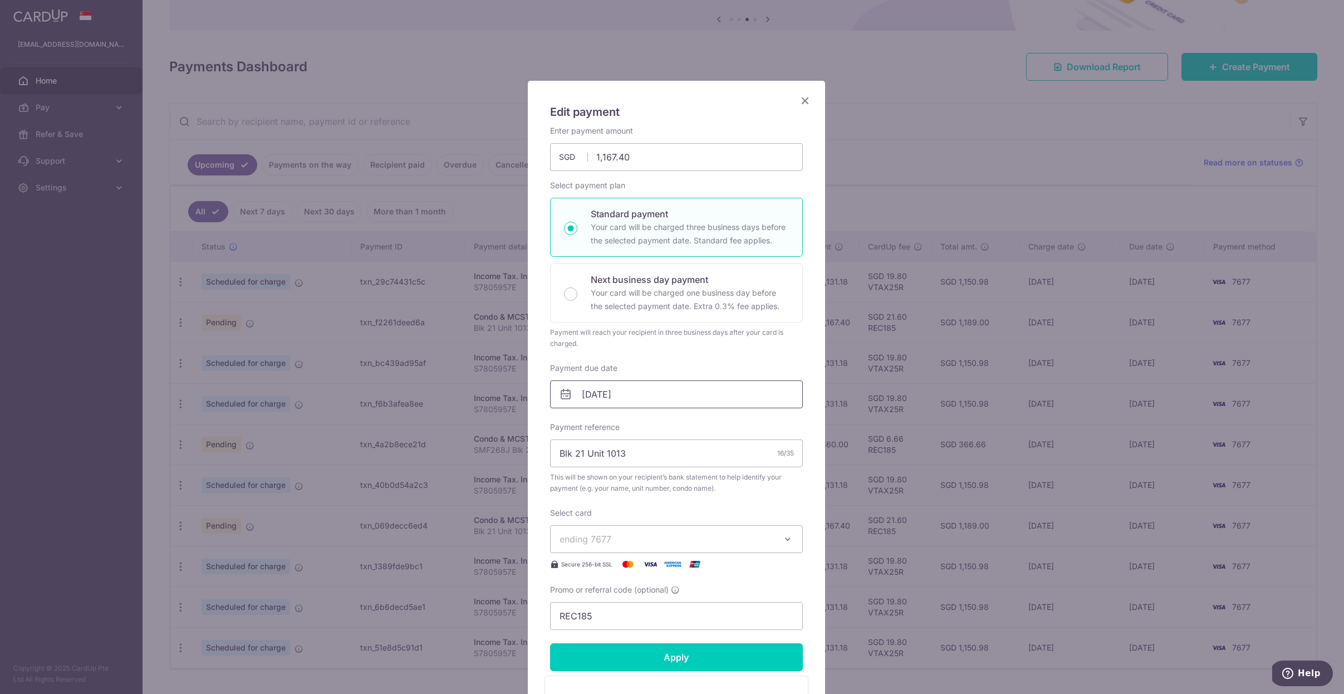
click at [776, 395] on input "23/12/2025" at bounding box center [676, 394] width 253 height 28
click at [699, 541] on link "27" at bounding box center [702, 540] width 18 height 18
type input "[DATE]"
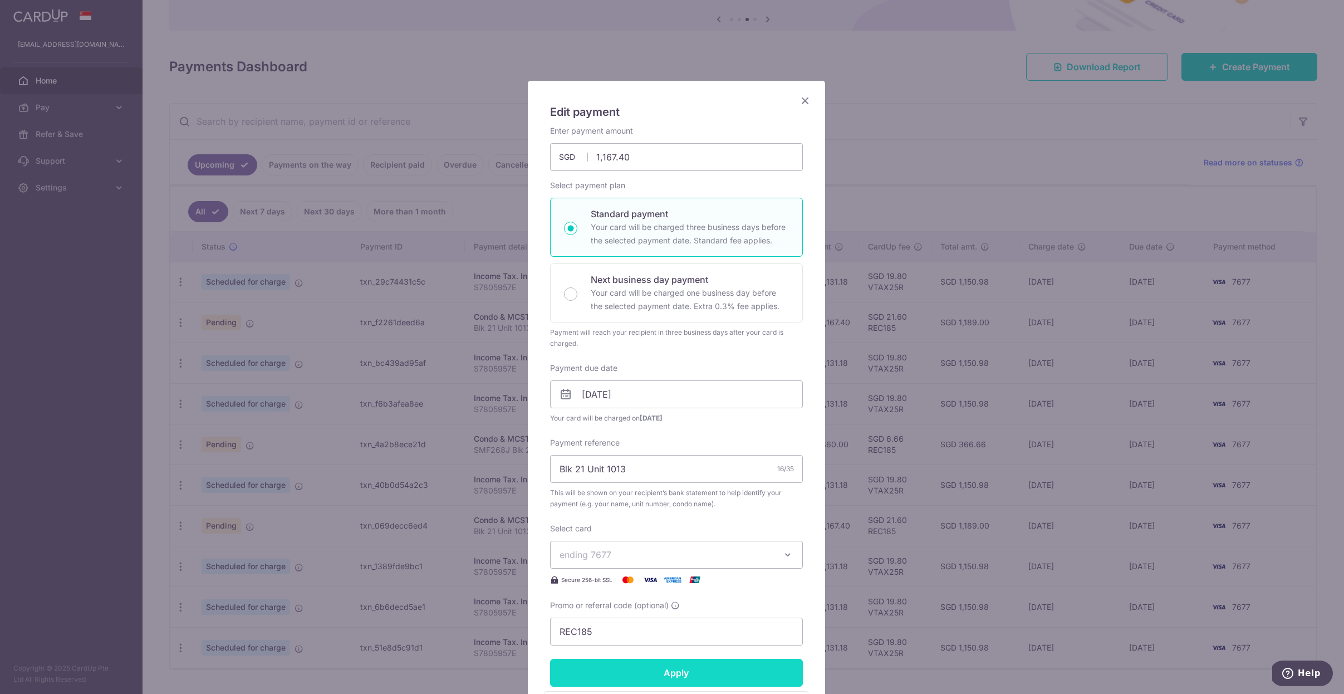
click at [684, 680] on input "Apply" at bounding box center [676, 673] width 253 height 28
type input "Successfully Applied"
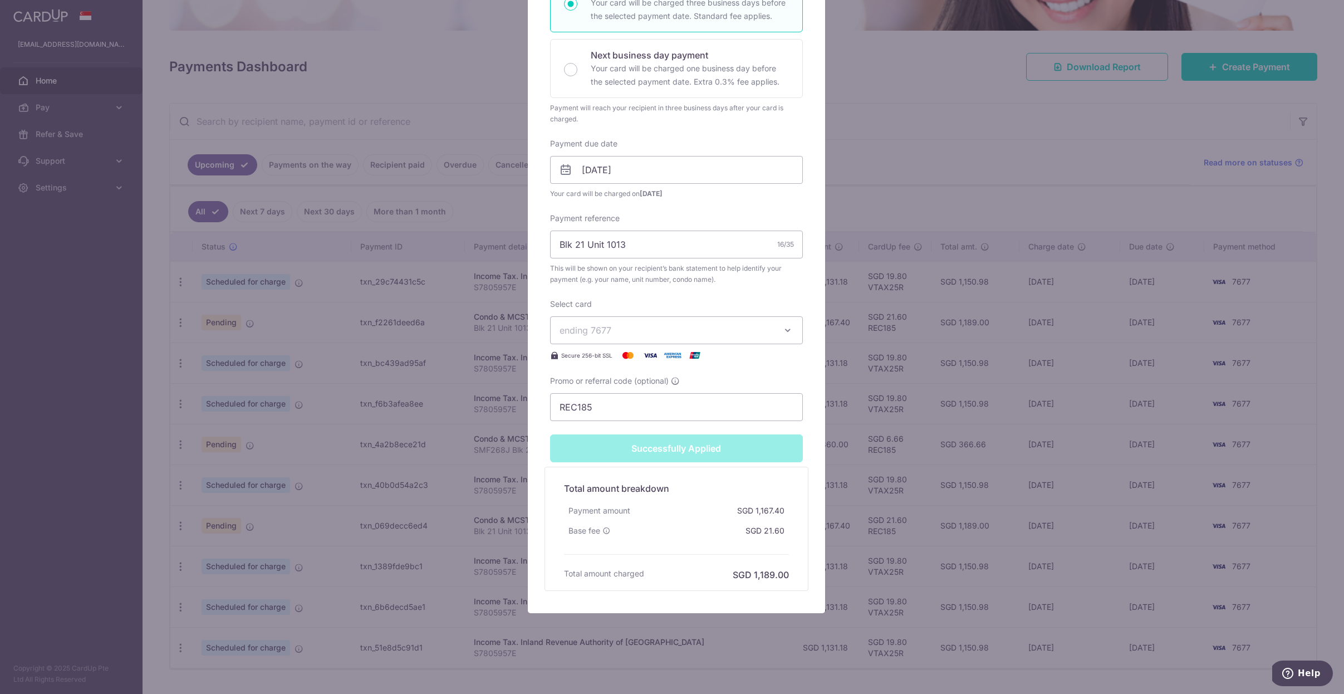
scroll to position [25, 0]
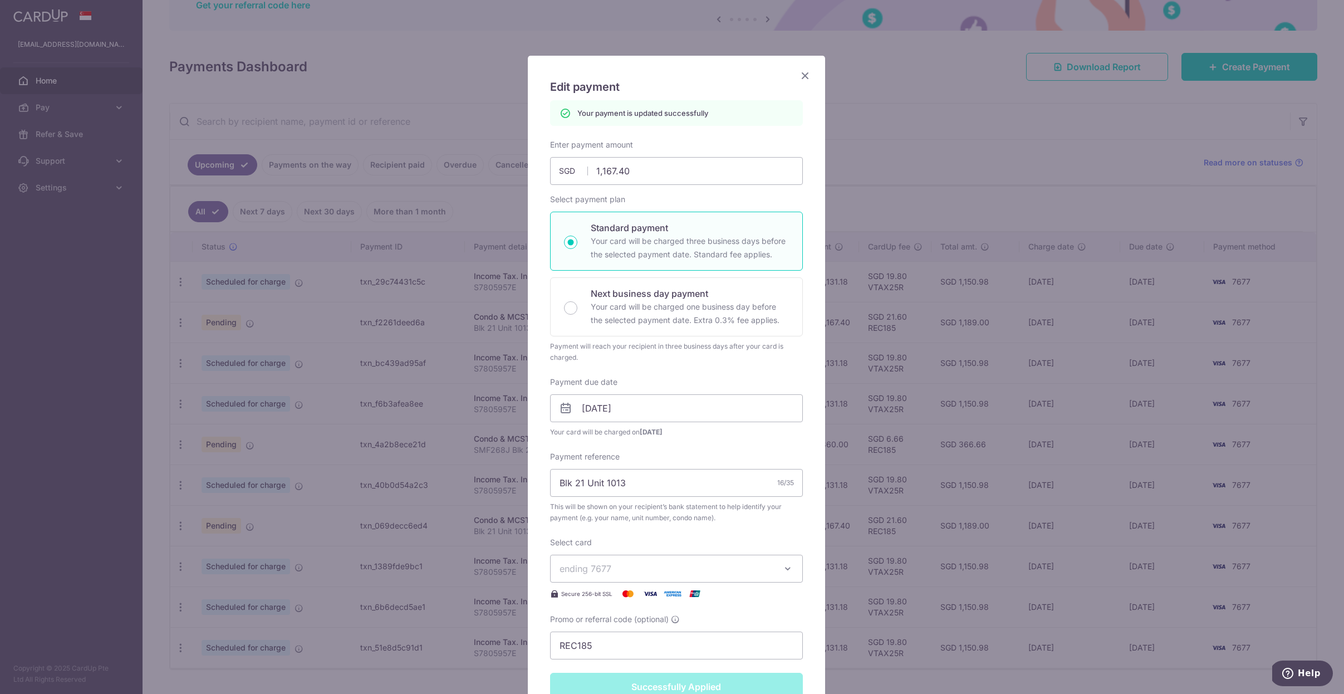
click at [802, 76] on icon "Close" at bounding box center [804, 75] width 13 height 14
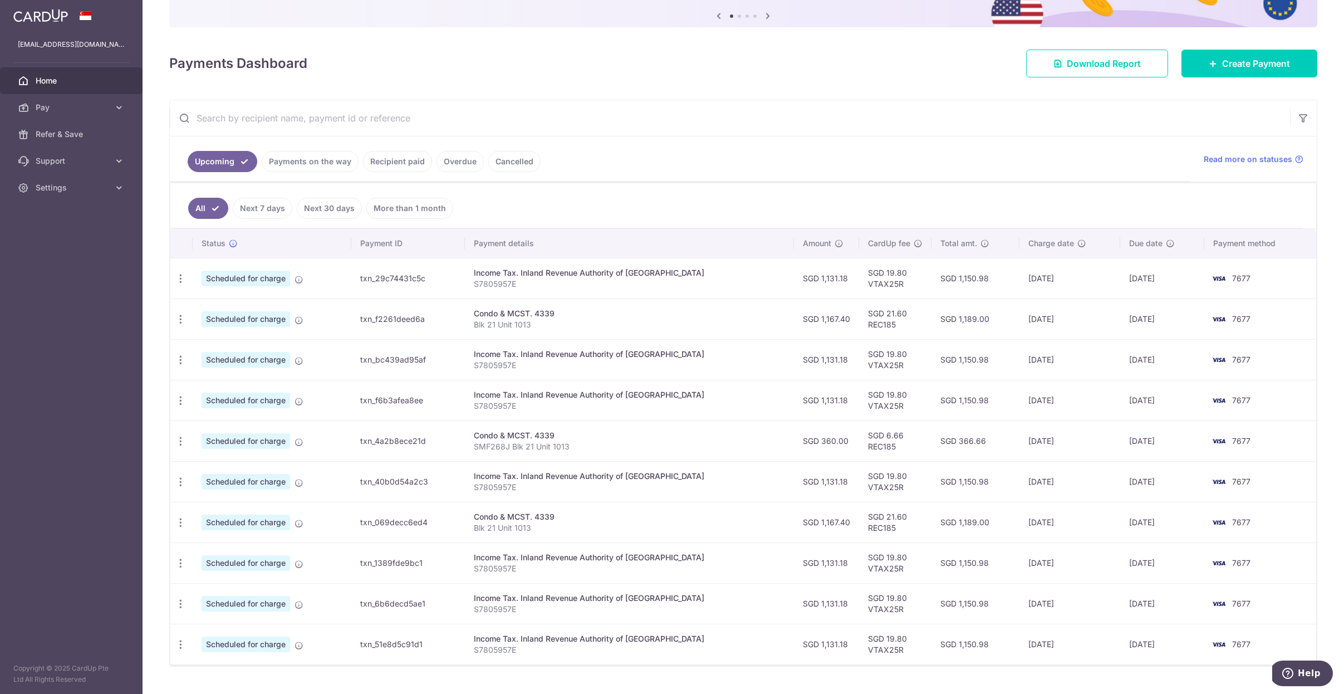
scroll to position [94, 0]
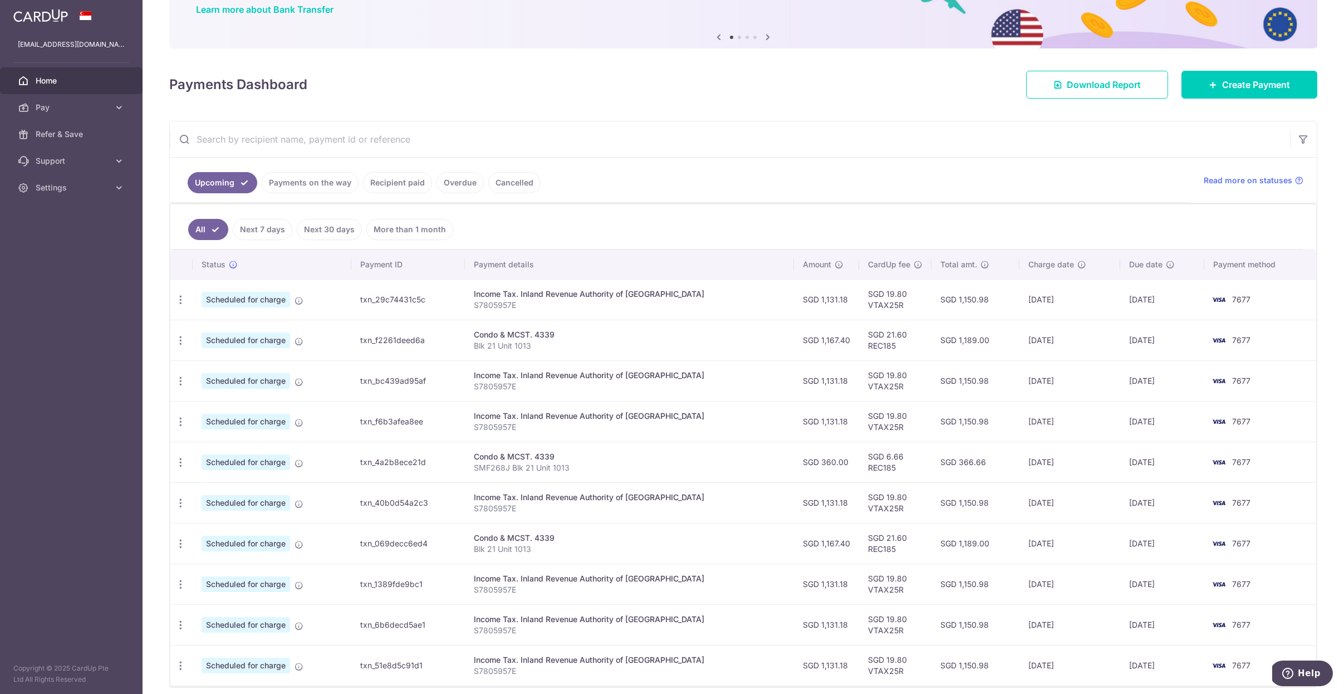
click at [45, 84] on span "Home" at bounding box center [72, 80] width 73 height 11
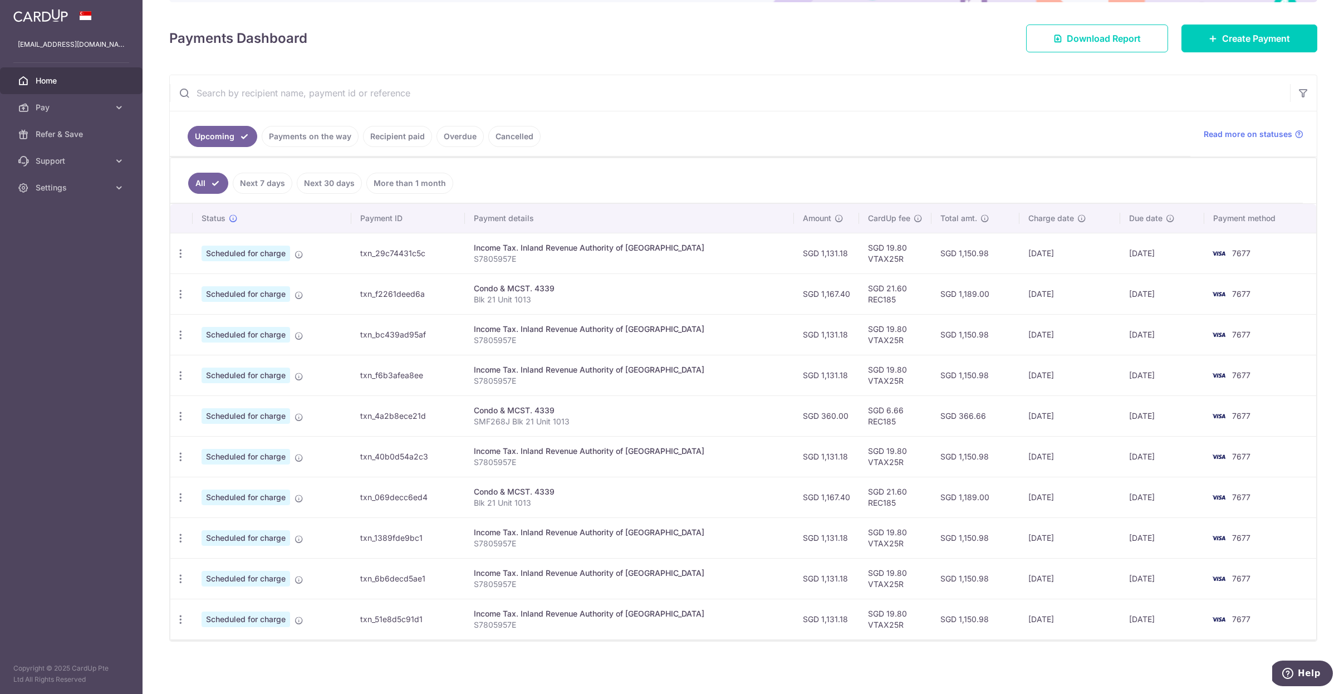
scroll to position [48, 0]
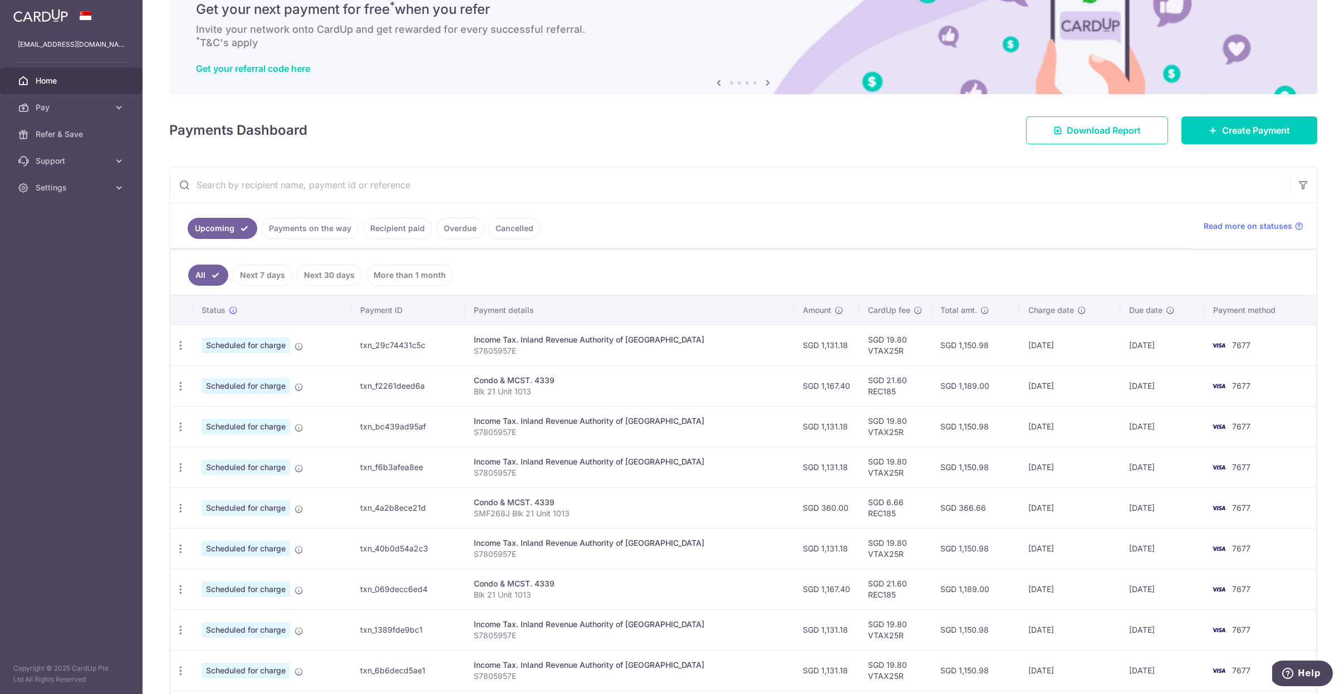
click at [321, 224] on link "Payments on the way" at bounding box center [310, 228] width 97 height 21
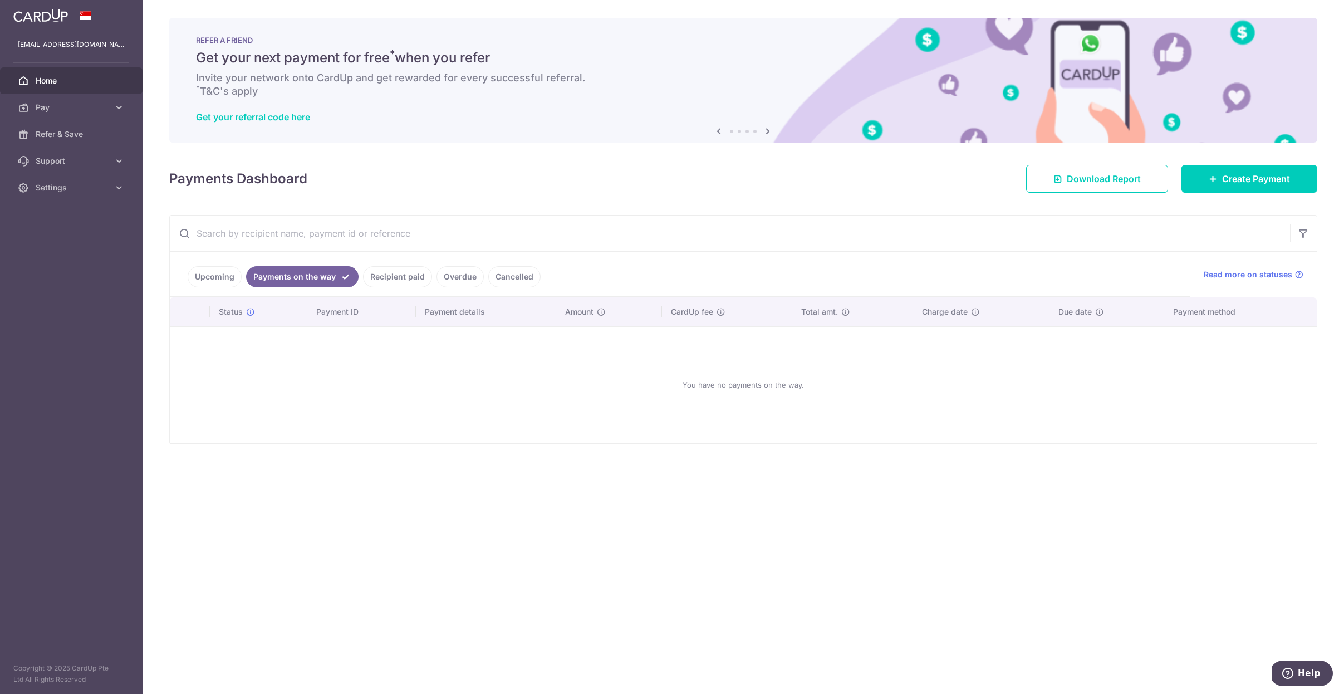
scroll to position [0, 0]
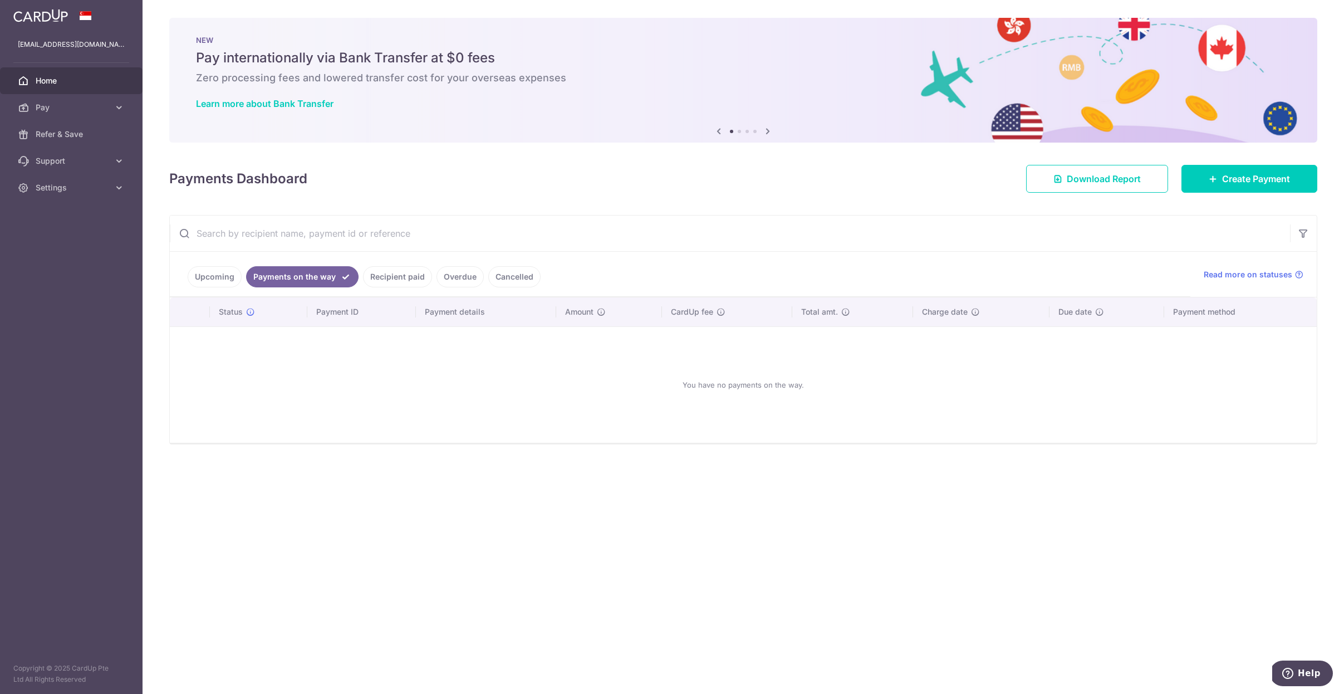
click at [380, 275] on link "Recipient paid" at bounding box center [397, 276] width 69 height 21
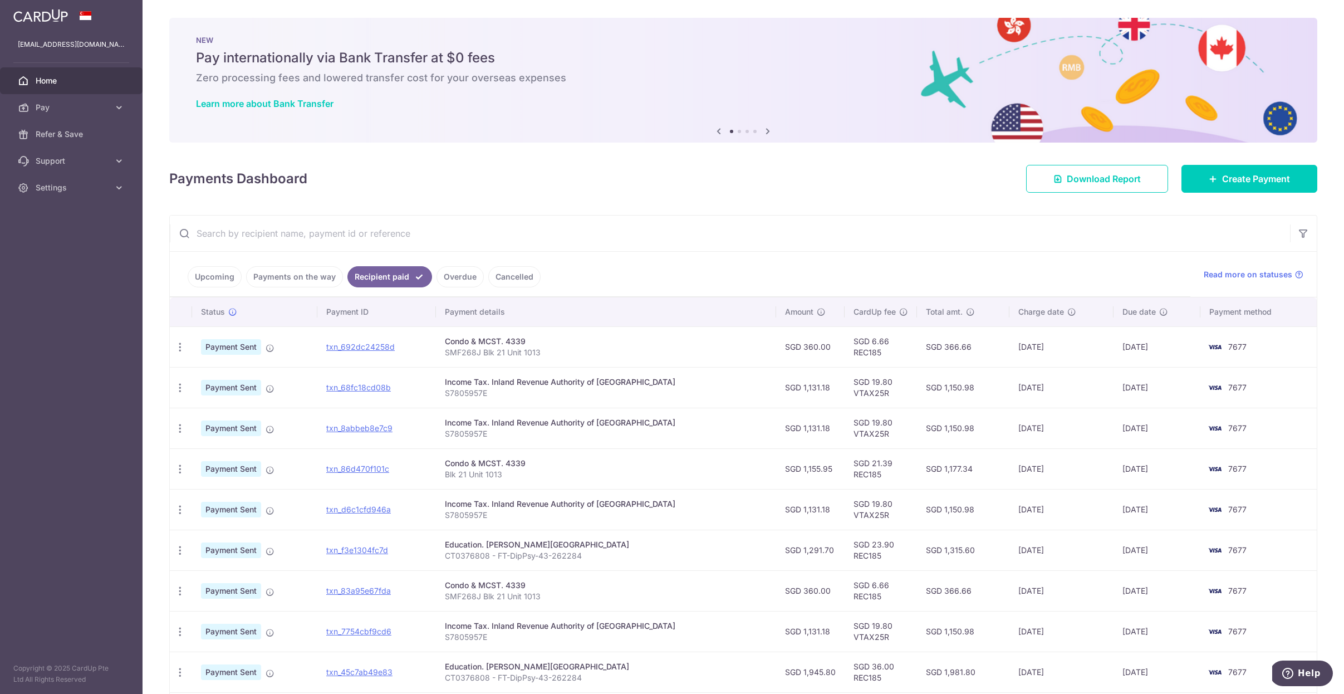
click at [37, 87] on link "Home" at bounding box center [71, 80] width 143 height 27
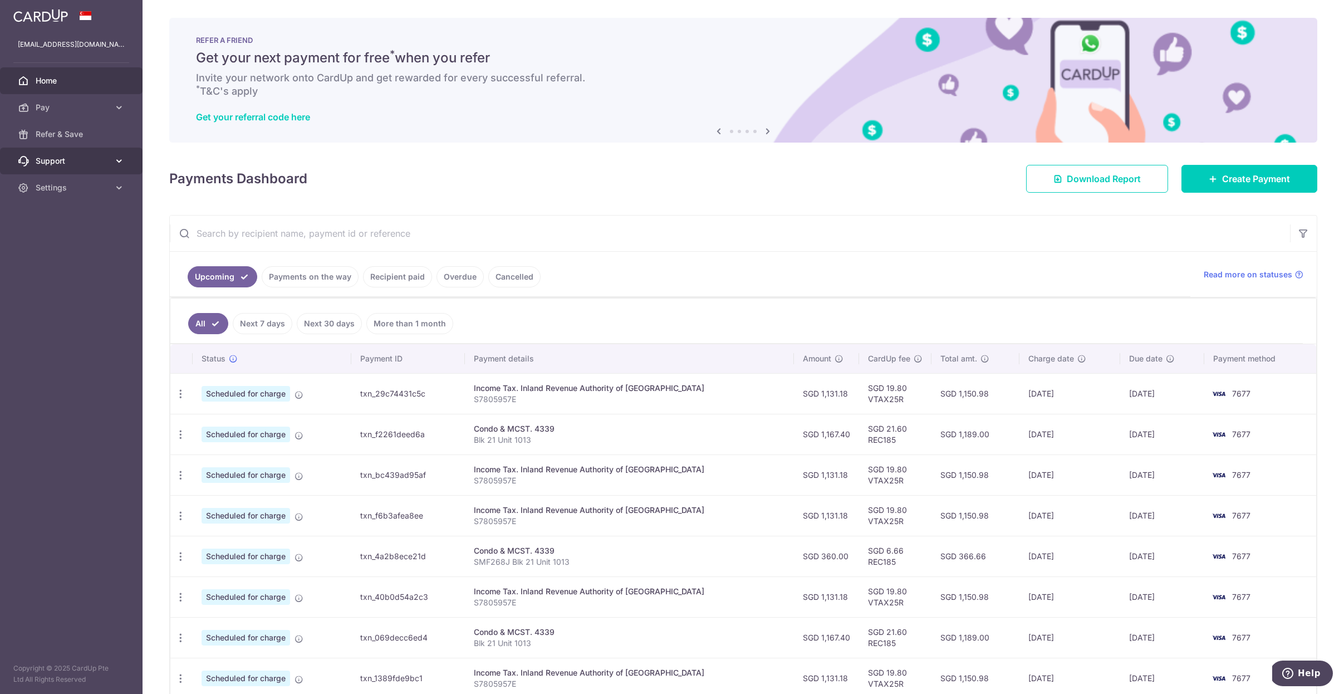
click at [89, 163] on span "Support" at bounding box center [72, 160] width 73 height 11
click at [96, 257] on span "Settings" at bounding box center [72, 254] width 73 height 11
click at [56, 312] on span "Logout" at bounding box center [72, 308] width 73 height 11
